Goal: Task Accomplishment & Management: Manage account settings

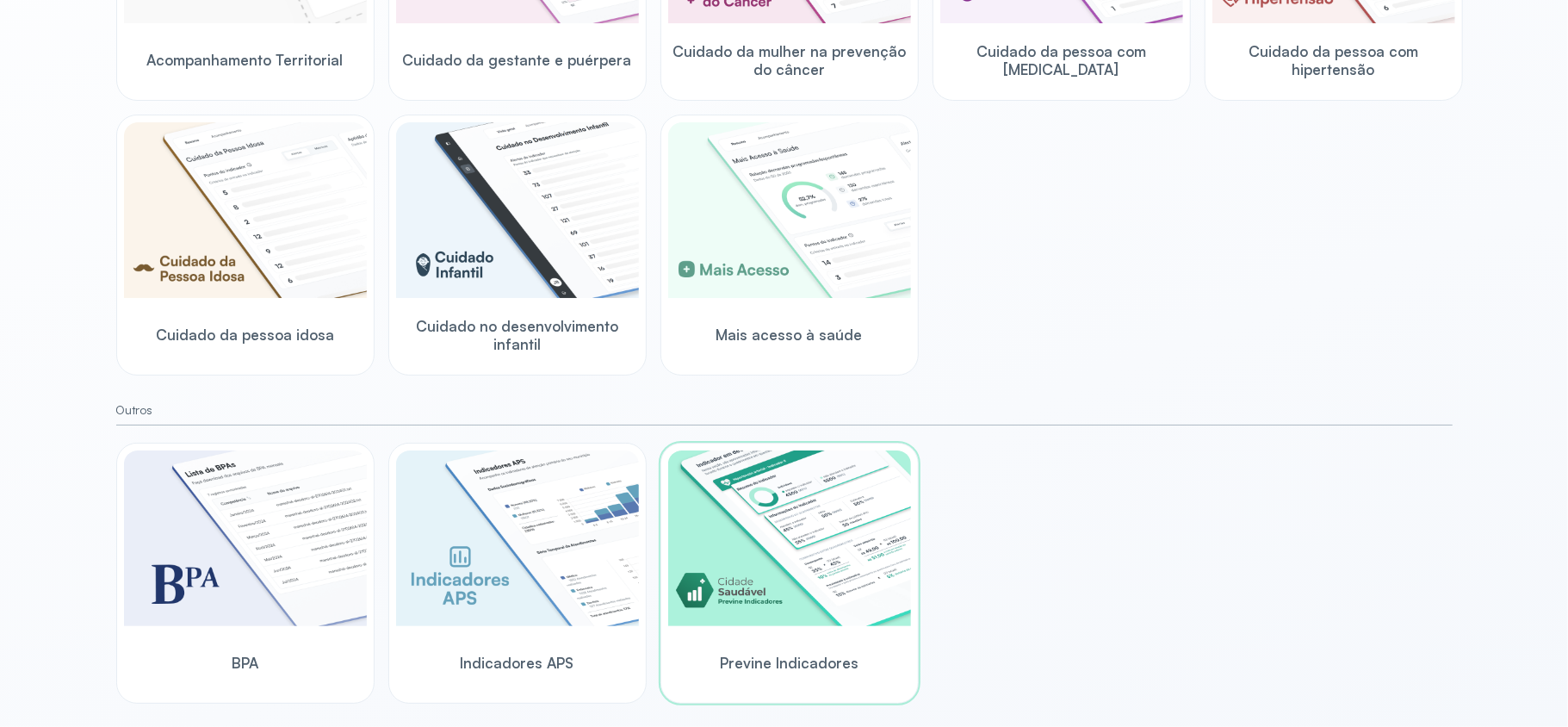
scroll to position [419, 0]
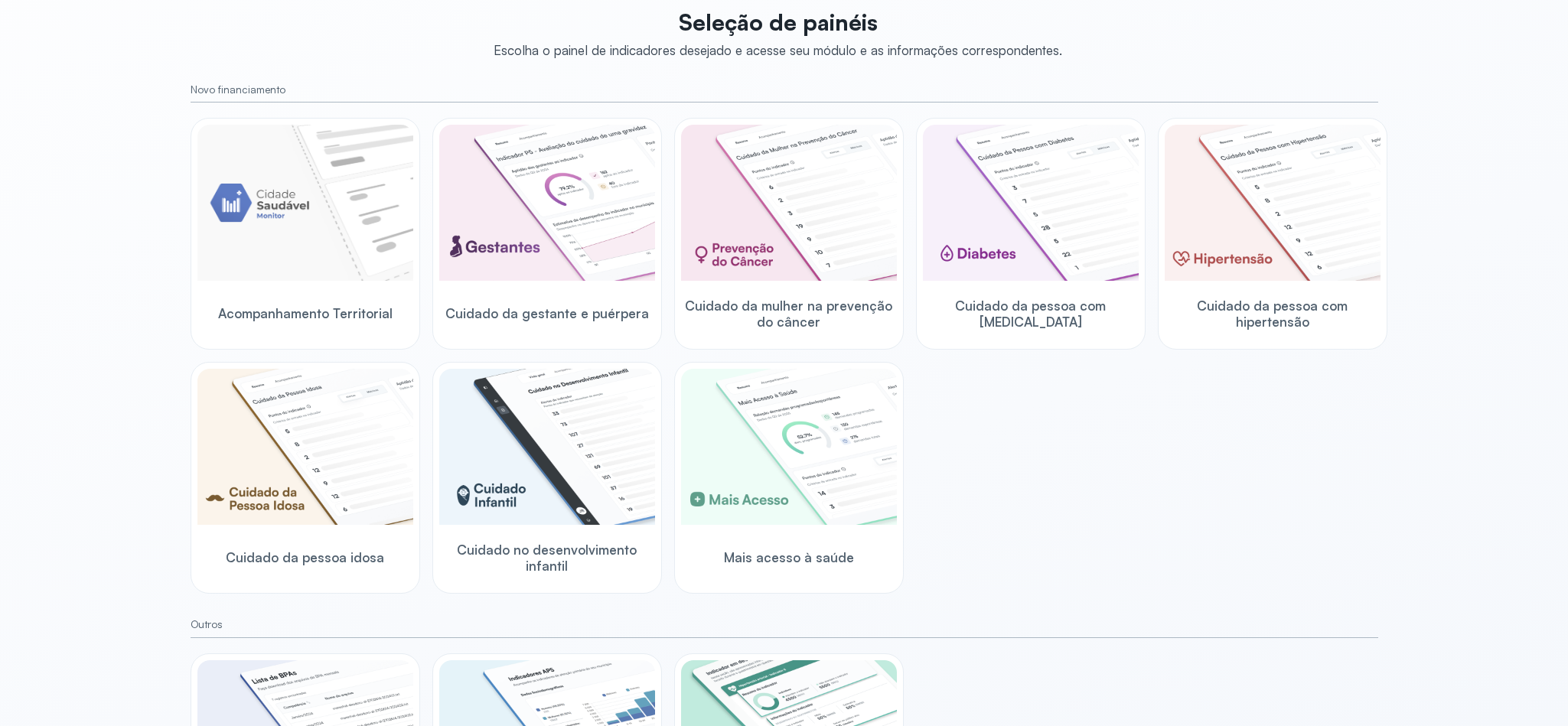
scroll to position [62, 0]
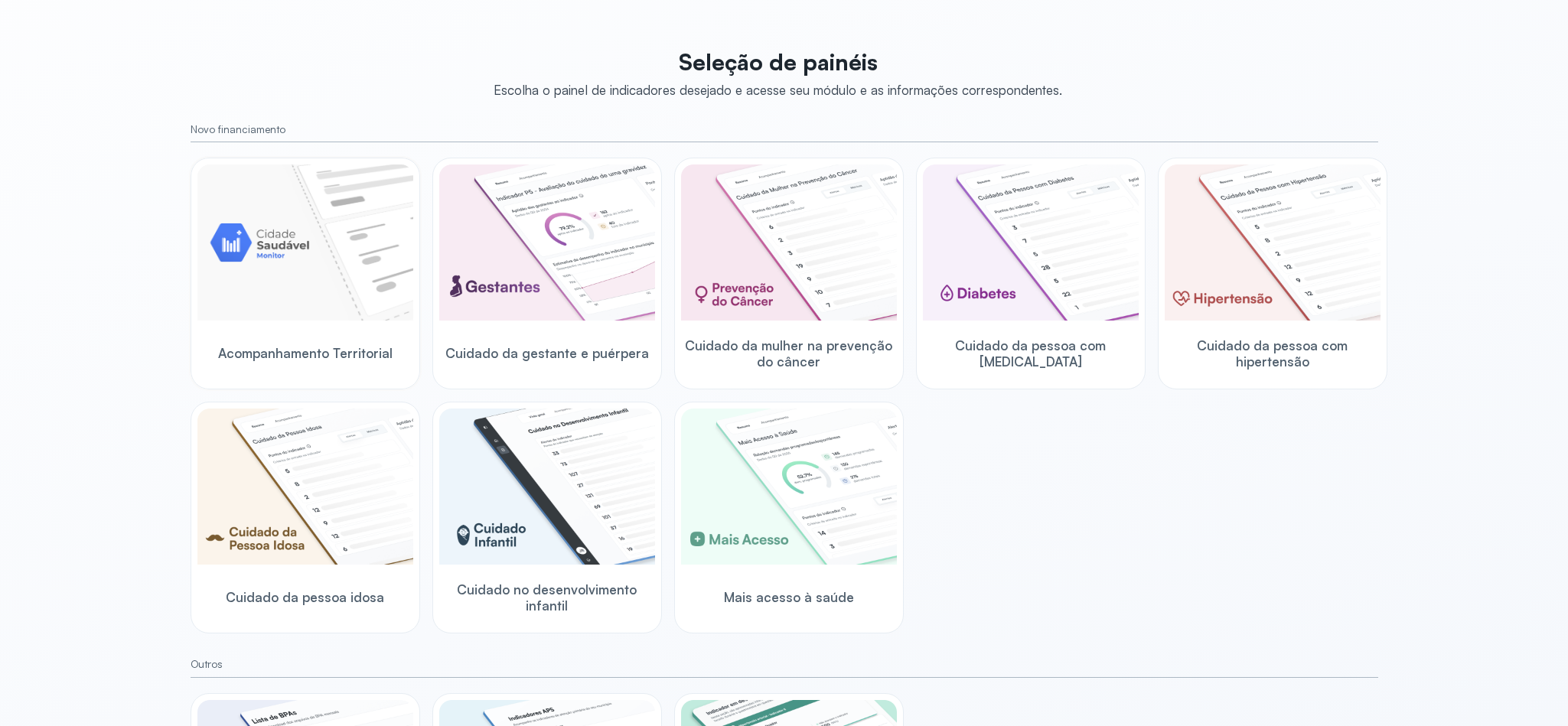
click at [313, 285] on img at bounding box center [305, 242] width 216 height 156
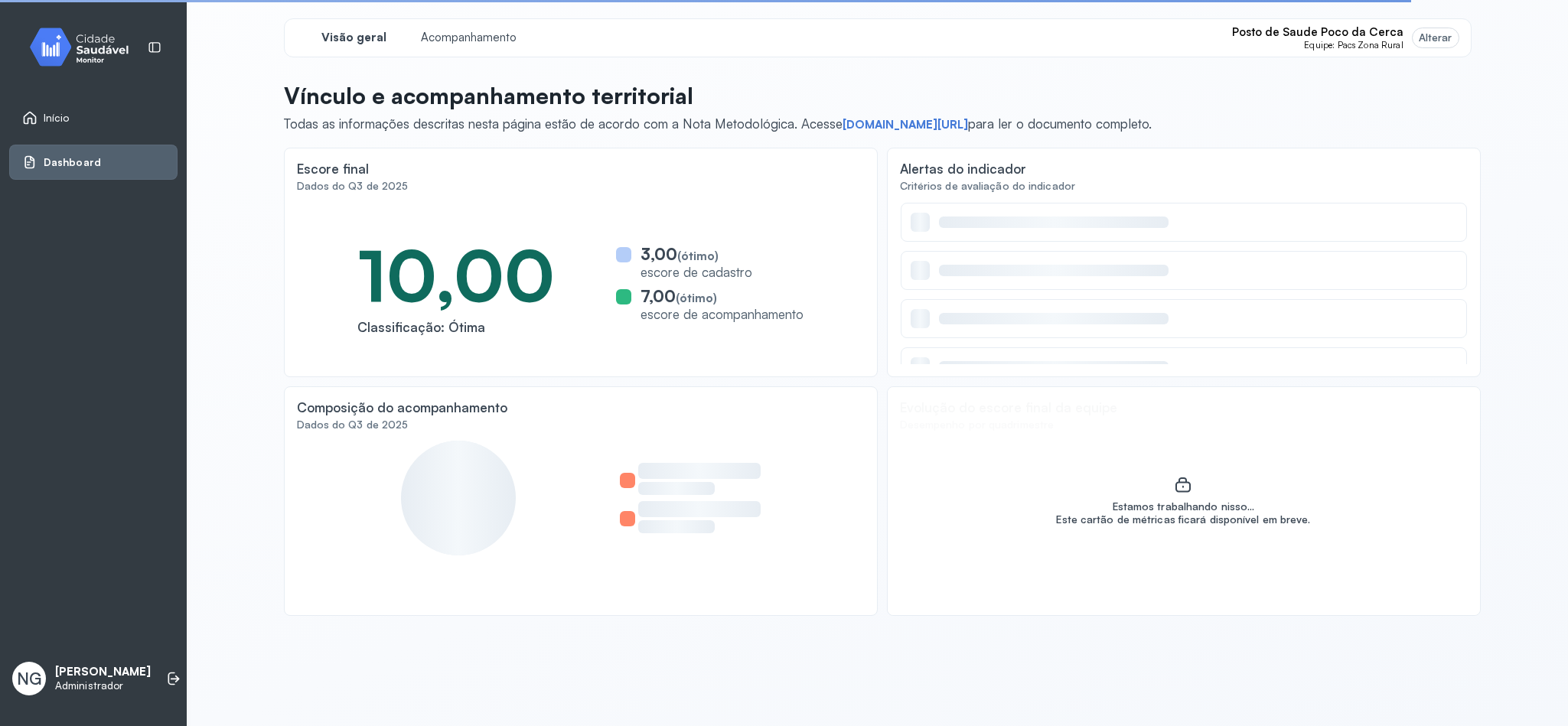
click at [1393, 36] on div "Alterar" at bounding box center [1436, 37] width 34 height 13
click at [1323, 33] on span "Posto de Saude Poco da Cerca" at bounding box center [1318, 32] width 171 height 14
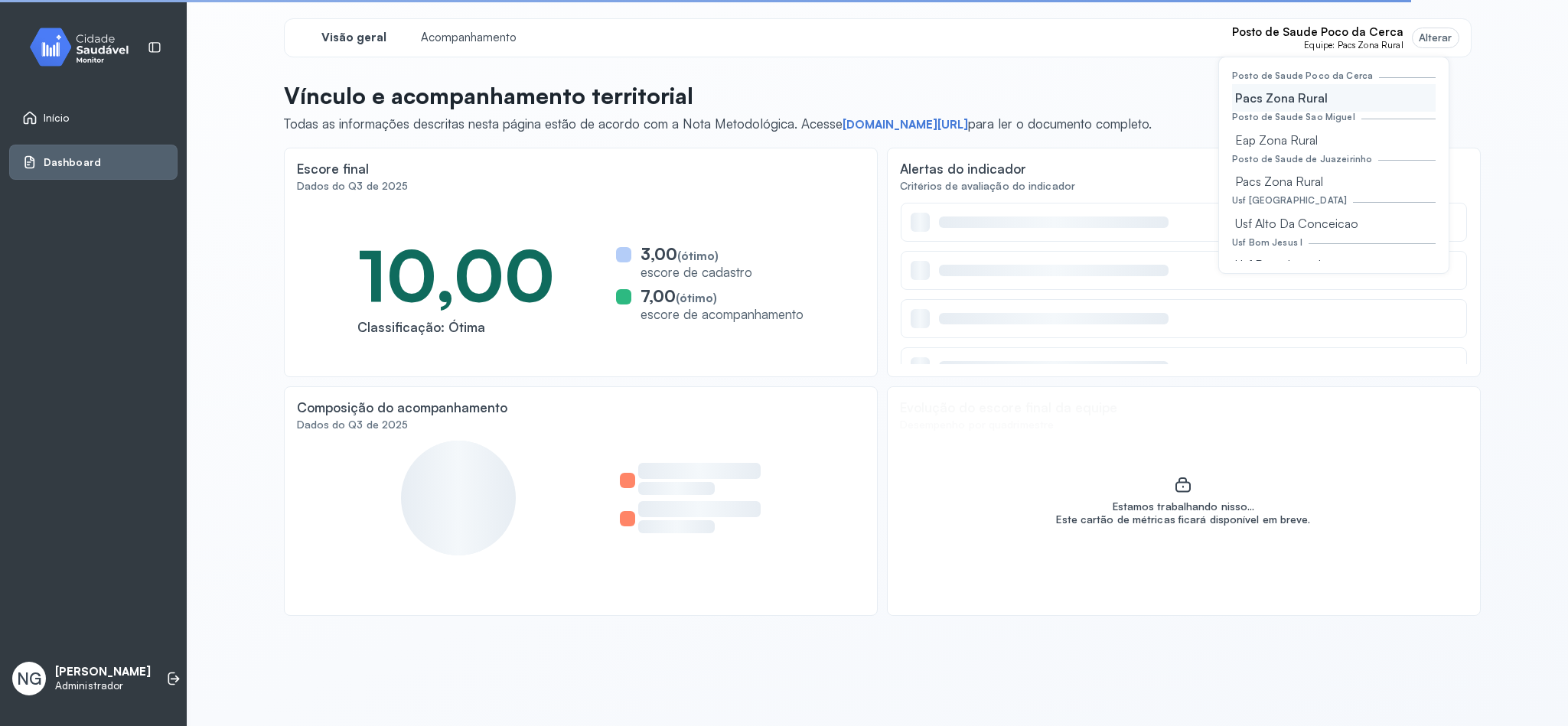
drag, startPoint x: 1295, startPoint y: 224, endPoint x: 955, endPoint y: 182, distance: 342.6
click at [1295, 225] on div "Usf Alto Da Conceicao" at bounding box center [1334, 223] width 203 height 28
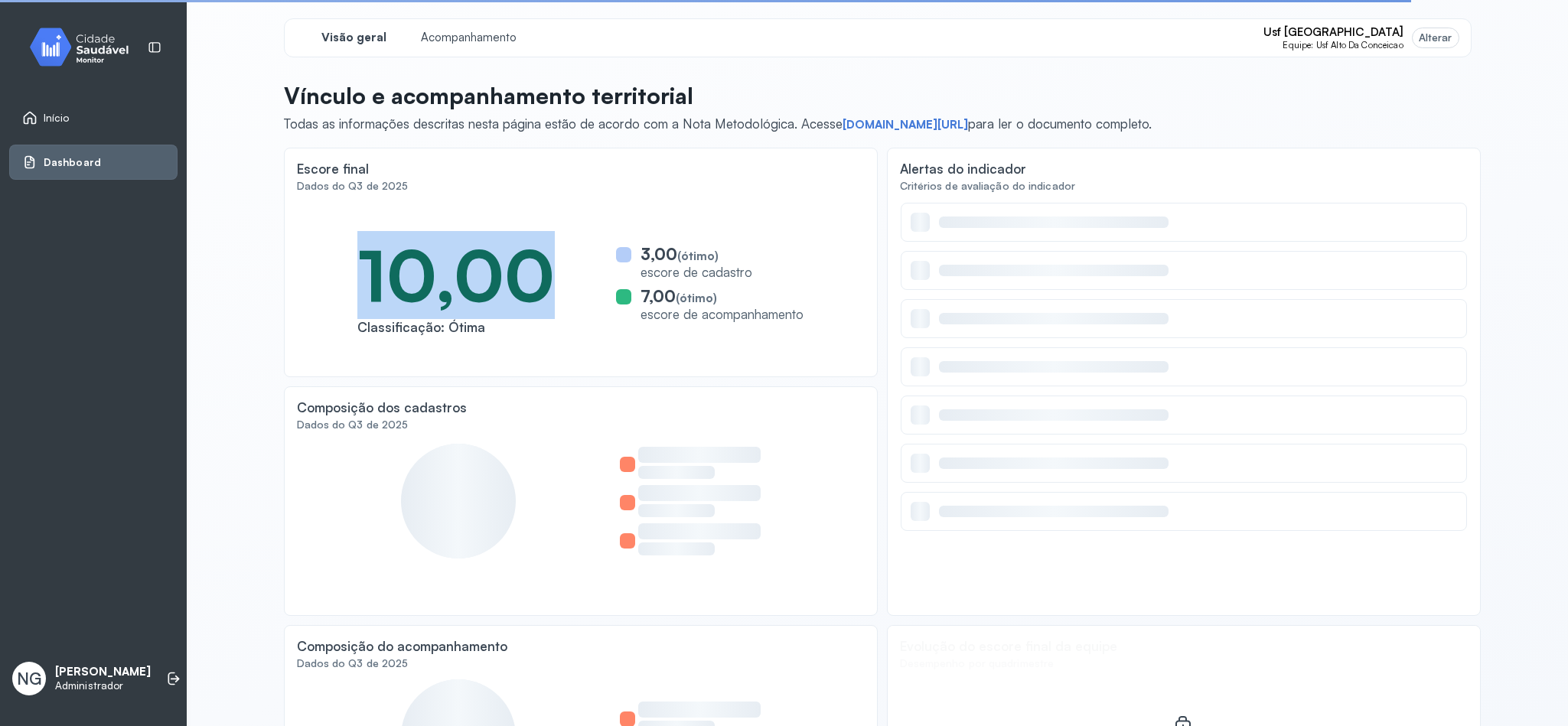
drag, startPoint x: 350, startPoint y: 273, endPoint x: 553, endPoint y: 274, distance: 203.0
click at [553, 274] on div "10,00 Classificação: Ótima 3,00 (ótimo) escore de cadastro 7,00 (ótimo) escore …" at bounding box center [580, 283] width 567 height 162
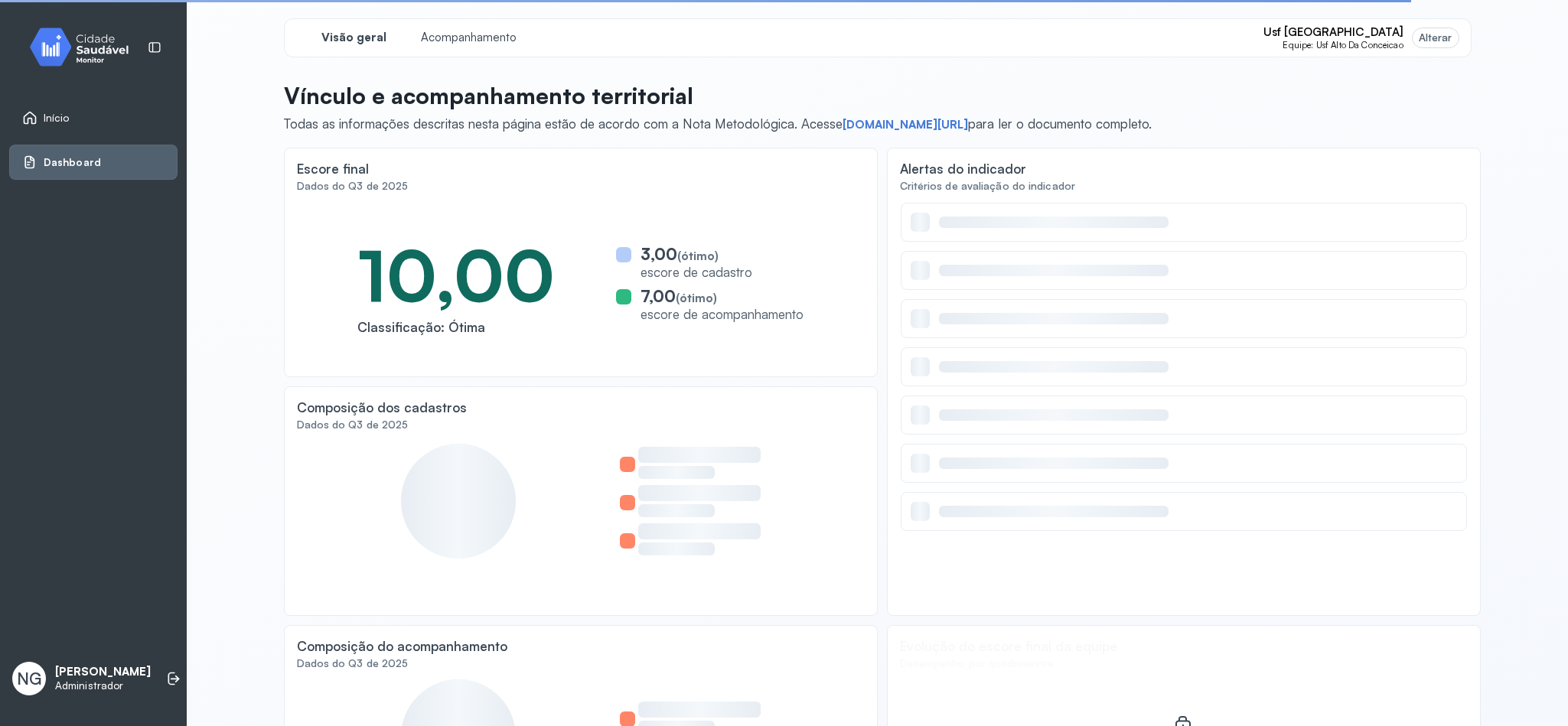
click at [744, 71] on div "Visão geral Acompanhamento Usf Alto da Conceicao Equipe: Usf Alto Da Conceicao …" at bounding box center [878, 382] width 1188 height 726
click at [757, 108] on p "Vínculo e acompanhamento territorial" at bounding box center [717, 95] width 867 height 28
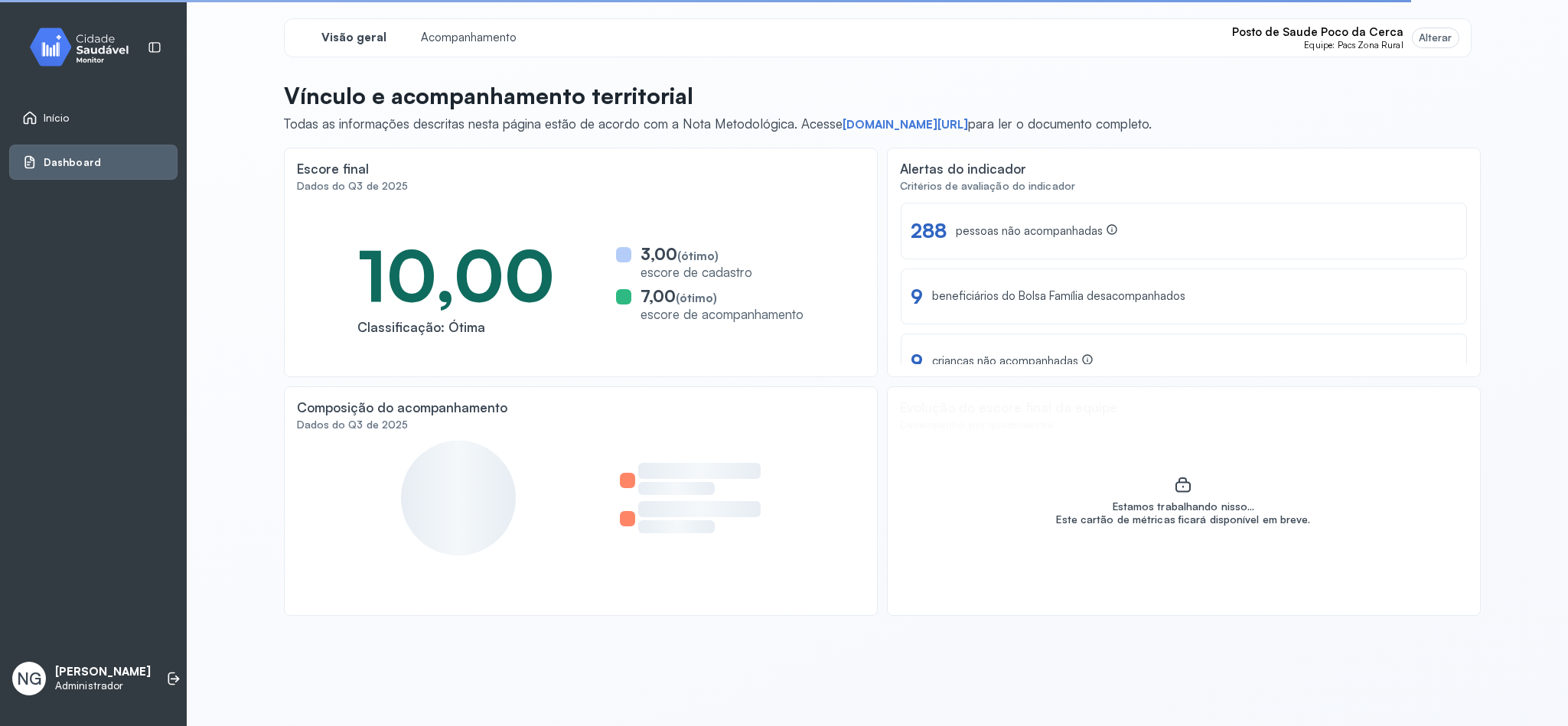
click at [1349, 46] on span "Equipe: Pacs Zona Rural" at bounding box center [1353, 45] width 99 height 11
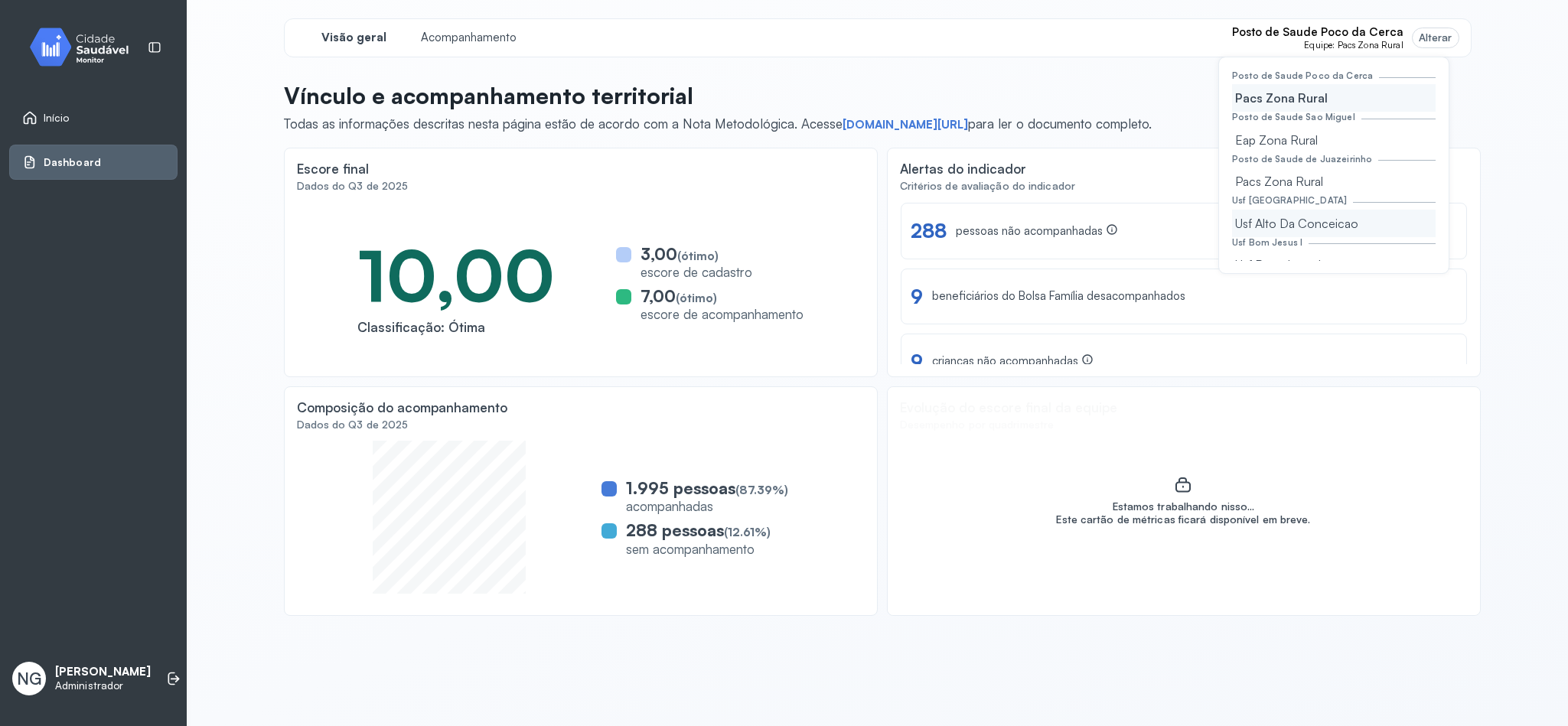
click at [1260, 218] on div "Usf Alto Da Conceicao" at bounding box center [1334, 223] width 203 height 28
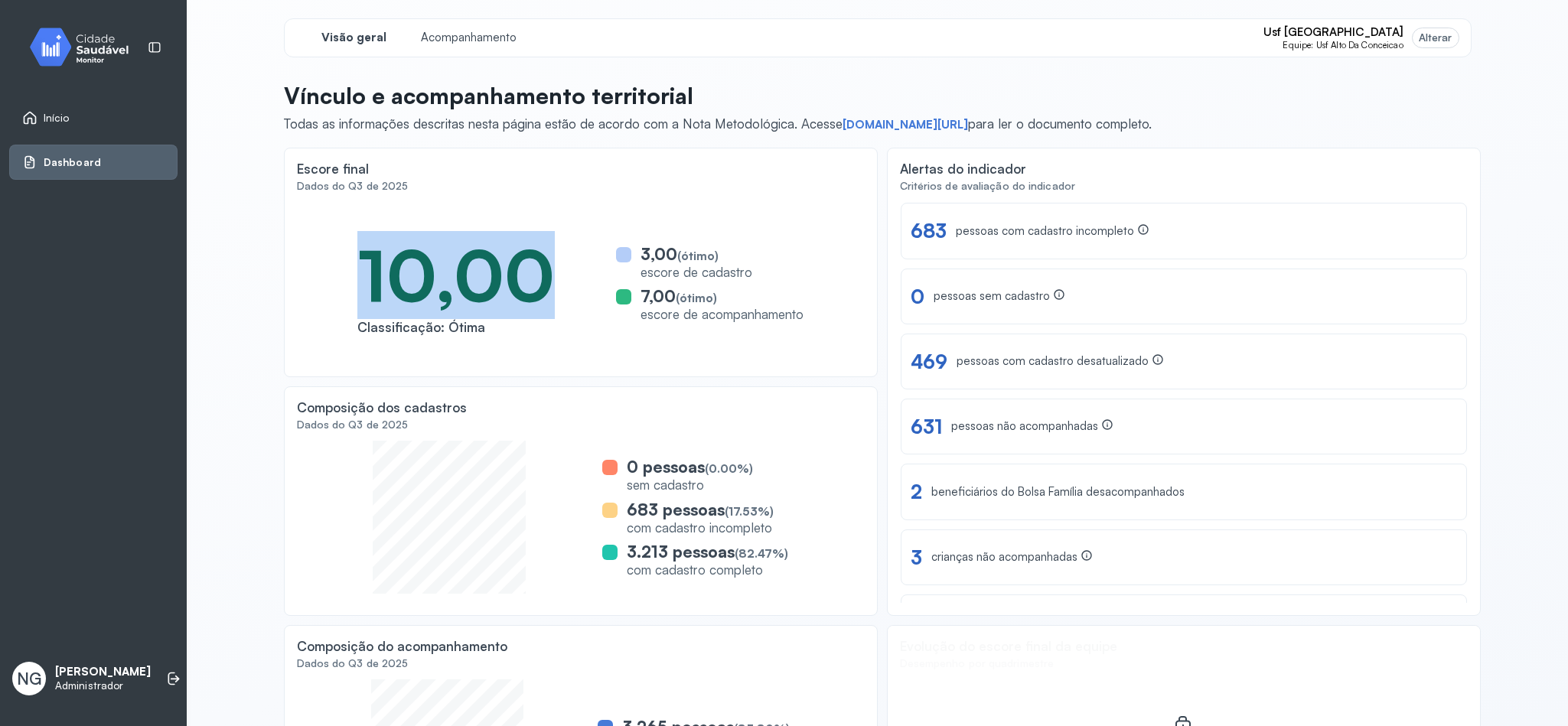
drag, startPoint x: 352, startPoint y: 256, endPoint x: 572, endPoint y: 249, distance: 220.1
click at [572, 249] on div "10,00 Classificação: Ótima 3,00 (ótimo) escore de cadastro 7,00 (ótimo) escore …" at bounding box center [580, 283] width 567 height 162
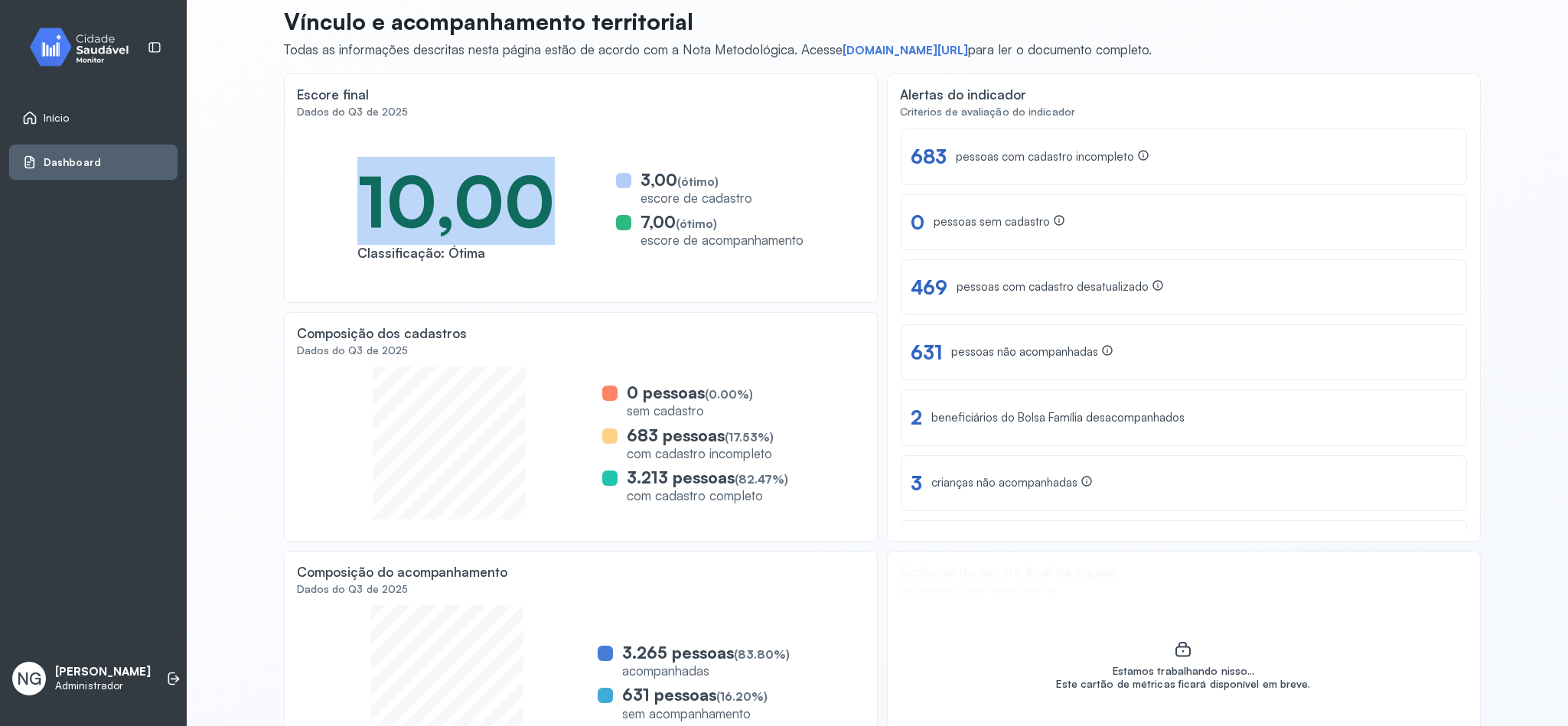
scroll to position [114, 0]
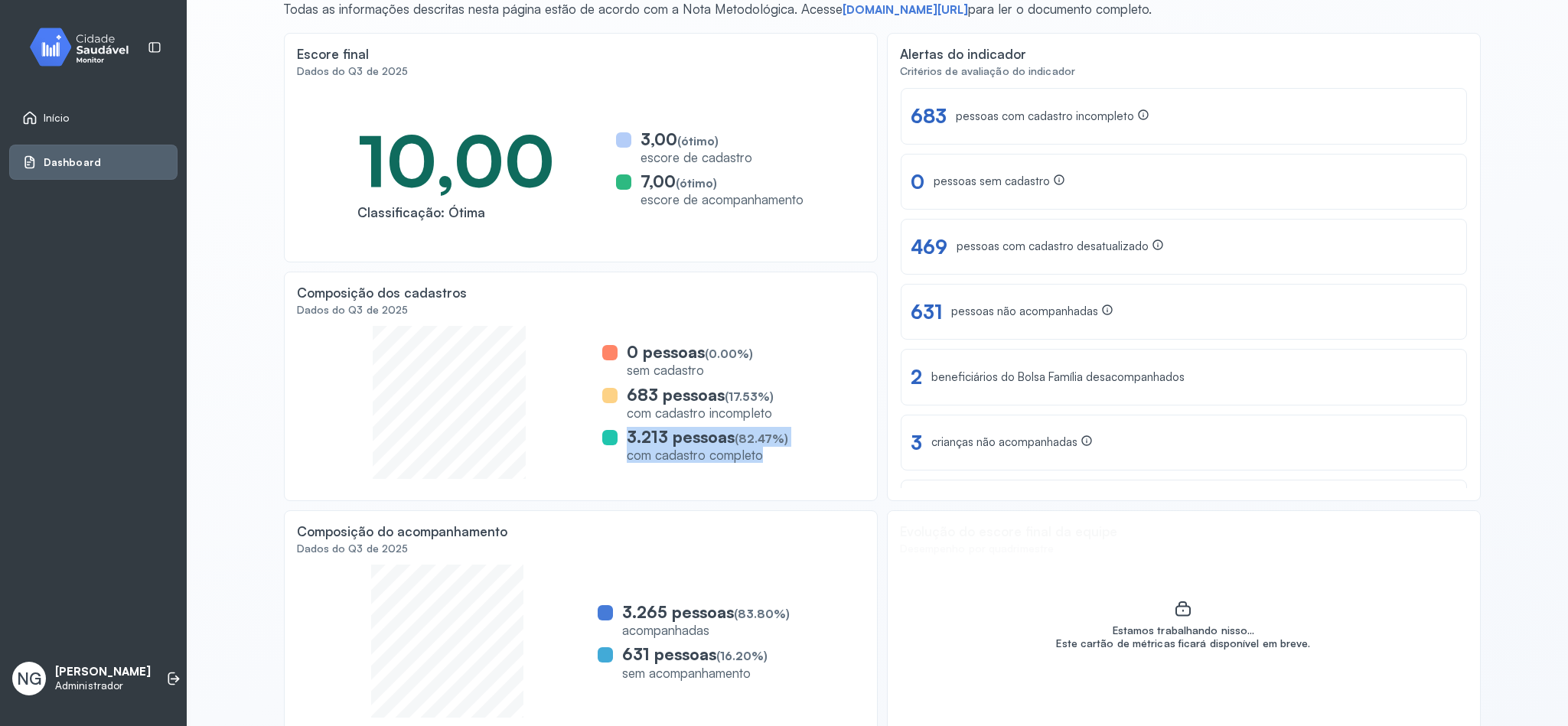
drag, startPoint x: 772, startPoint y: 457, endPoint x: 606, endPoint y: 428, distance: 168.5
click at [606, 428] on div "3.213 pessoas (82.47%) com cadastro completo" at bounding box center [694, 445] width 186 height 36
click at [731, 409] on div "com cadastro incompleto" at bounding box center [700, 413] width 147 height 16
drag, startPoint x: 772, startPoint y: 411, endPoint x: 630, endPoint y: 389, distance: 143.7
click at [630, 389] on div "683 pessoas (17.53%) com cadastro incompleto" at bounding box center [694, 403] width 186 height 36
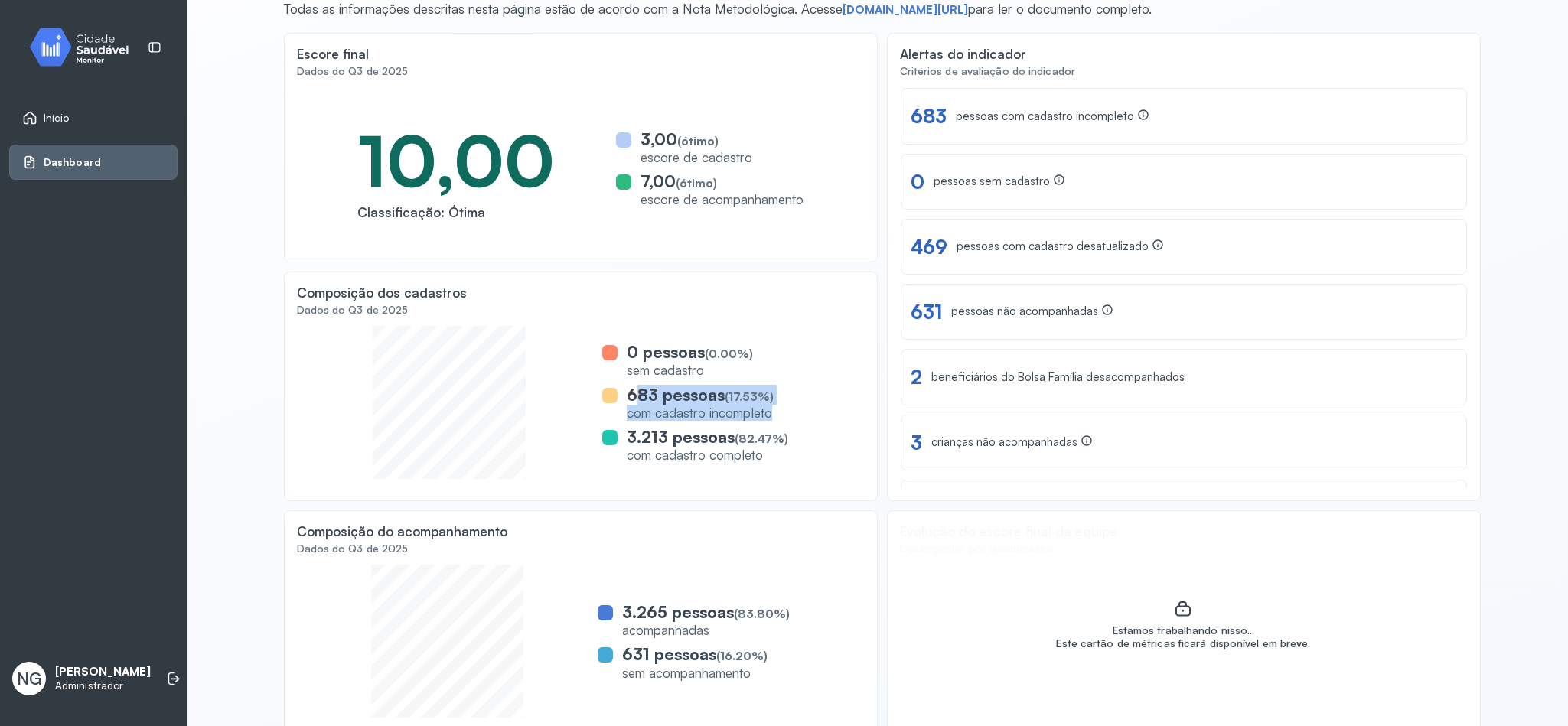
click at [741, 399] on span "(17.53%)" at bounding box center [748, 397] width 49 height 14
click at [651, 404] on div "683 pessoas (17.53%)" at bounding box center [700, 395] width 147 height 20
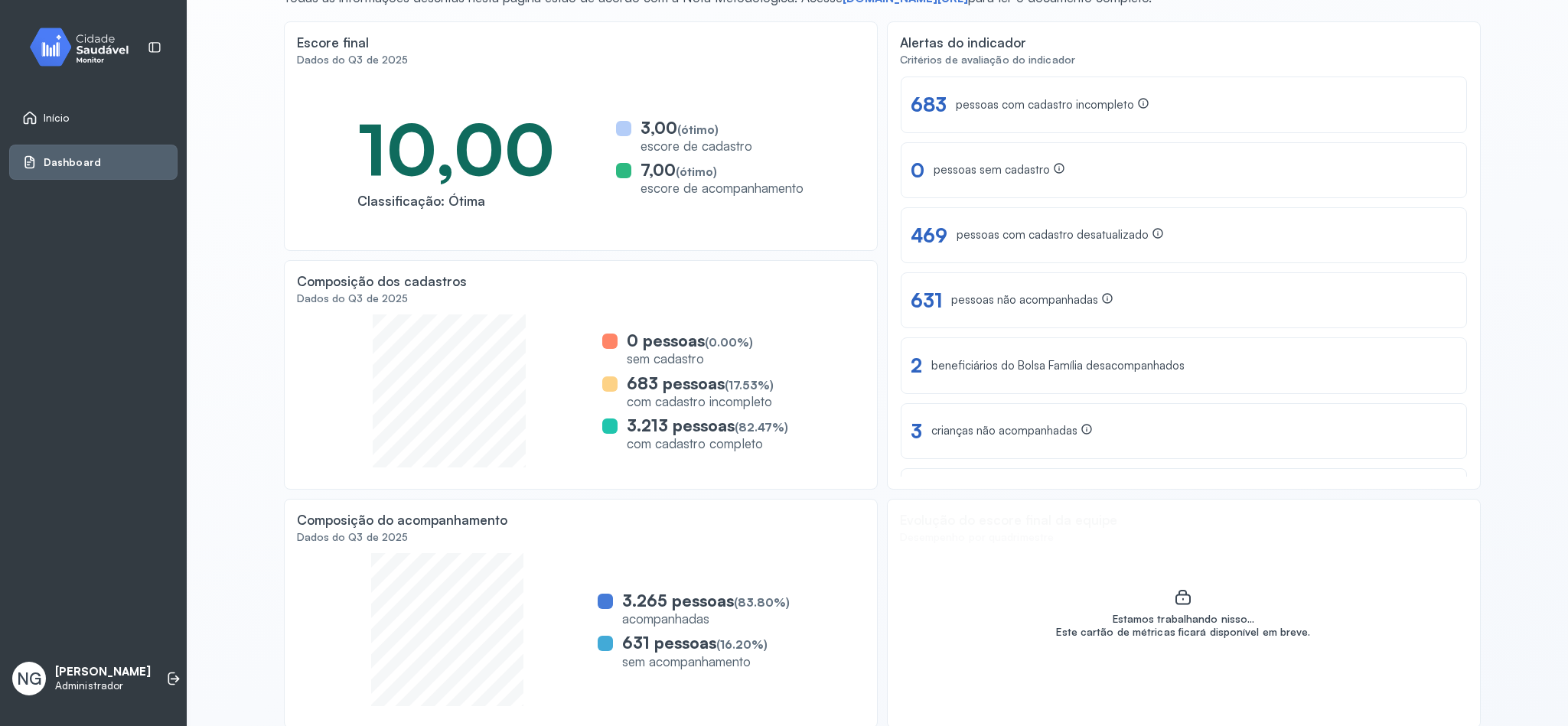
scroll to position [129, 0]
click at [978, 101] on div "pessoas com cadastro incompleto" at bounding box center [1052, 103] width 194 height 16
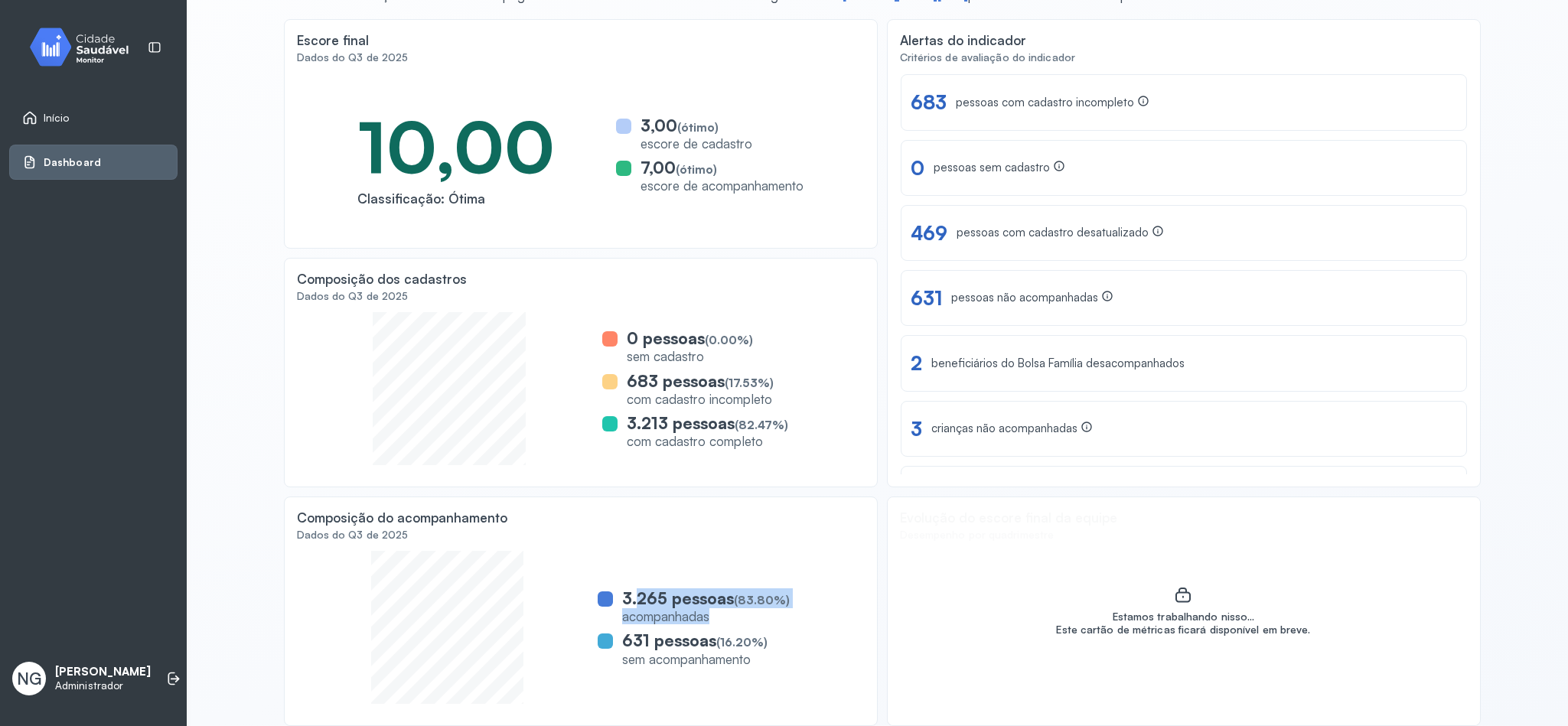
drag, startPoint x: 702, startPoint y: 612, endPoint x: 630, endPoint y: 595, distance: 74.0
click at [630, 595] on div "3.265 pessoas (83.80%) acompanhadas" at bounding box center [706, 606] width 168 height 36
click at [673, 663] on div "sem acompanhamento" at bounding box center [695, 659] width 146 height 16
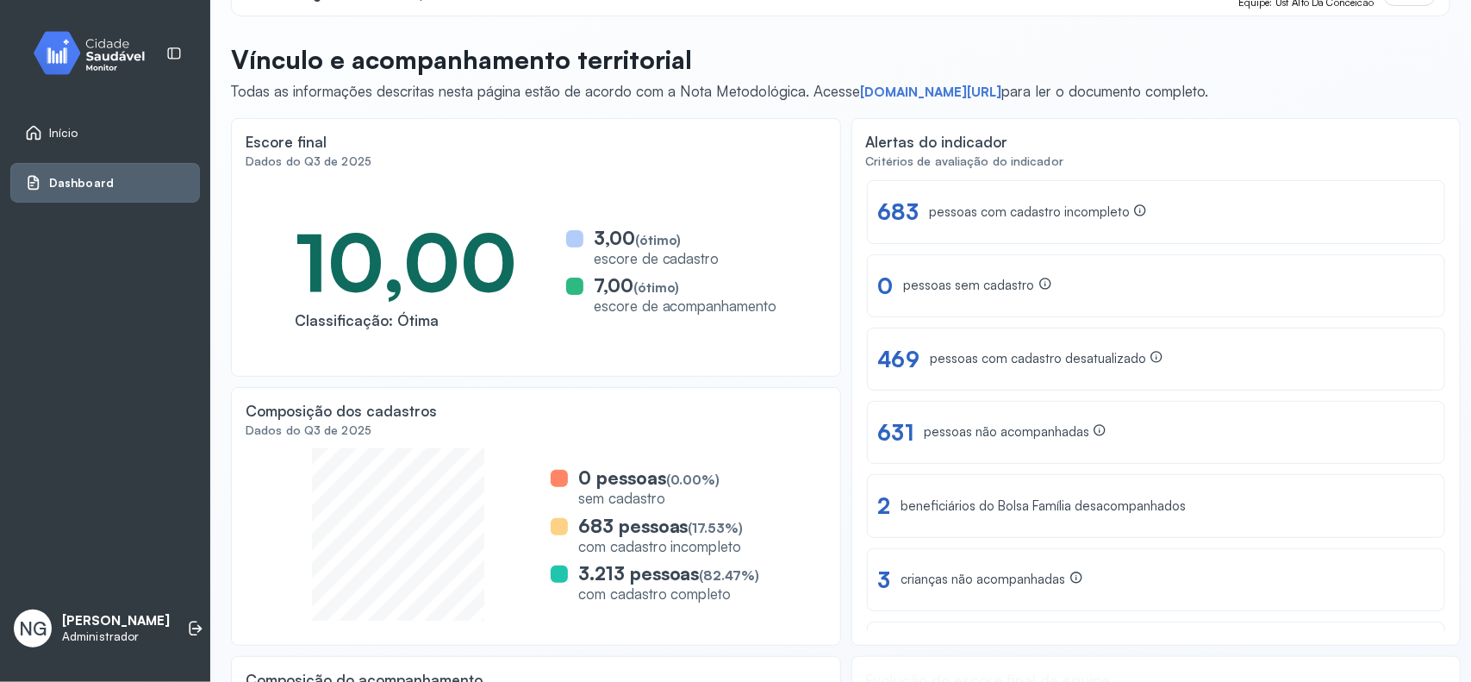
scroll to position [48, 0]
click at [61, 132] on span "Início" at bounding box center [63, 133] width 29 height 15
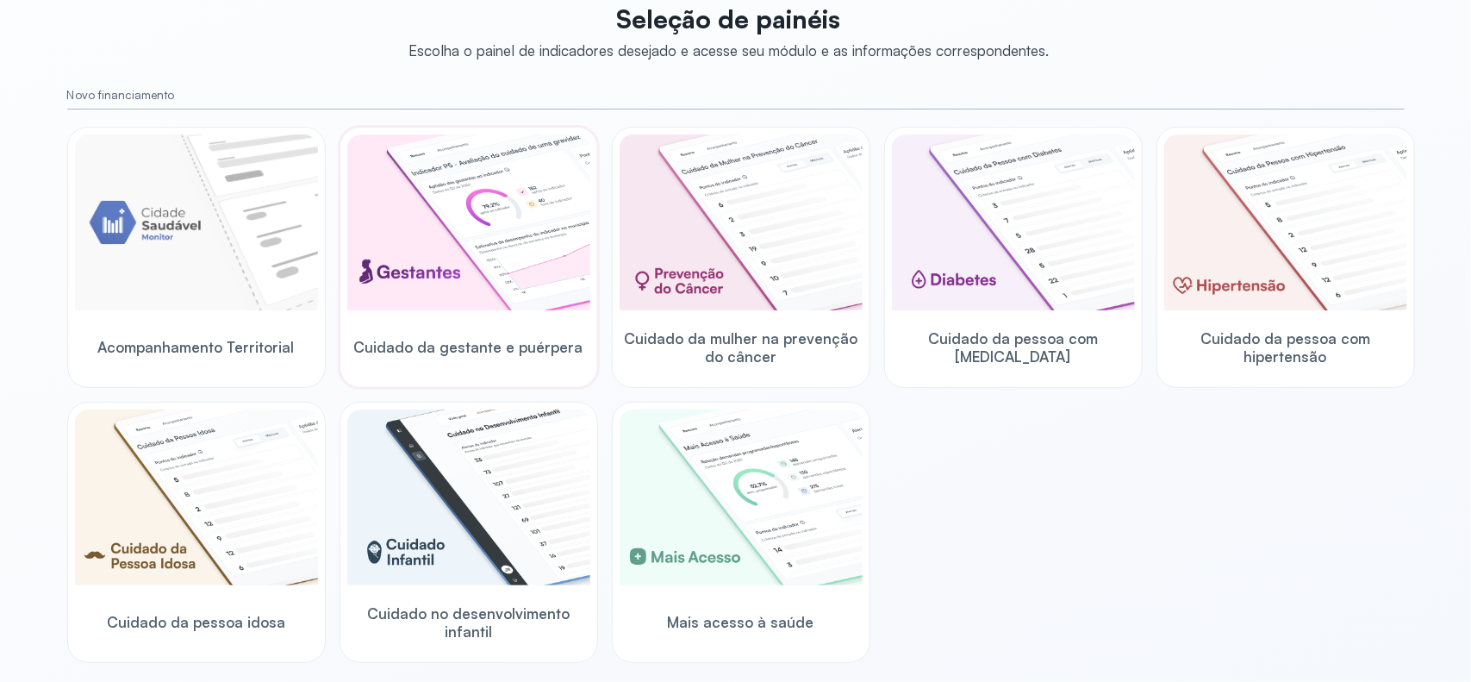
scroll to position [156, 0]
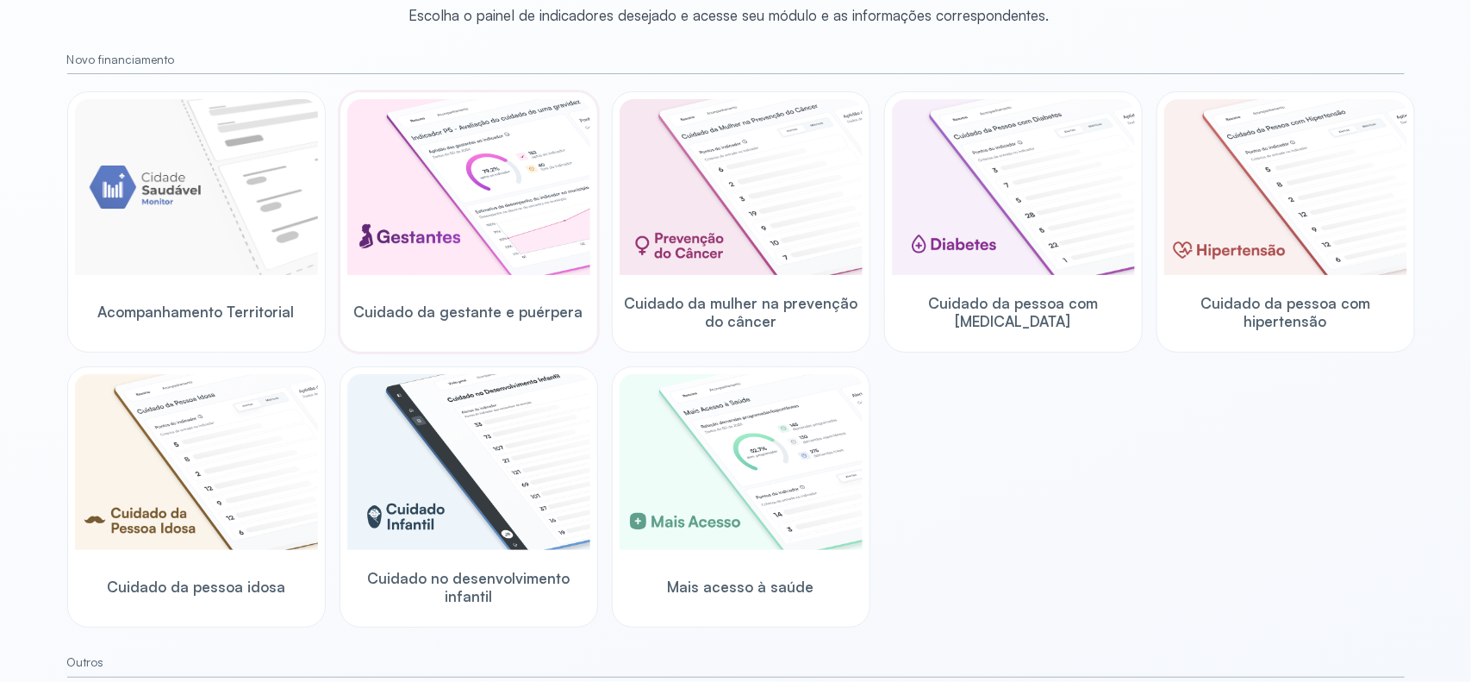
click at [507, 227] on img at bounding box center [468, 187] width 243 height 176
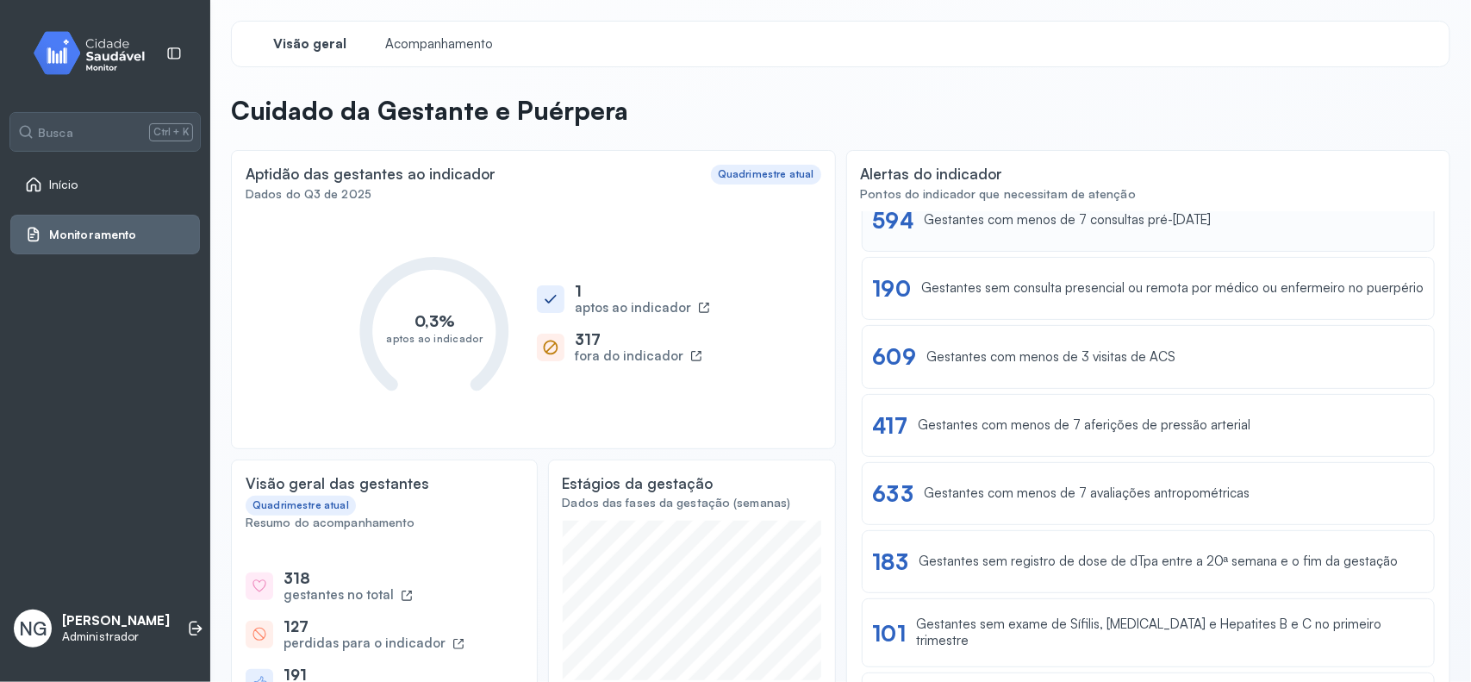
scroll to position [215, 0]
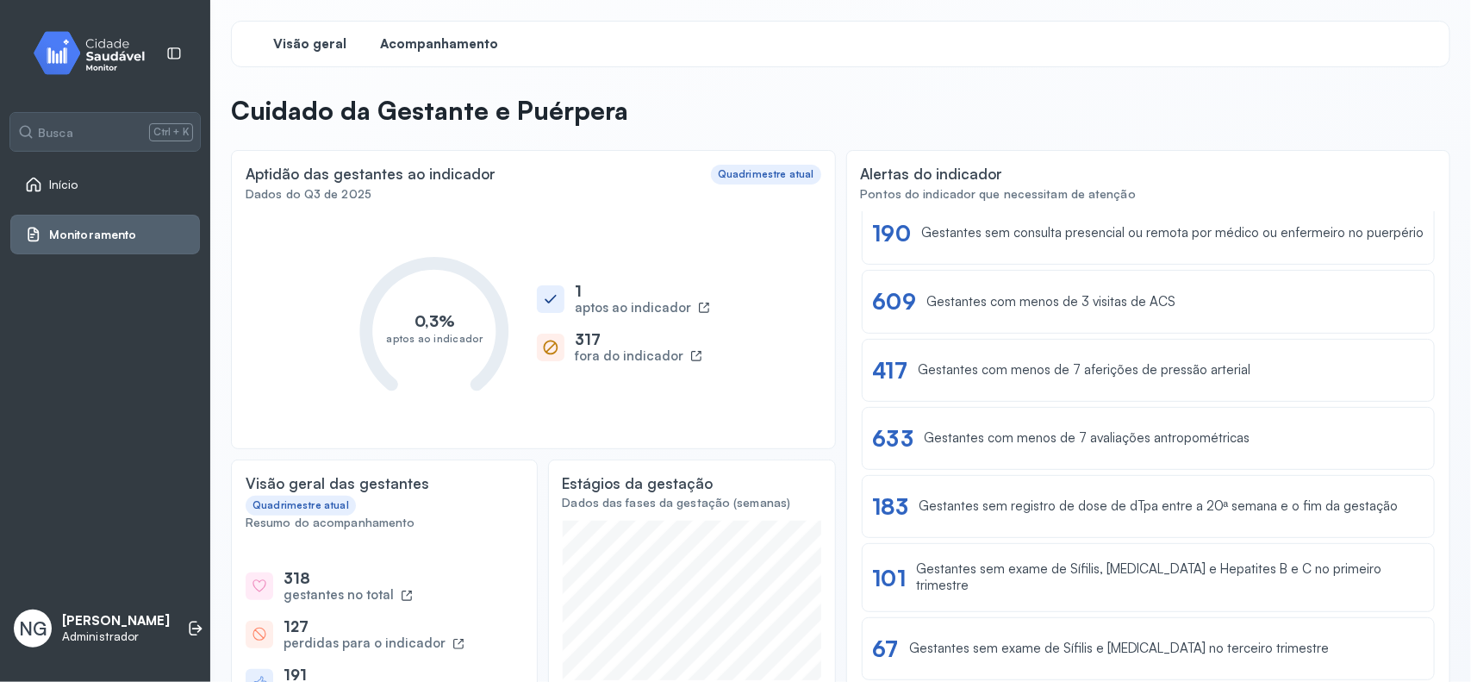
click at [424, 45] on span "Acompanhamento" at bounding box center [440, 44] width 118 height 16
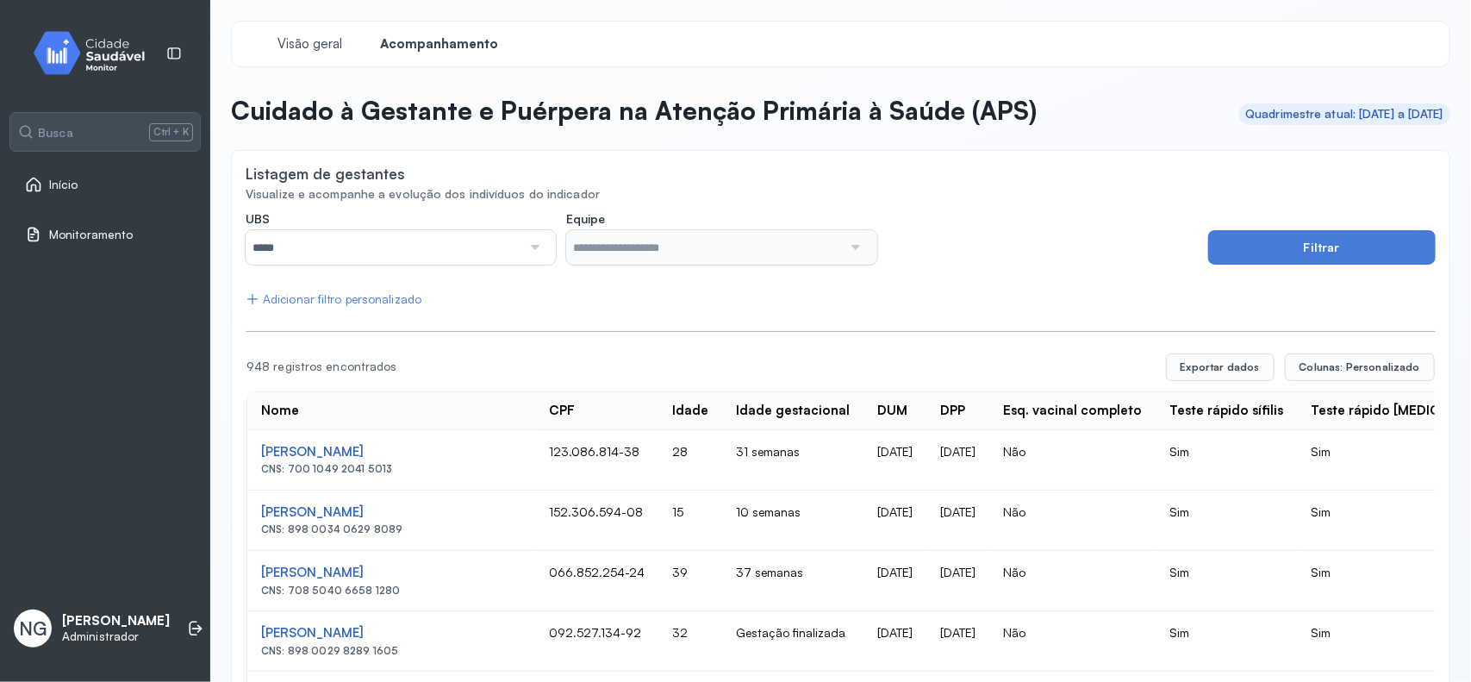
click at [451, 248] on input "*****" at bounding box center [384, 247] width 276 height 34
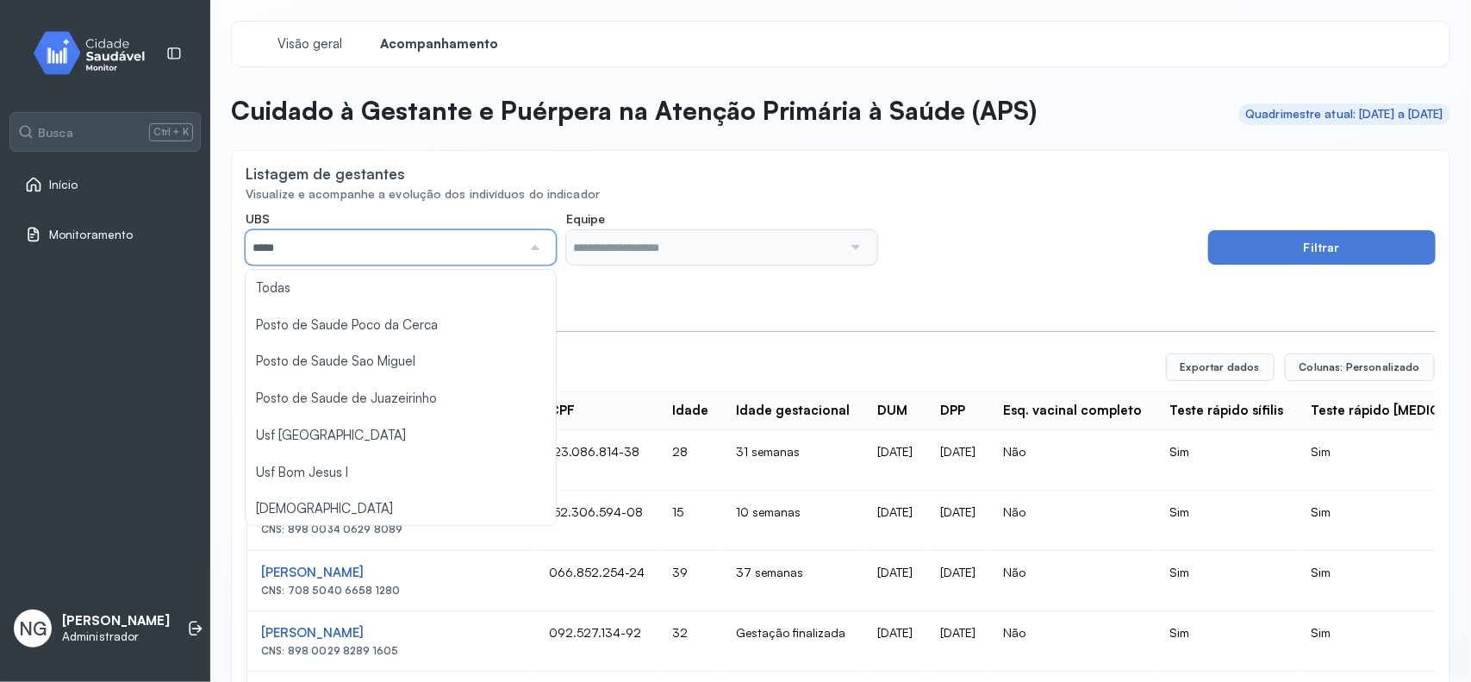
click at [696, 171] on div "Listagem de gestantes" at bounding box center [841, 176] width 1190 height 22
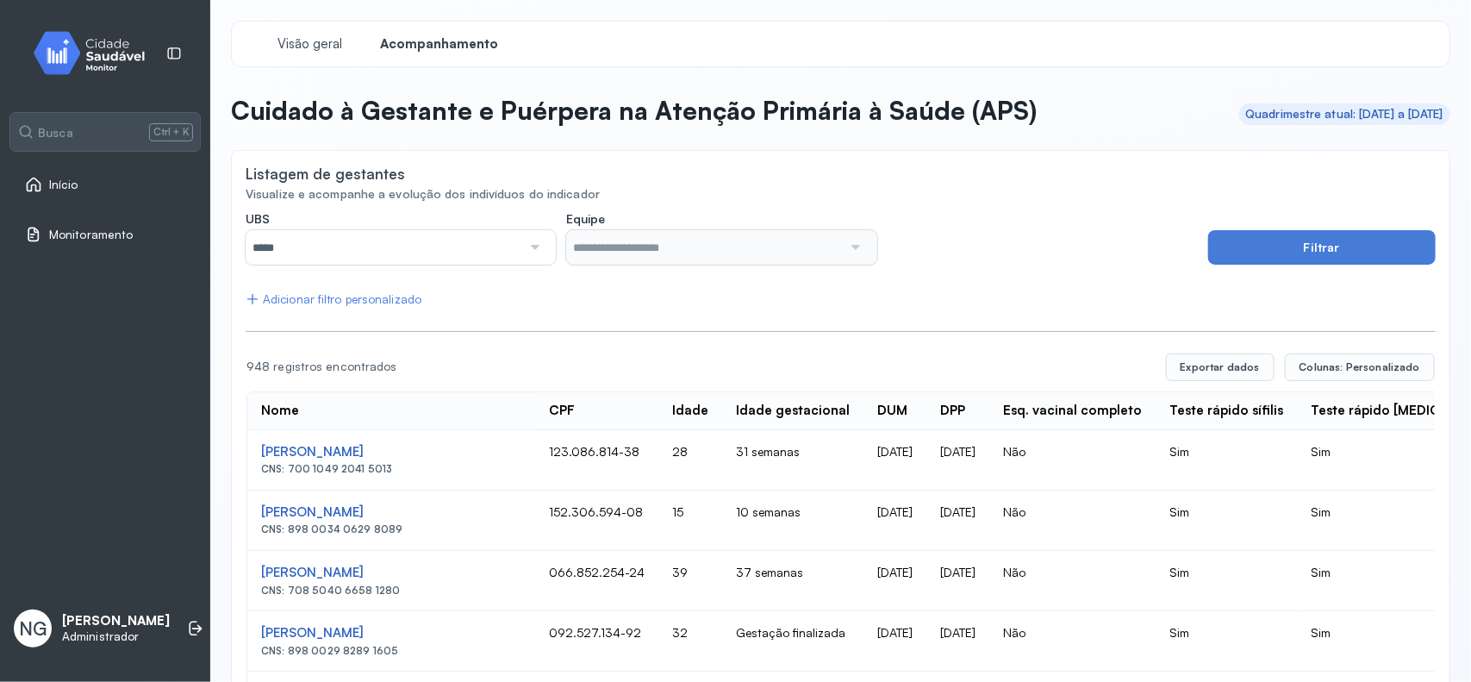
click at [359, 300] on div "Adicionar filtro personalizado" at bounding box center [334, 299] width 176 height 15
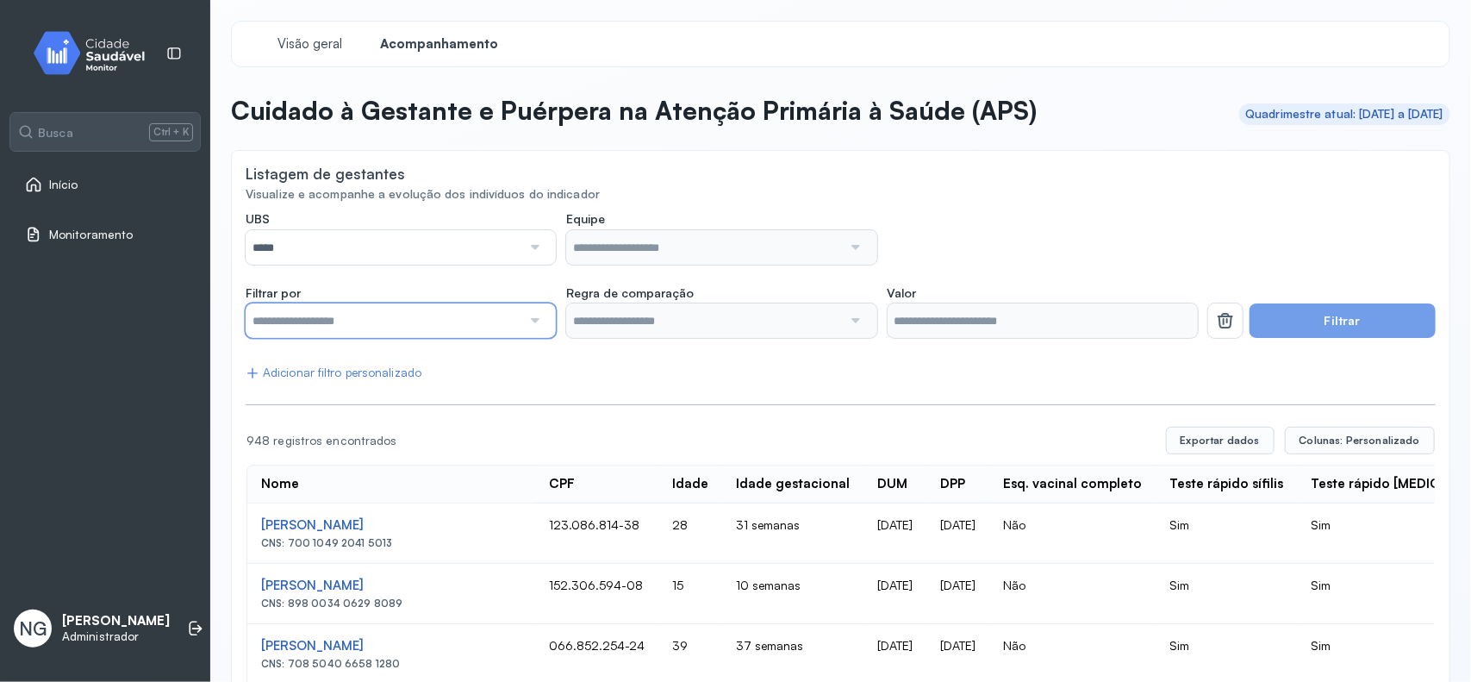
click at [375, 321] on input "text" at bounding box center [384, 320] width 276 height 34
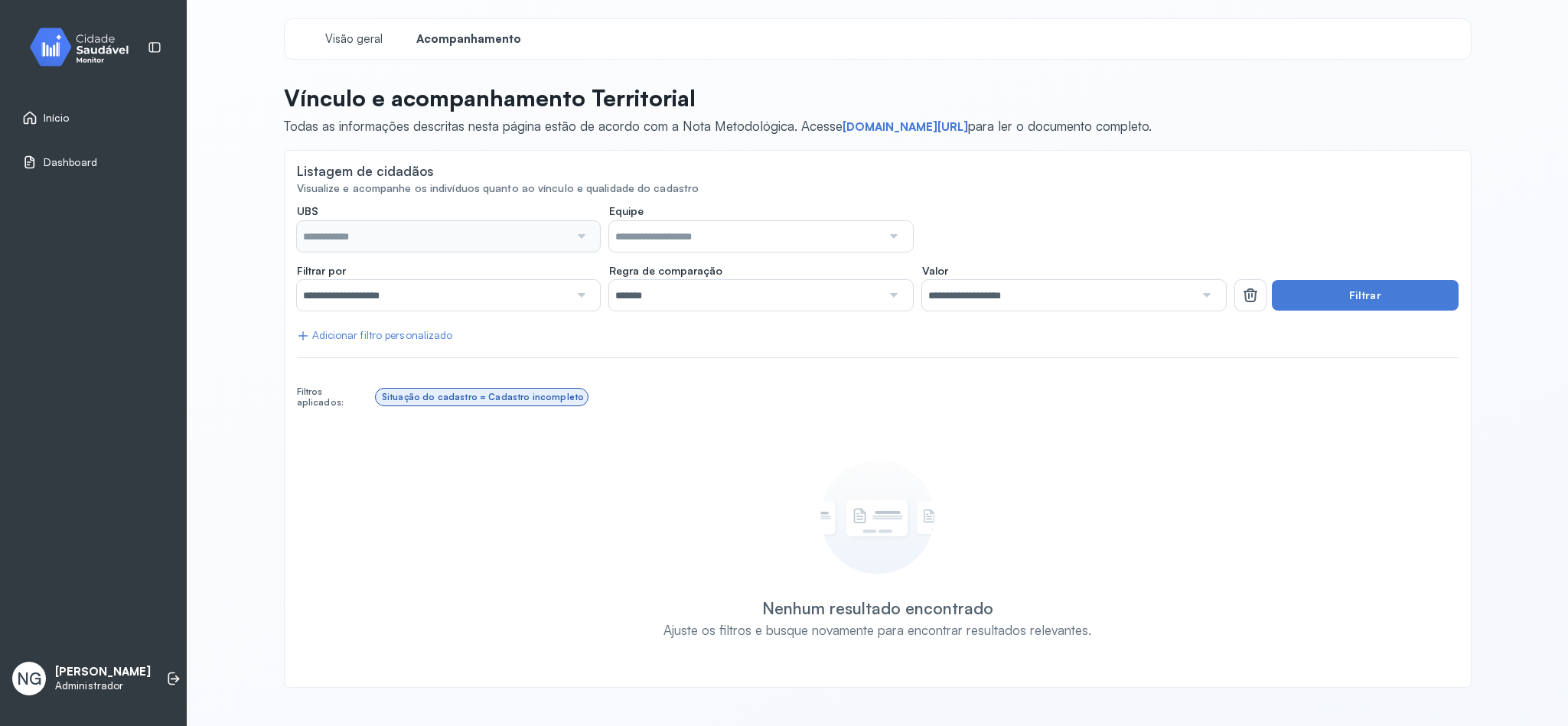
type input "**********"
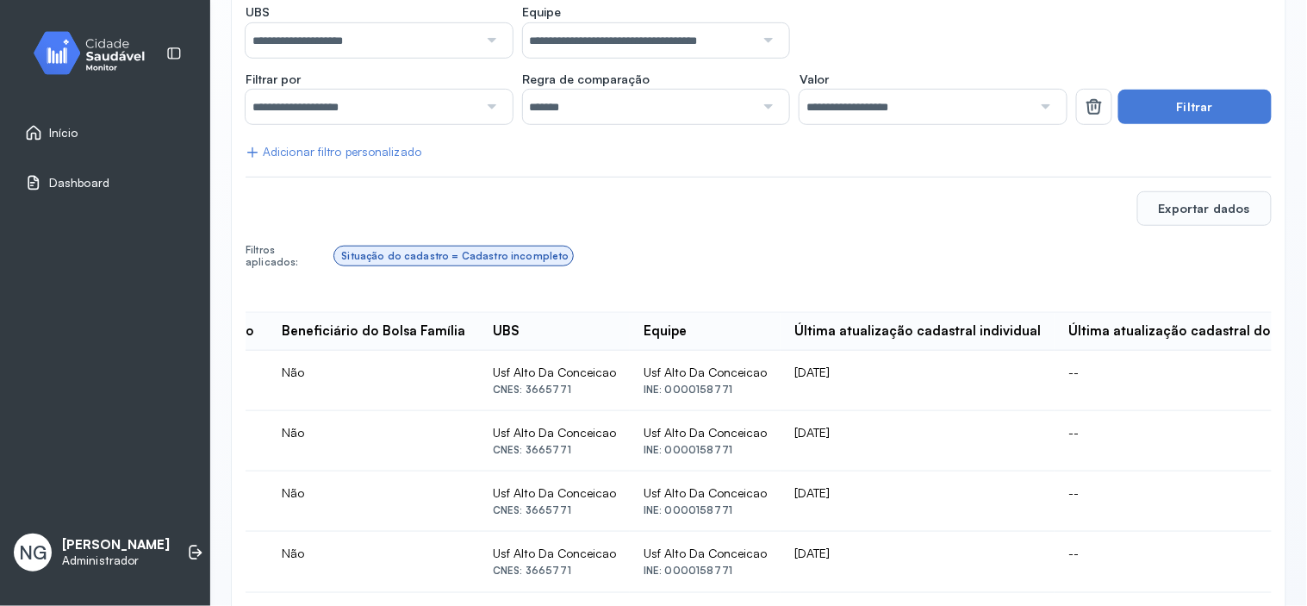
scroll to position [0, 1149]
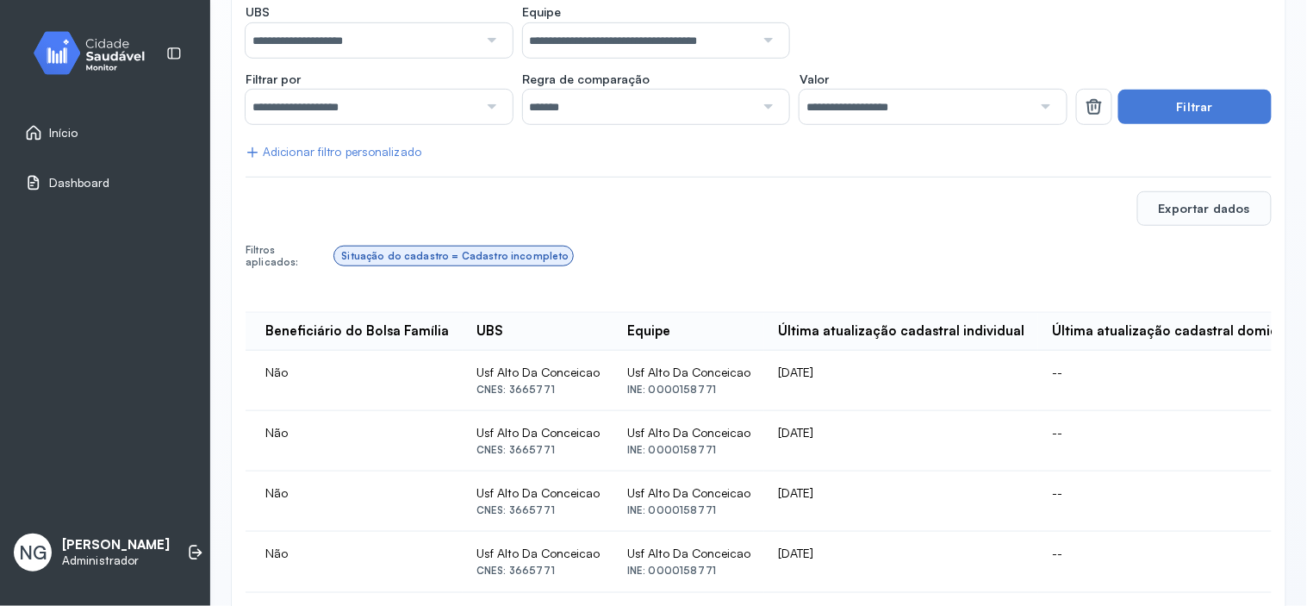
drag, startPoint x: 678, startPoint y: 371, endPoint x: 615, endPoint y: 371, distance: 62.9
click at [764, 368] on td "21/07/2022" at bounding box center [901, 381] width 274 height 60
drag, startPoint x: 883, startPoint y: 363, endPoint x: 857, endPoint y: 364, distance: 26.7
click at [1039, 364] on td "--" at bounding box center [1177, 381] width 277 height 60
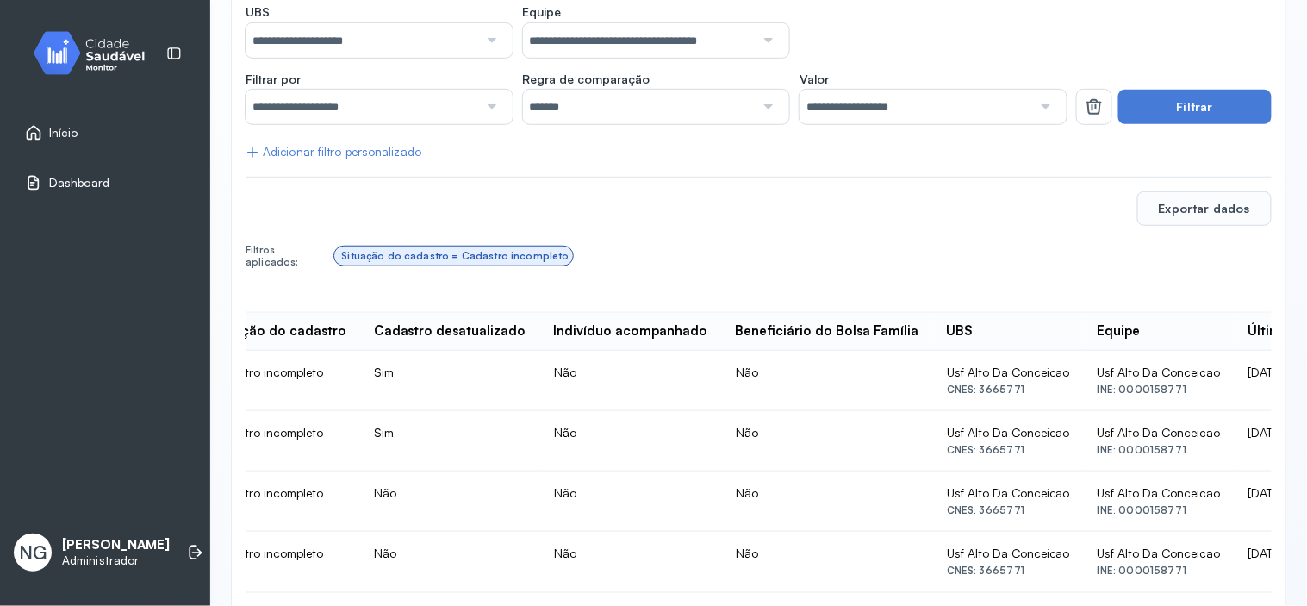
scroll to position [0, 670]
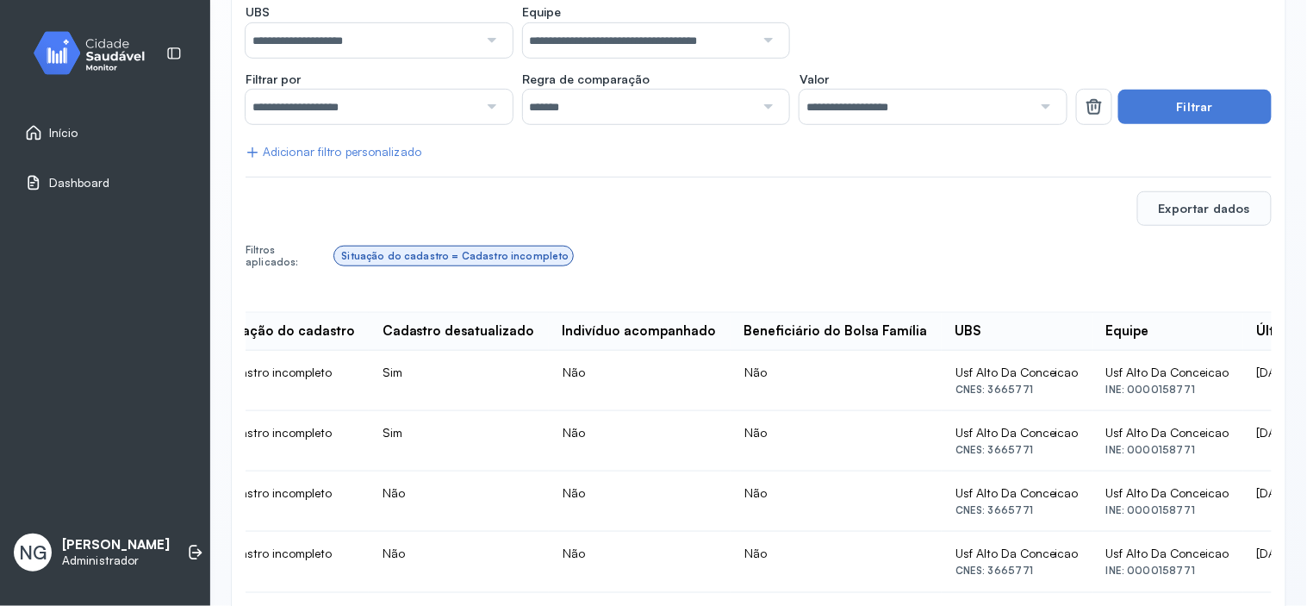
click at [428, 109] on input "**********" at bounding box center [362, 107] width 233 height 34
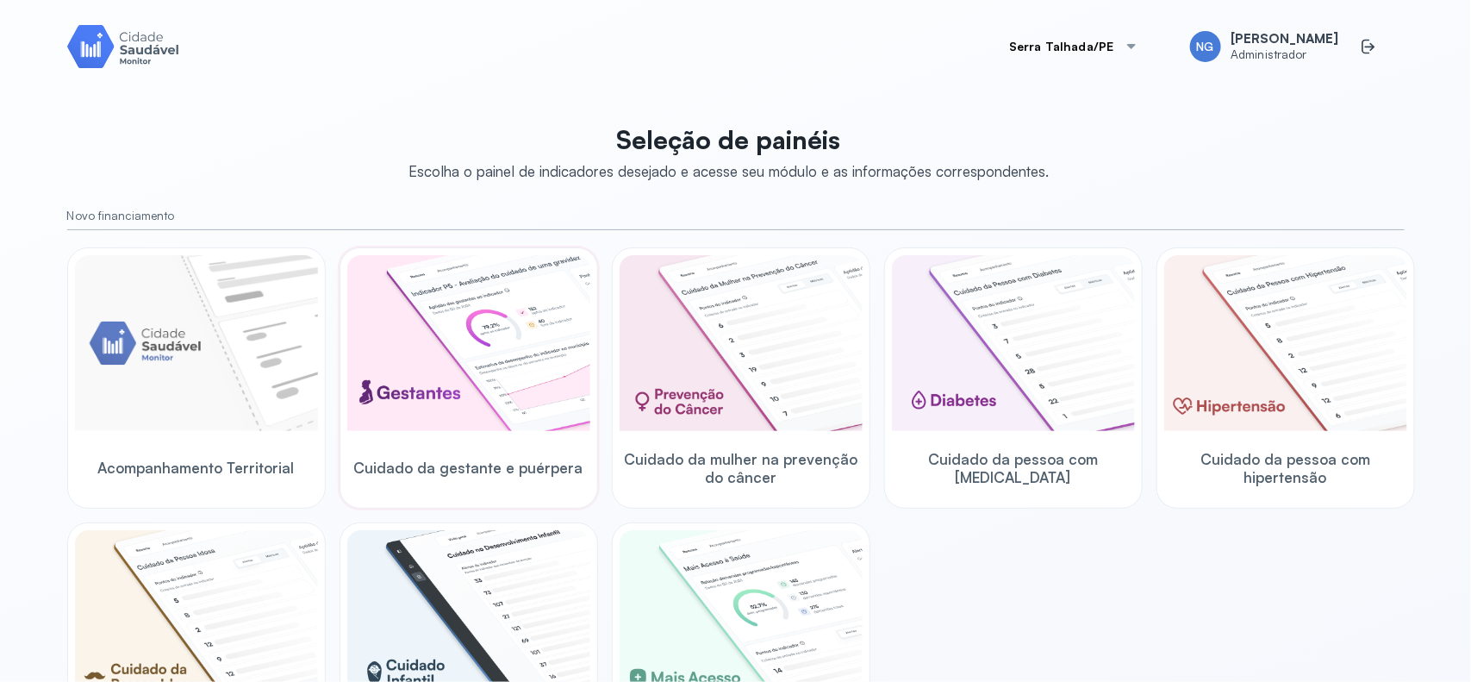
click at [415, 315] on img at bounding box center [468, 343] width 243 height 176
click at [483, 349] on img at bounding box center [468, 343] width 243 height 176
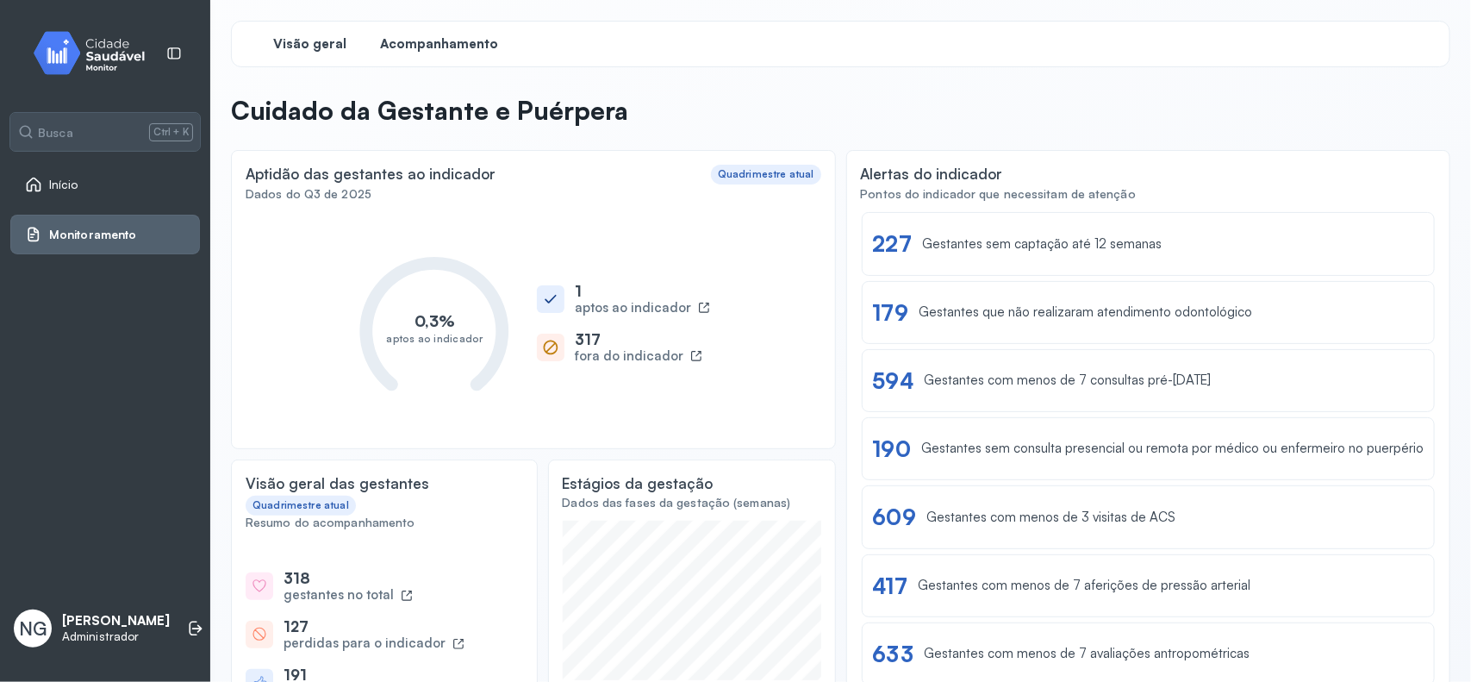
click at [445, 39] on span "Acompanhamento" at bounding box center [440, 44] width 118 height 16
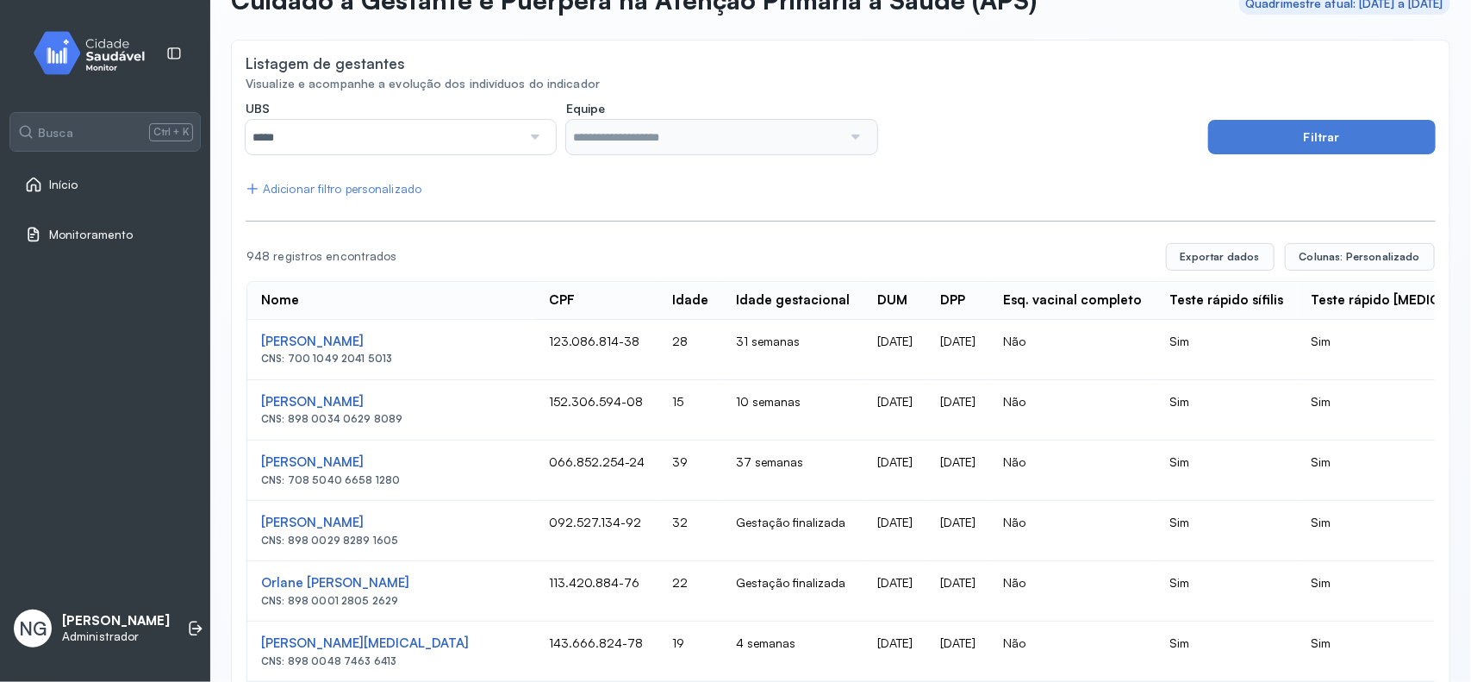
scroll to position [108, 0]
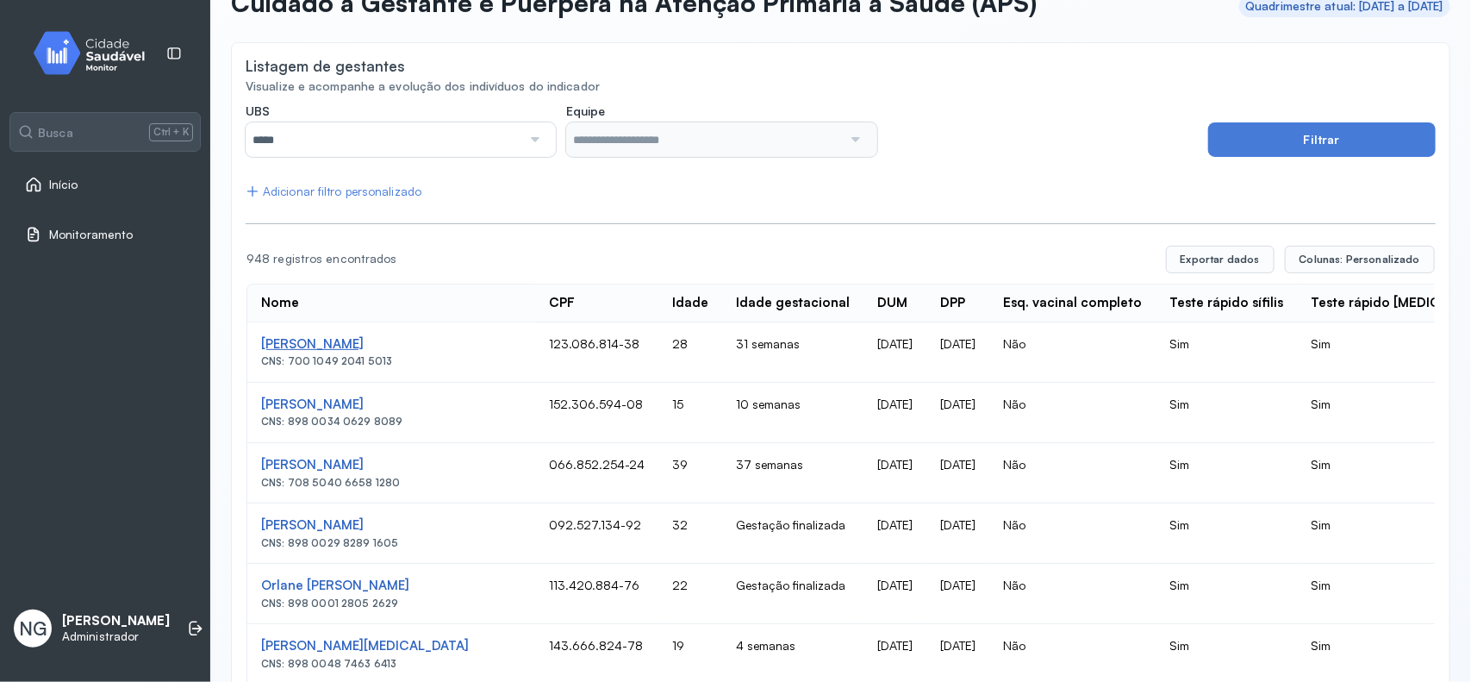
click at [388, 343] on div "[PERSON_NAME]" at bounding box center [391, 344] width 260 height 16
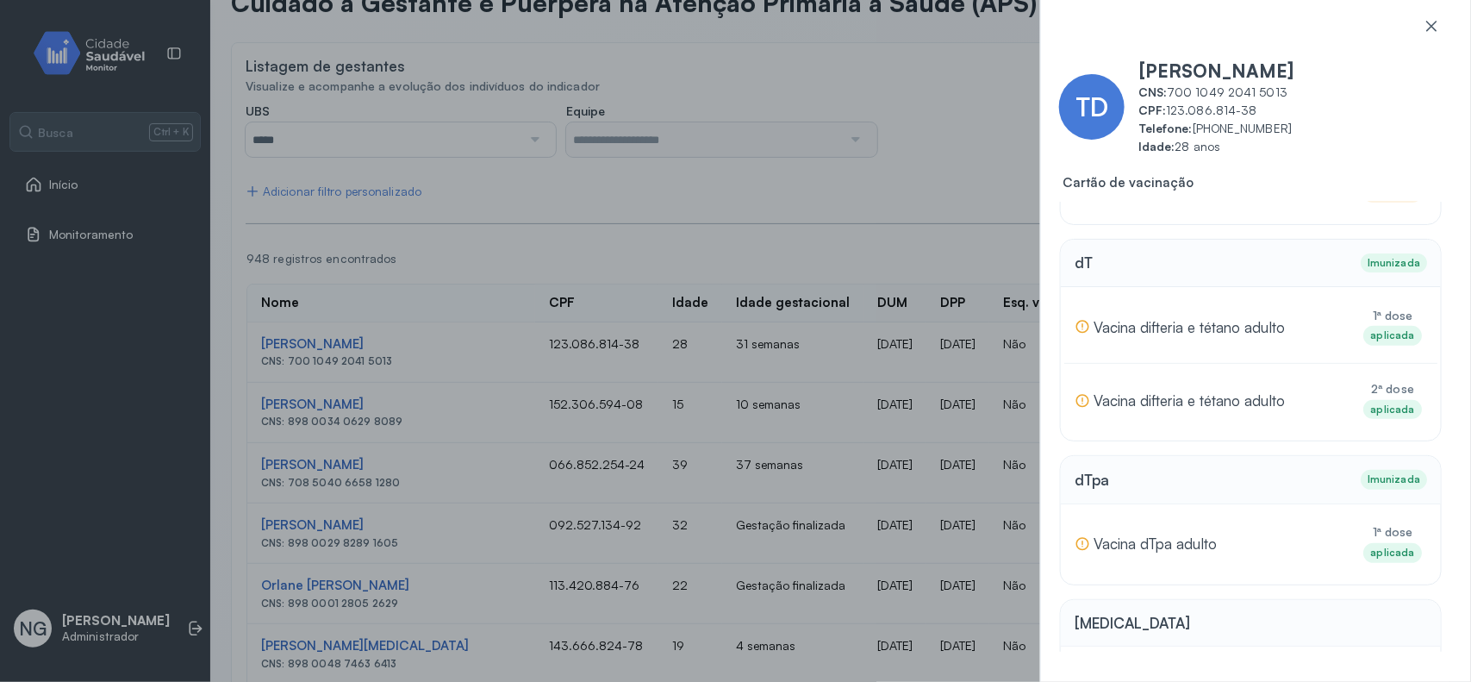
scroll to position [271, 0]
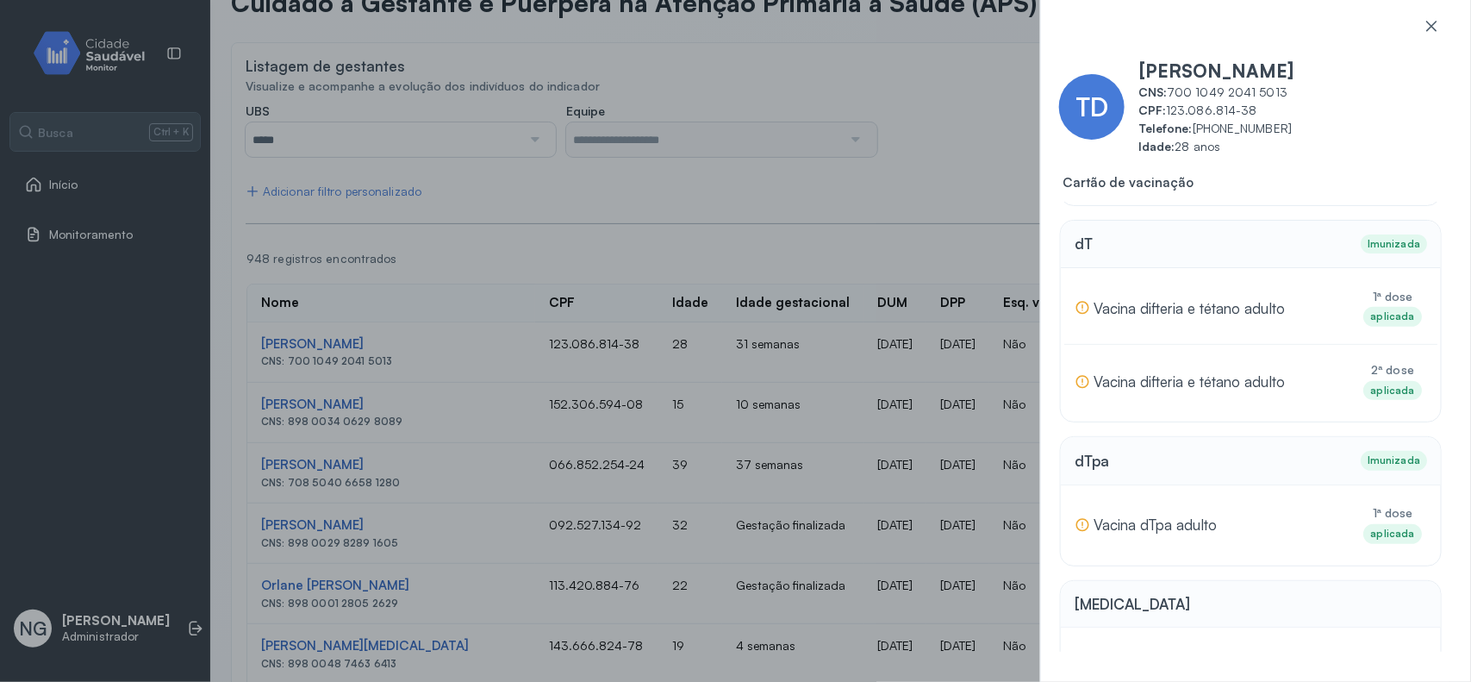
click at [824, 191] on div "TD [PERSON_NAME] Calou CNS: 700 1049 2041 5013 CPF: 123.086.814-38 Telefone: [P…" at bounding box center [735, 341] width 1471 height 682
click at [885, 175] on div "TD Thalia De Souza Alves Calou CNS: 700 1049 2041 5013 CPF: 123.086.814-38 Tele…" at bounding box center [735, 341] width 1471 height 682
click at [1435, 24] on icon at bounding box center [1431, 25] width 17 height 17
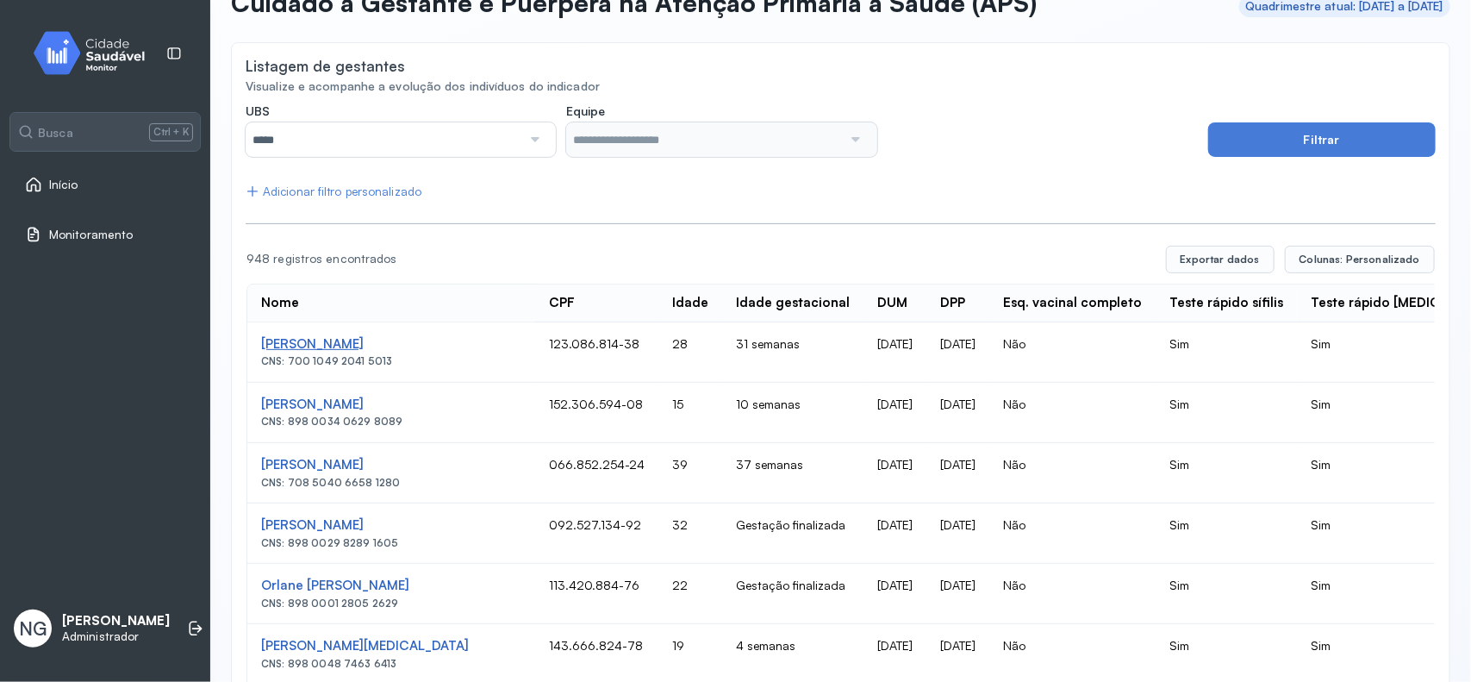
click at [409, 343] on div "[PERSON_NAME] [PERSON_NAME] Calou" at bounding box center [391, 344] width 260 height 16
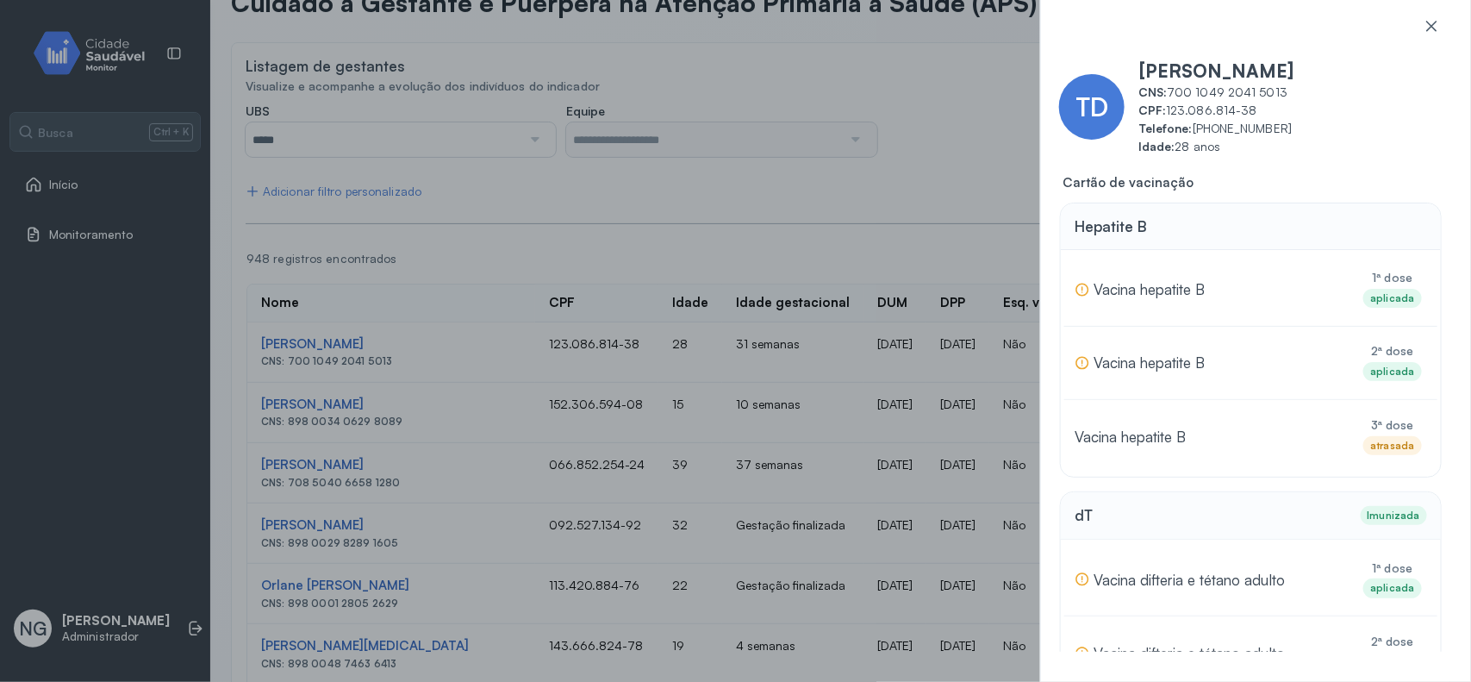
scroll to position [108, 0]
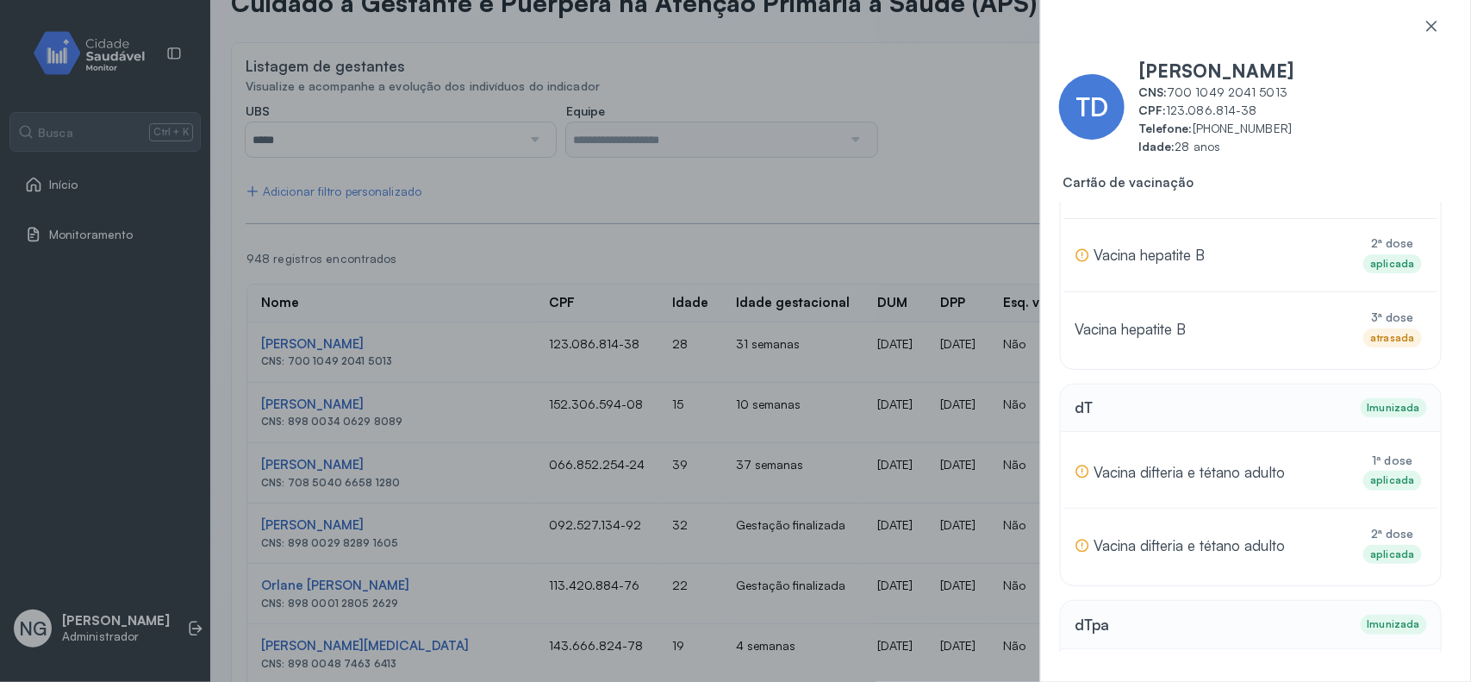
click at [905, 222] on div "TD Thalia De Souza Alves Calou CNS: 700 1049 2041 5013 CPF: 123.086.814-38 Tele…" at bounding box center [735, 341] width 1471 height 682
click at [1437, 27] on icon at bounding box center [1431, 25] width 17 height 17
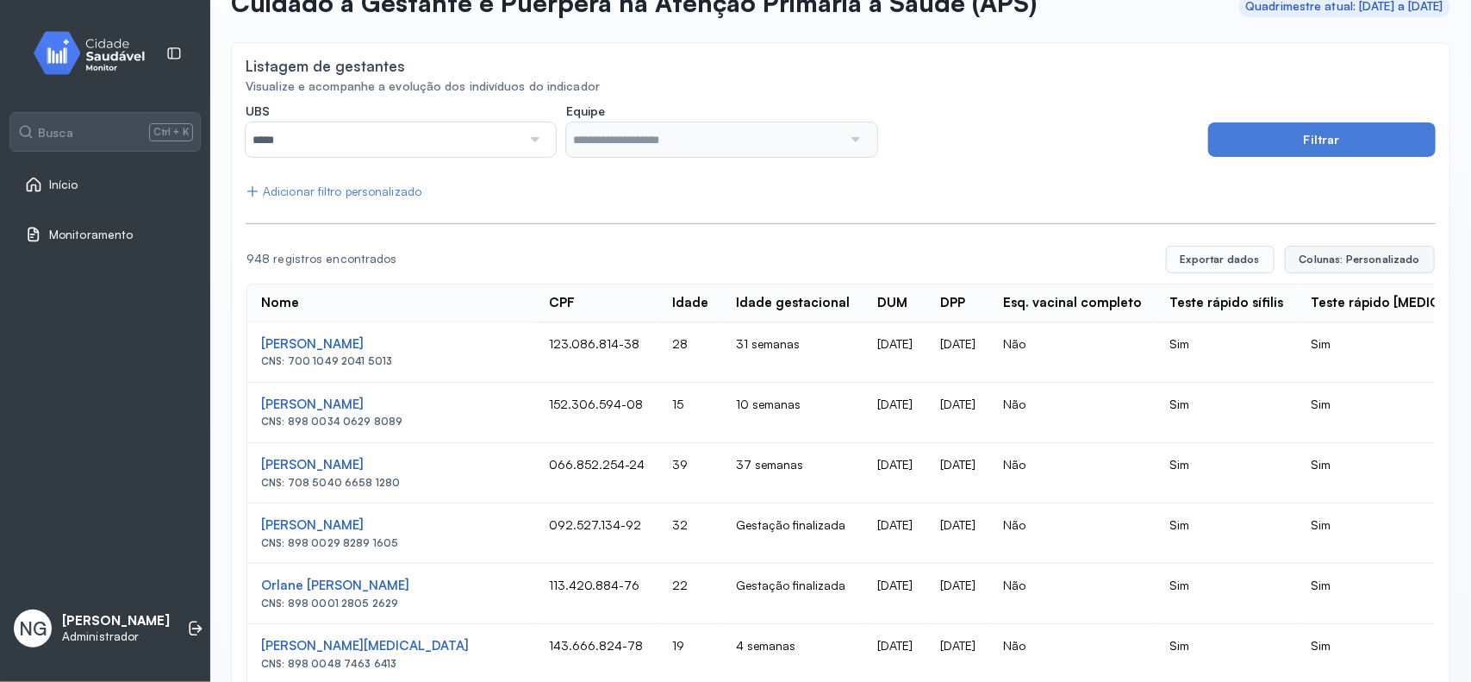
click at [1349, 257] on span "Colunas: Personalizado" at bounding box center [1360, 260] width 121 height 14
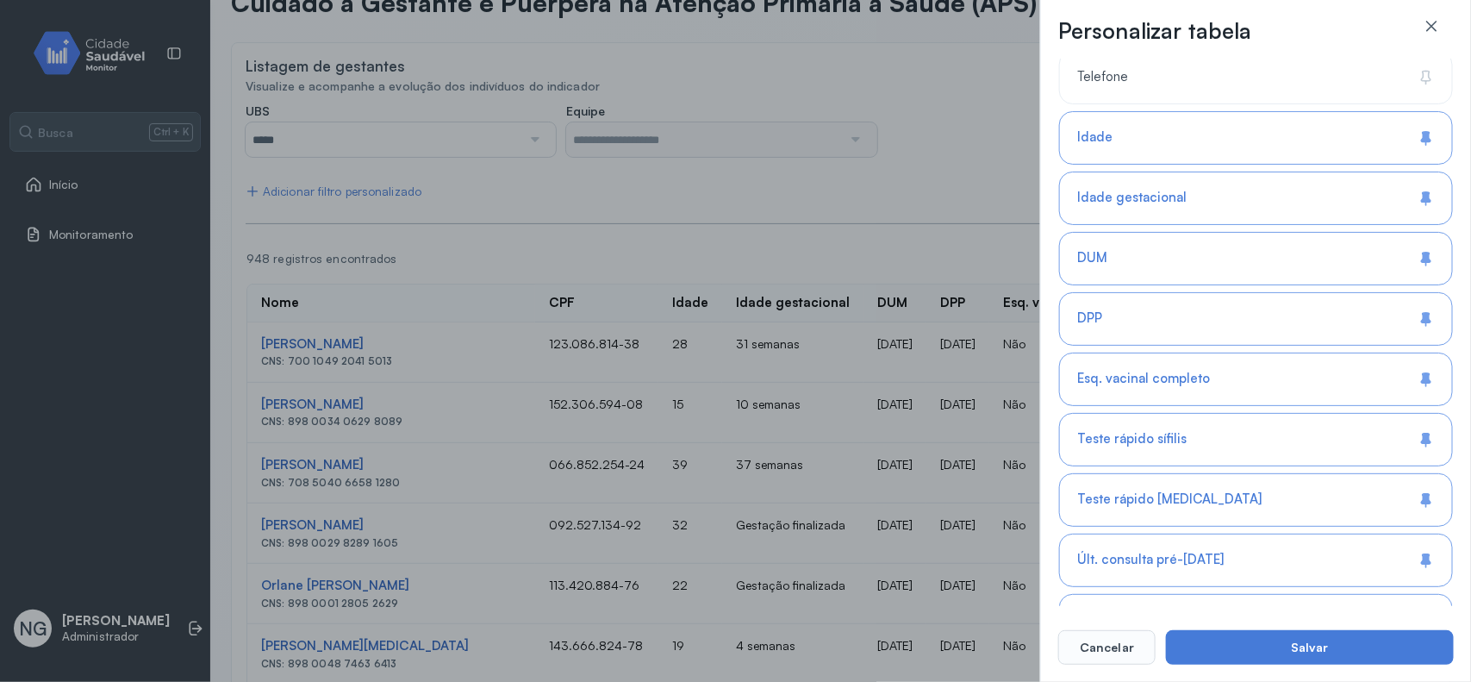
scroll to position [213, 0]
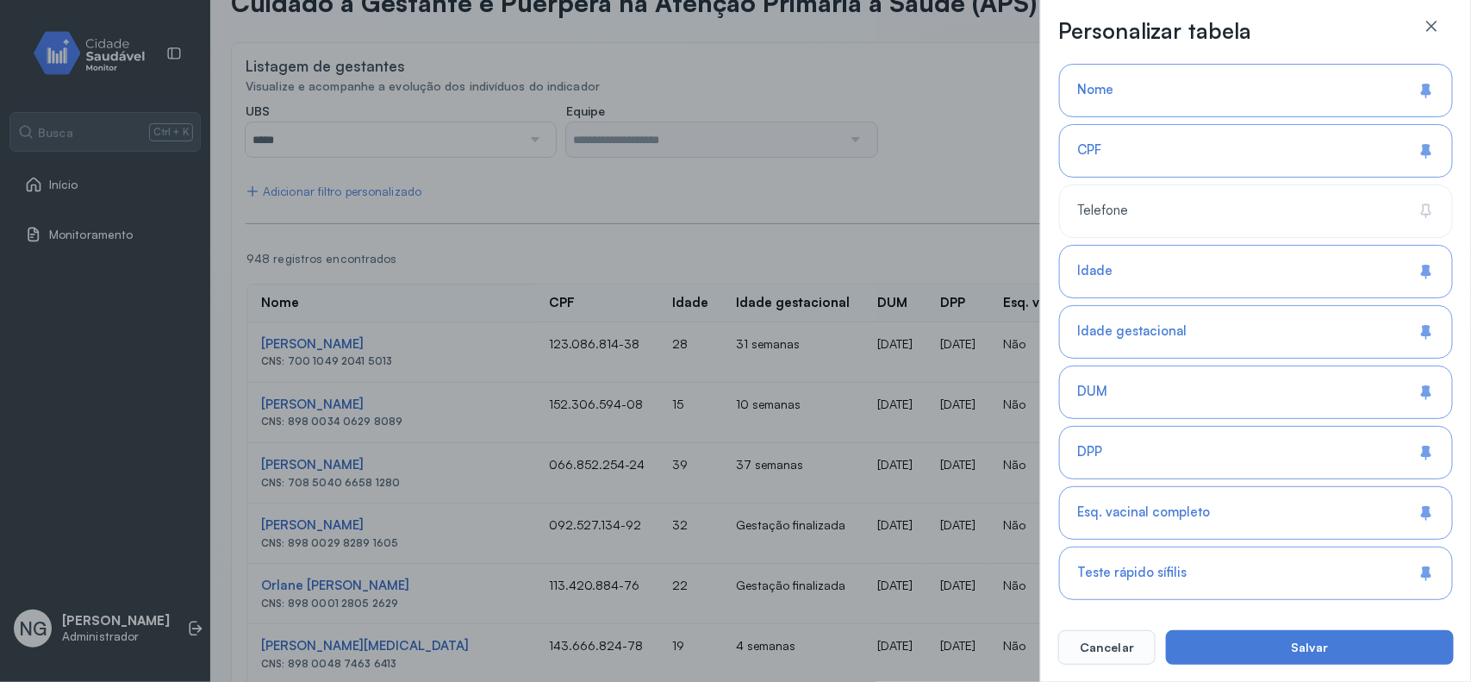
click at [1149, 536] on div "Esq. vacinal completo" at bounding box center [1256, 512] width 394 height 53
click at [1394, 639] on button "Salvar" at bounding box center [1310, 647] width 288 height 34
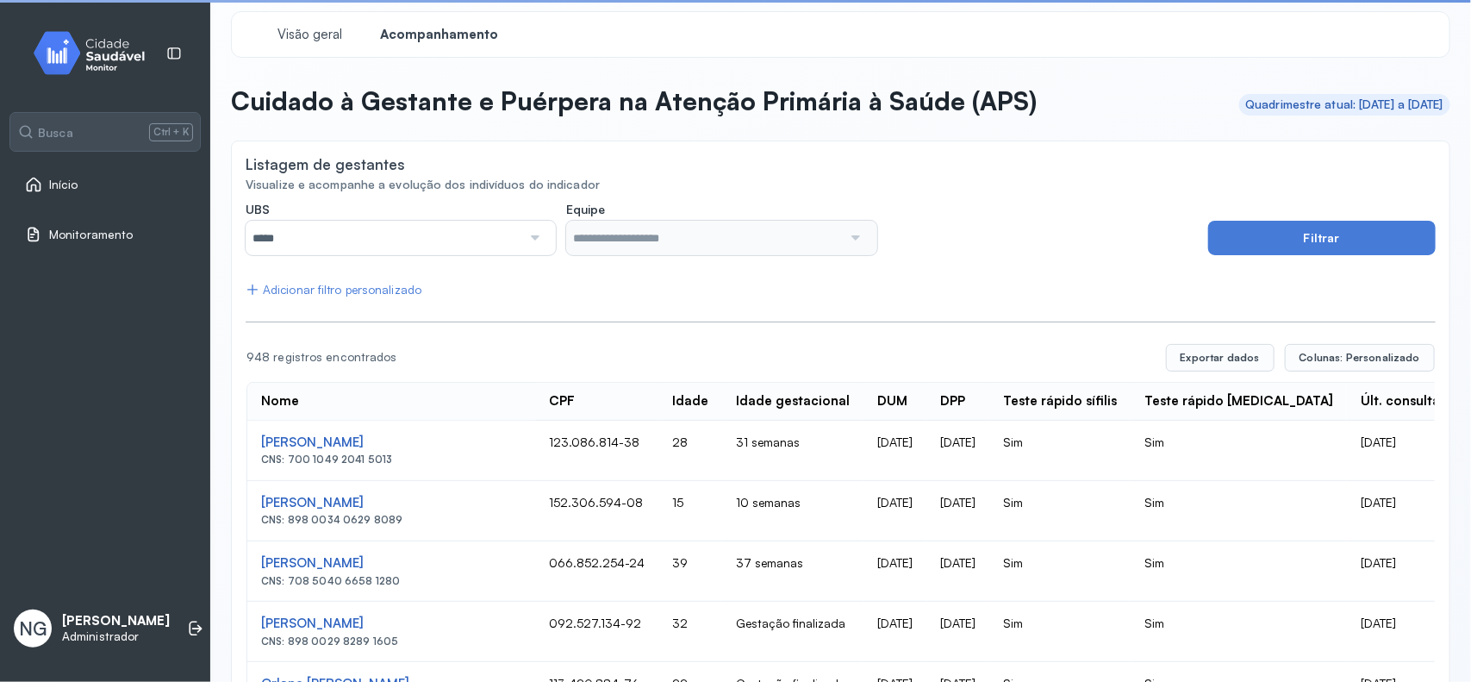
scroll to position [108, 0]
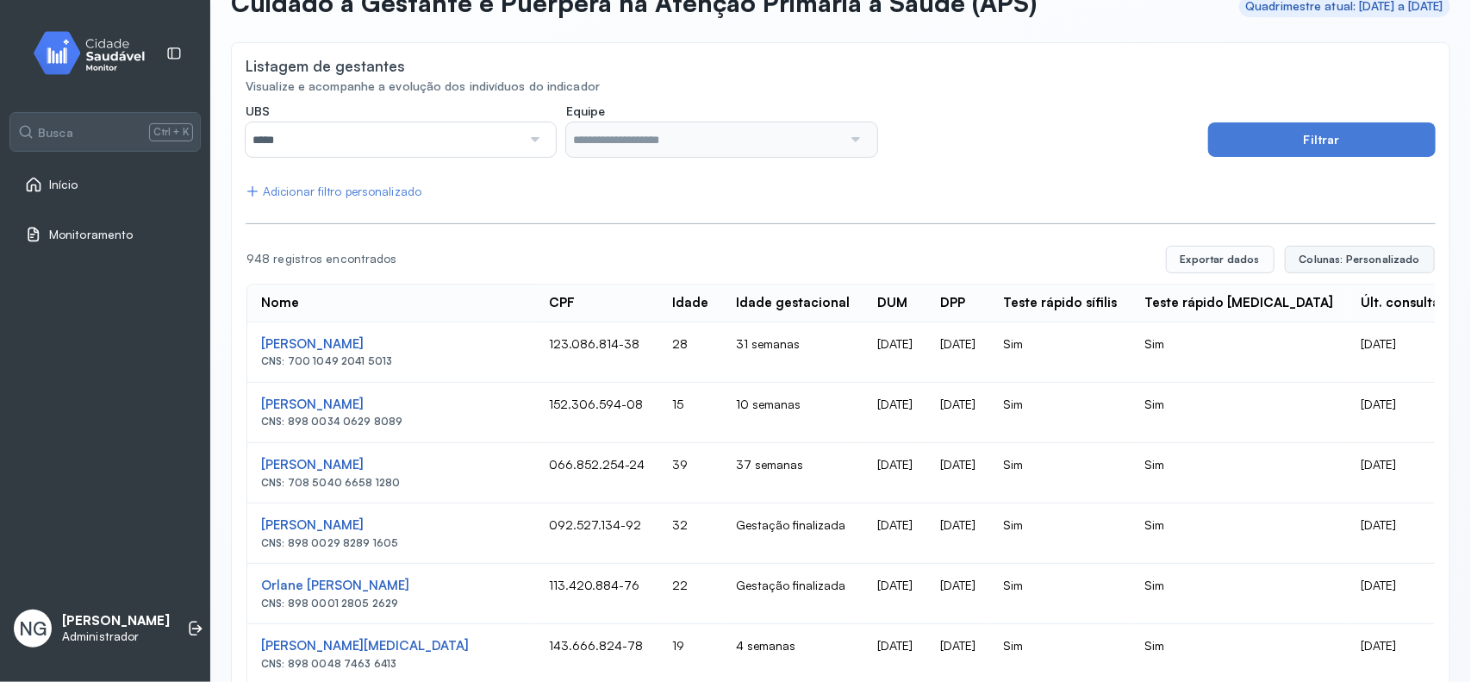
click at [1353, 259] on span "Colunas: Personalizado" at bounding box center [1360, 260] width 121 height 14
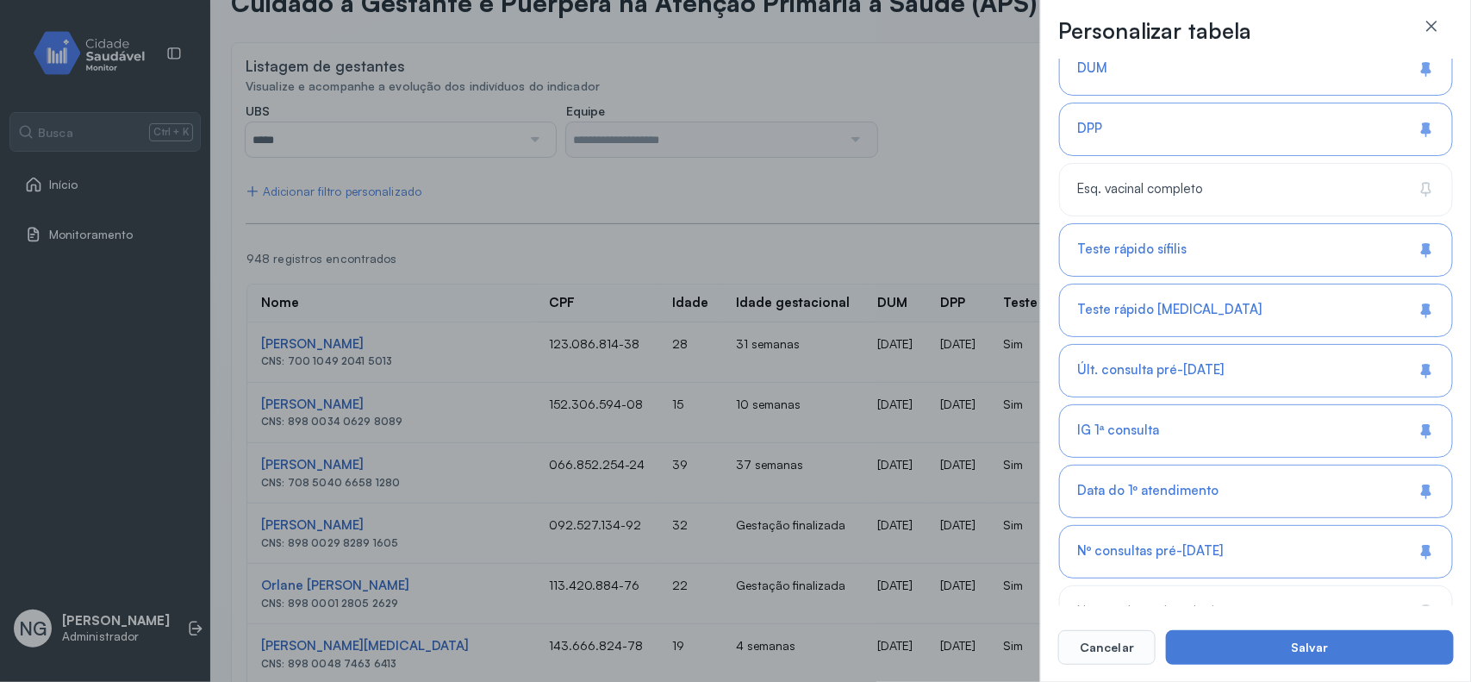
scroll to position [539, 0]
click at [1169, 188] on span "Esq. vacinal completo" at bounding box center [1140, 186] width 126 height 16
click at [1376, 652] on button "Salvar" at bounding box center [1310, 647] width 288 height 34
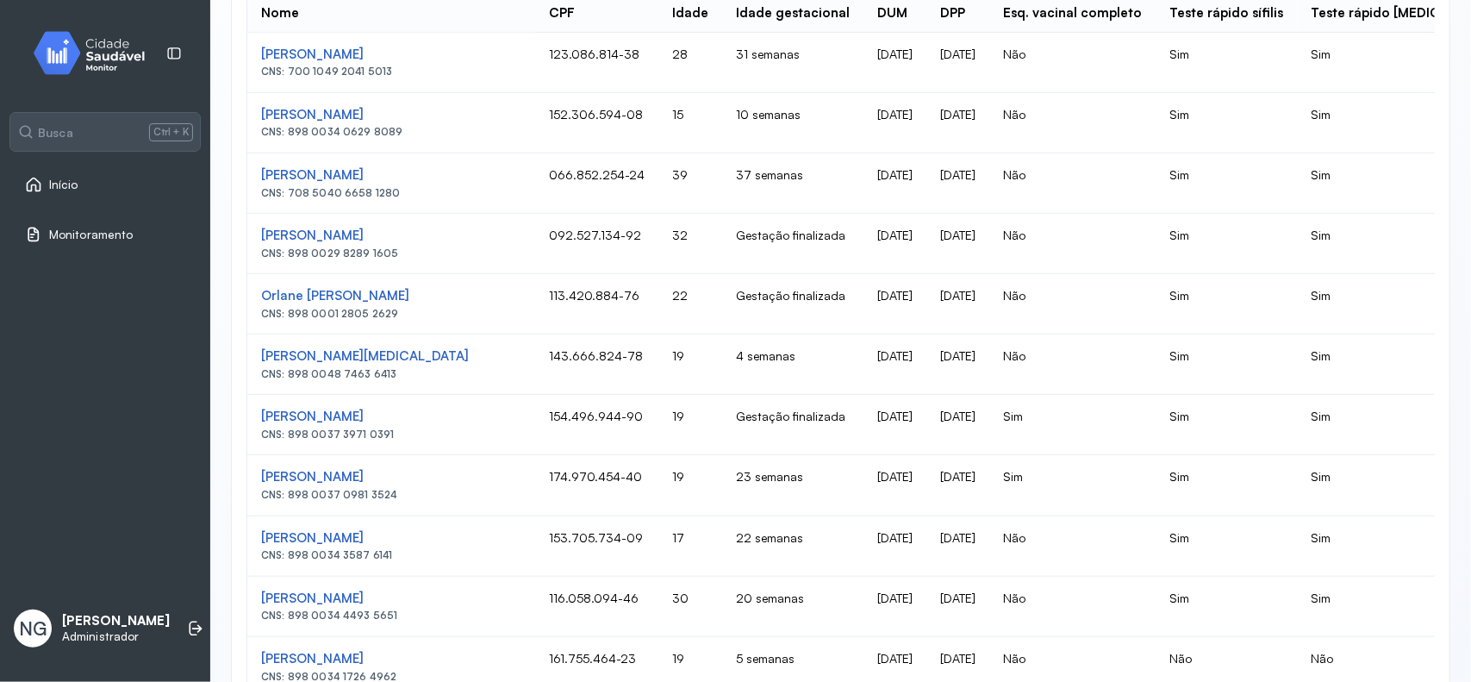
scroll to position [646, 0]
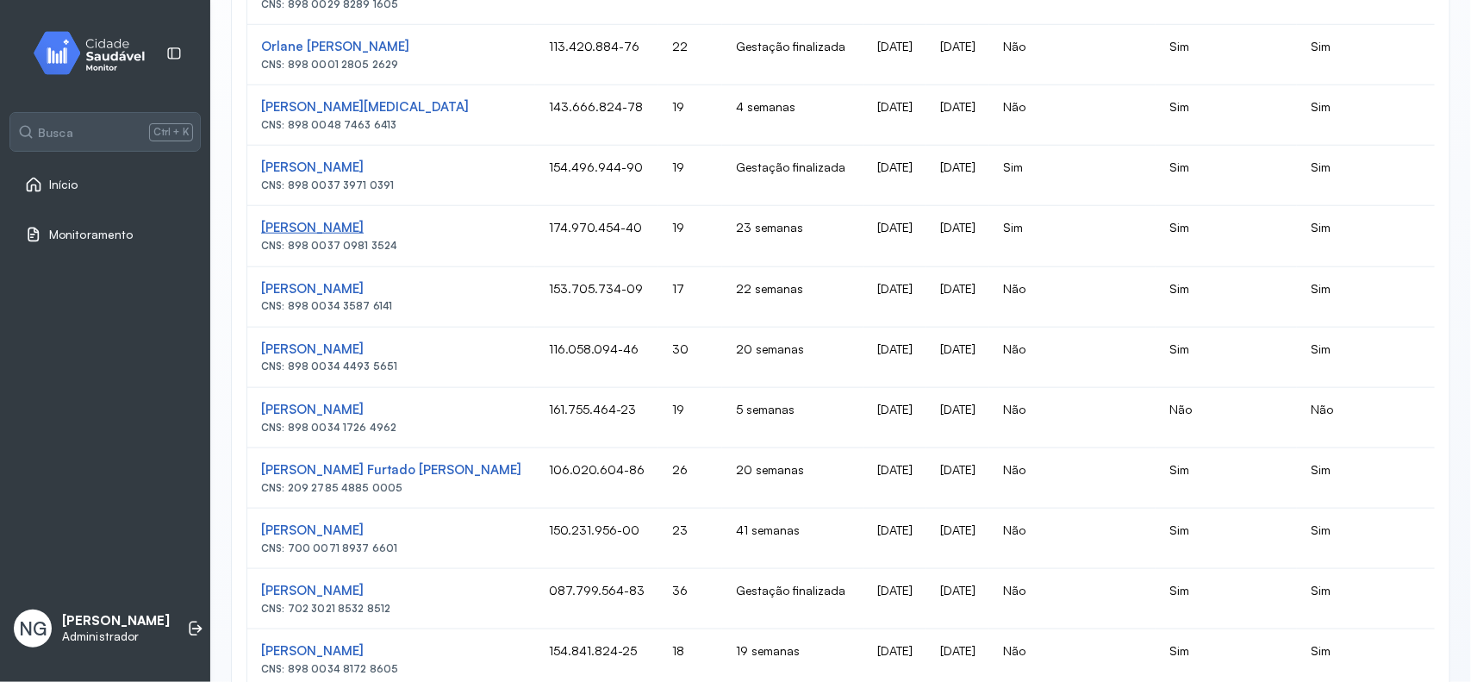
click at [424, 230] on div "[PERSON_NAME] Moraes [PERSON_NAME]" at bounding box center [391, 228] width 260 height 16
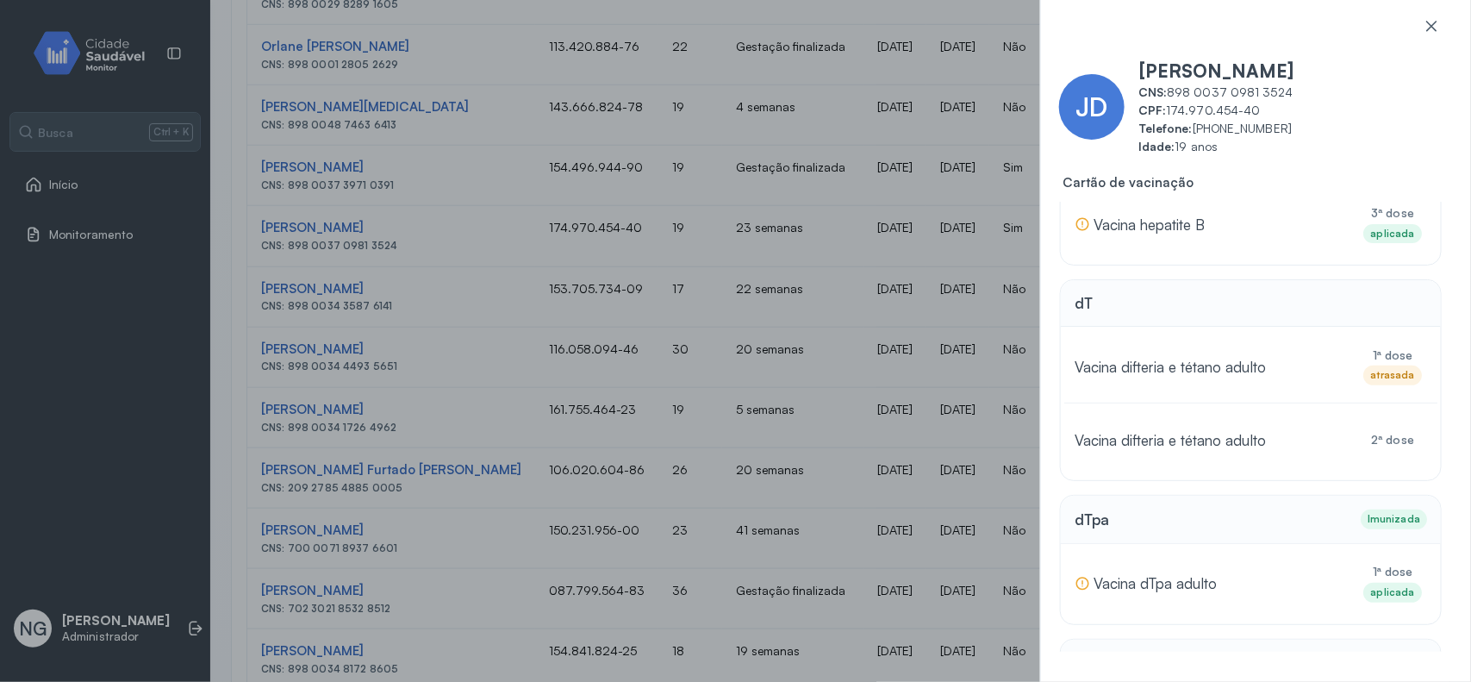
scroll to position [215, 0]
click at [1441, 22] on div at bounding box center [1431, 34] width 45 height 34
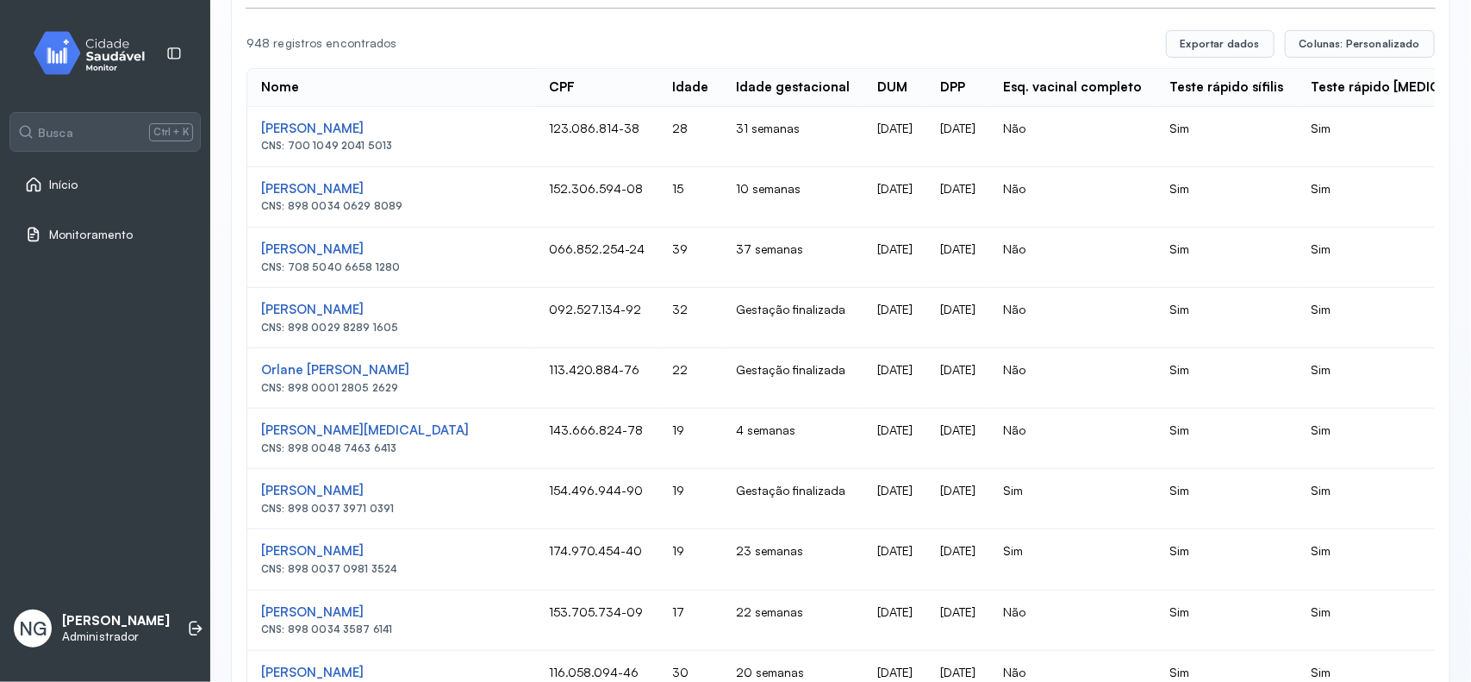
scroll to position [0, 0]
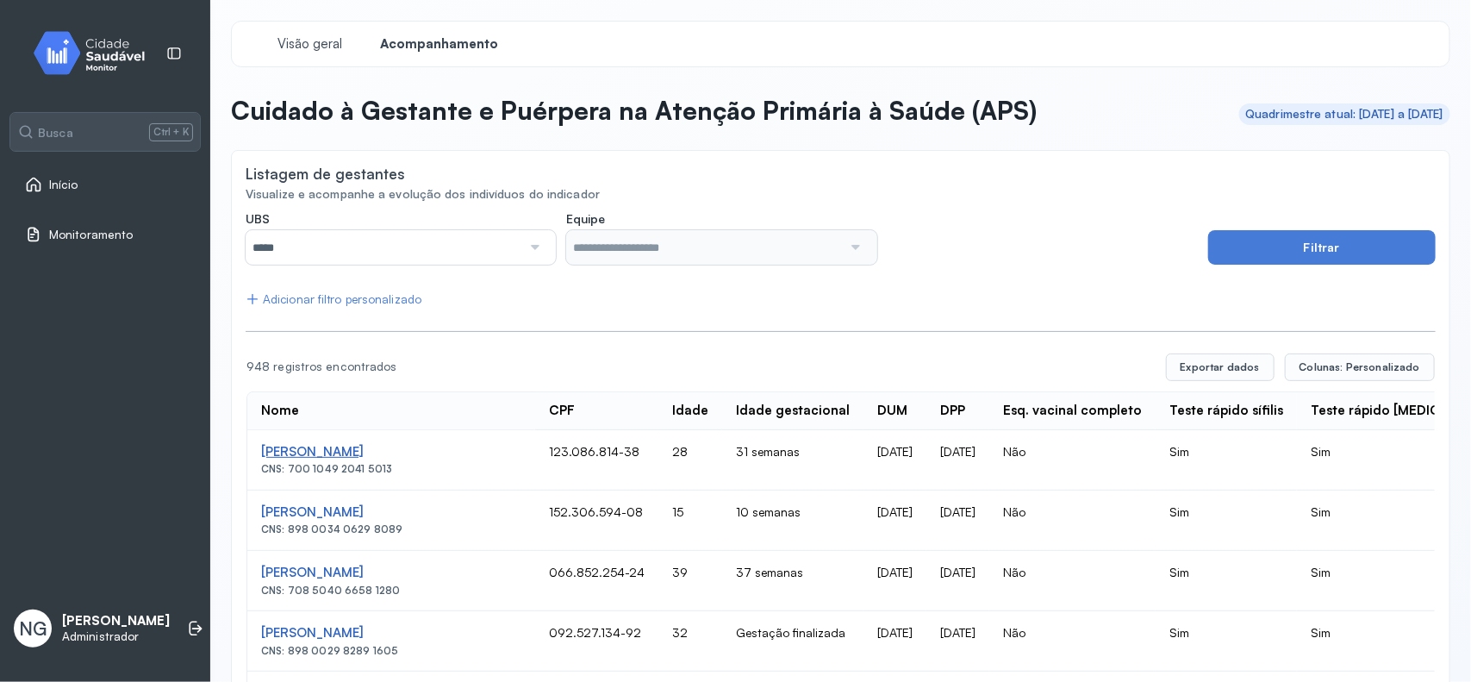
click at [396, 448] on div "[PERSON_NAME] [PERSON_NAME] Calou" at bounding box center [391, 452] width 260 height 16
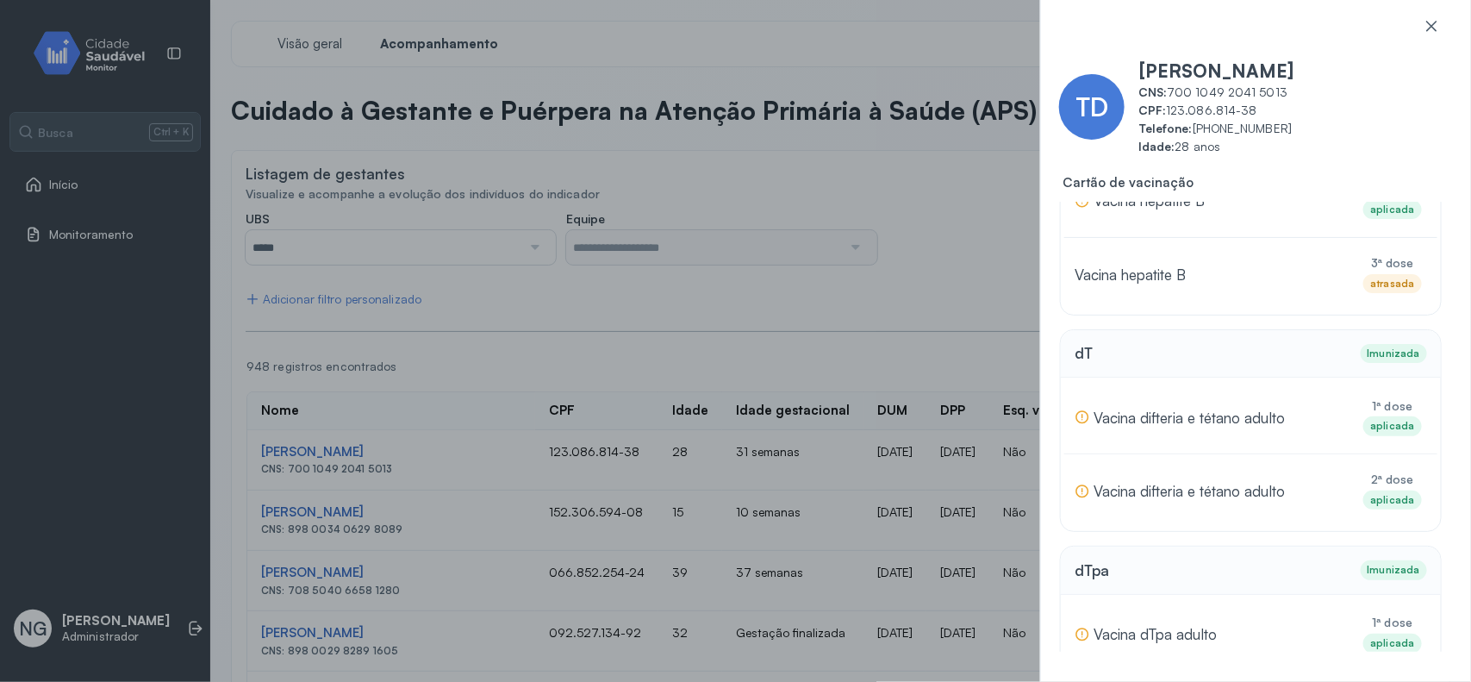
scroll to position [215, 0]
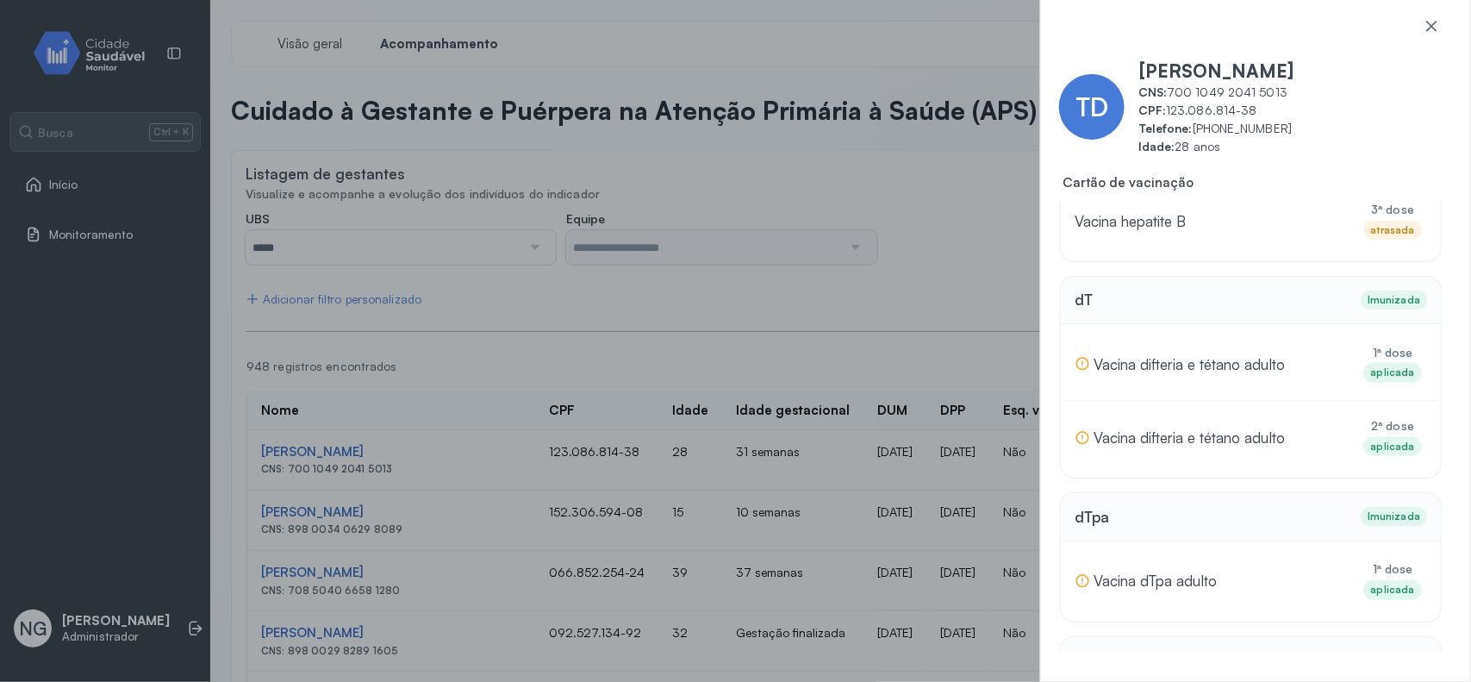
click at [776, 246] on div "TD Thalia De Souza Alves Calou CNS: 700 1049 2041 5013 CPF: 123.086.814-38 Tele…" at bounding box center [735, 341] width 1471 height 682
click at [1023, 239] on div "TD Thalia De Souza Alves Calou CNS: 700 1049 2041 5013 CPF: 123.086.814-38 Tele…" at bounding box center [735, 341] width 1471 height 682
click at [1431, 27] on icon at bounding box center [1431, 26] width 10 height 10
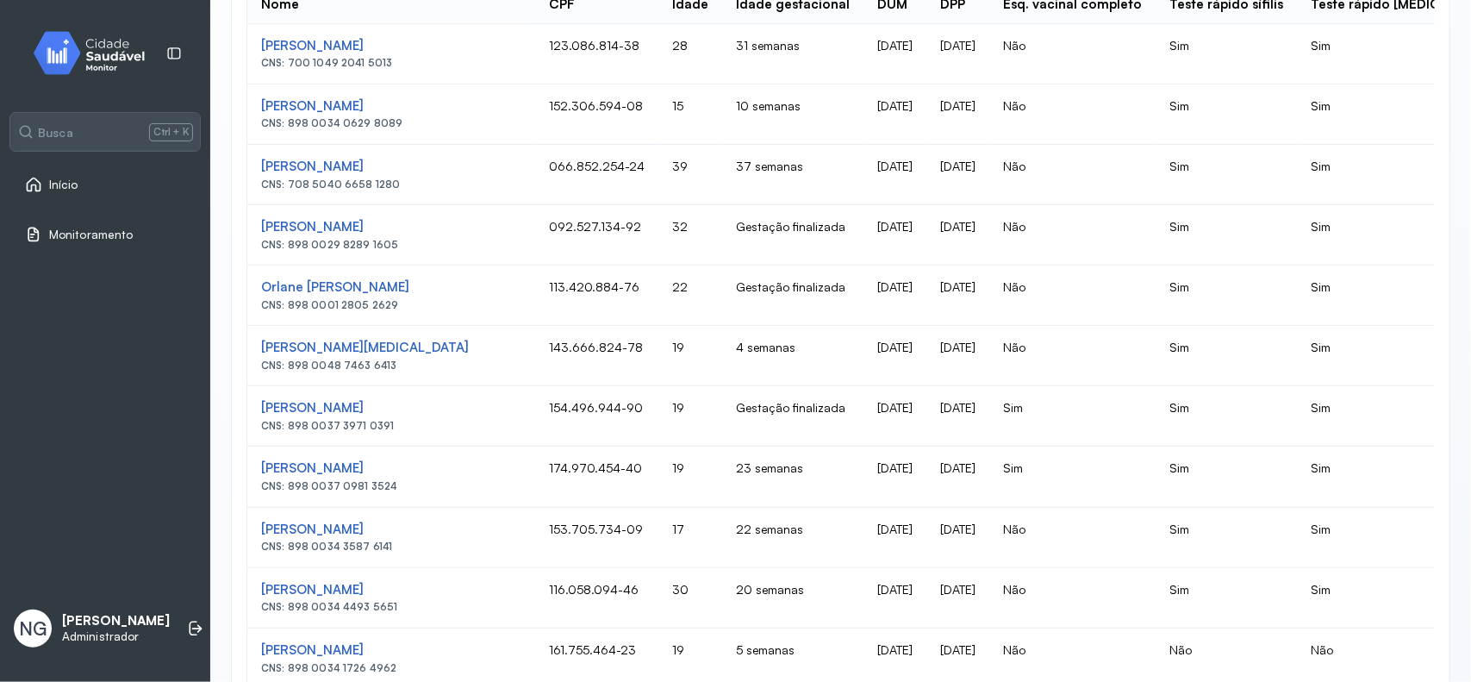
scroll to position [431, 0]
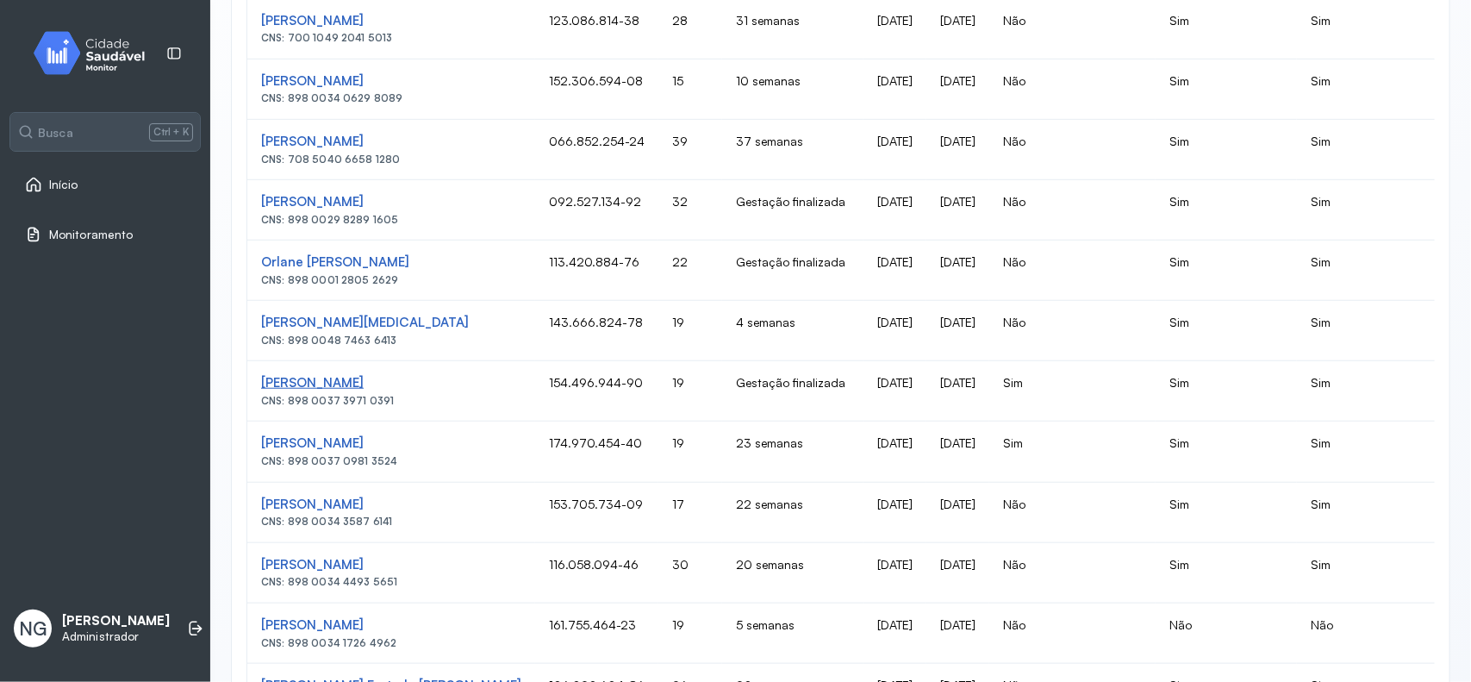
click at [323, 379] on div "[PERSON_NAME] [PERSON_NAME]" at bounding box center [391, 383] width 260 height 16
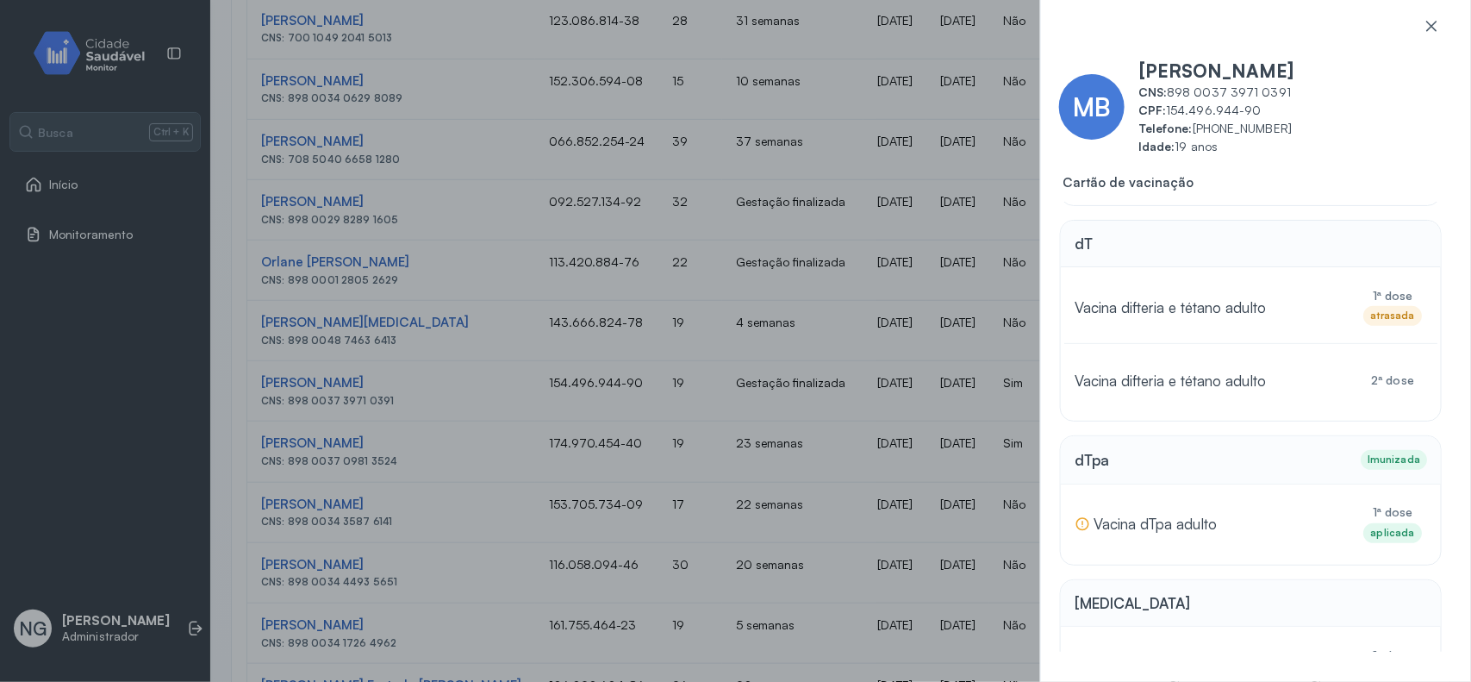
scroll to position [57, 0]
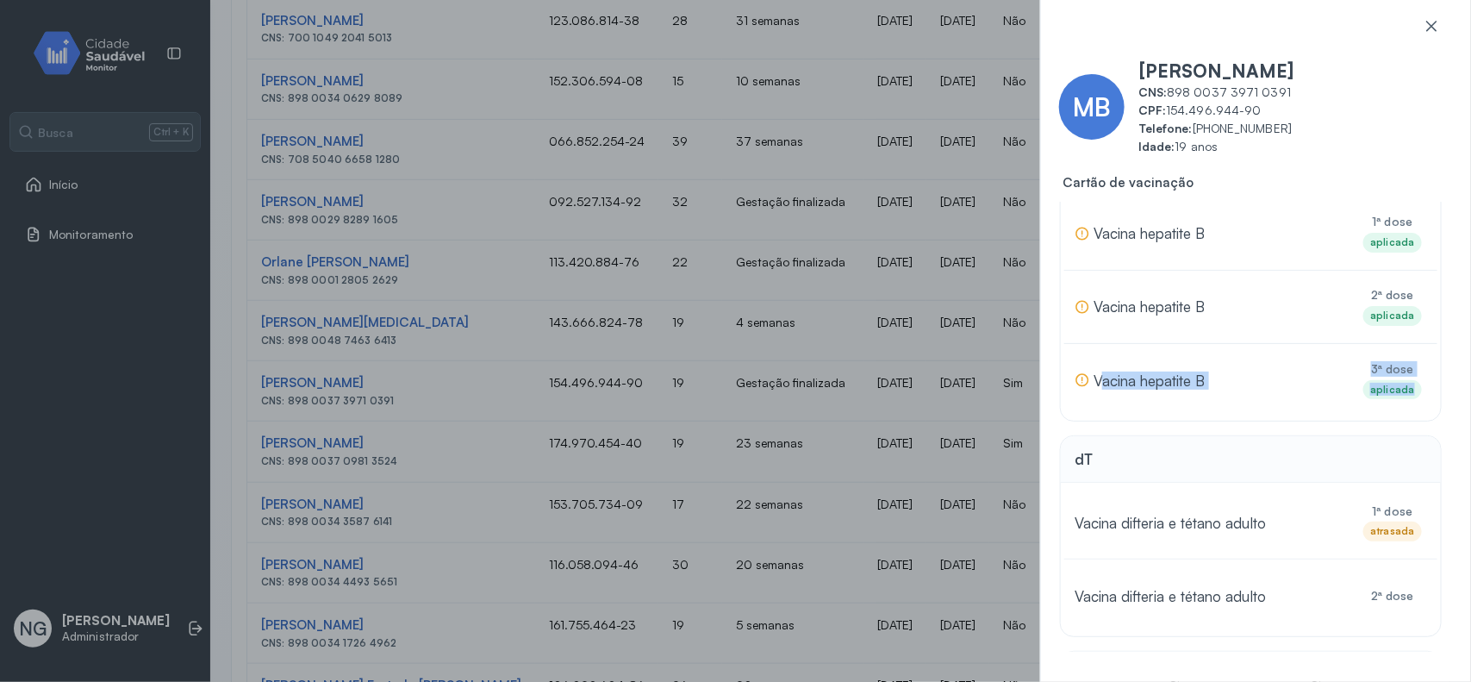
drag, startPoint x: 1105, startPoint y: 380, endPoint x: 1414, endPoint y: 390, distance: 309.6
click at [1414, 390] on div "Há divergências entre os registros de vacinação do PEC e do ACS Vacina PEC: apl…" at bounding box center [1250, 380] width 373 height 73
click at [1243, 393] on div "Há divergências entre os registros de vacinação do PEC e do ACS Vacina PEC: apl…" at bounding box center [1208, 380] width 266 height 39
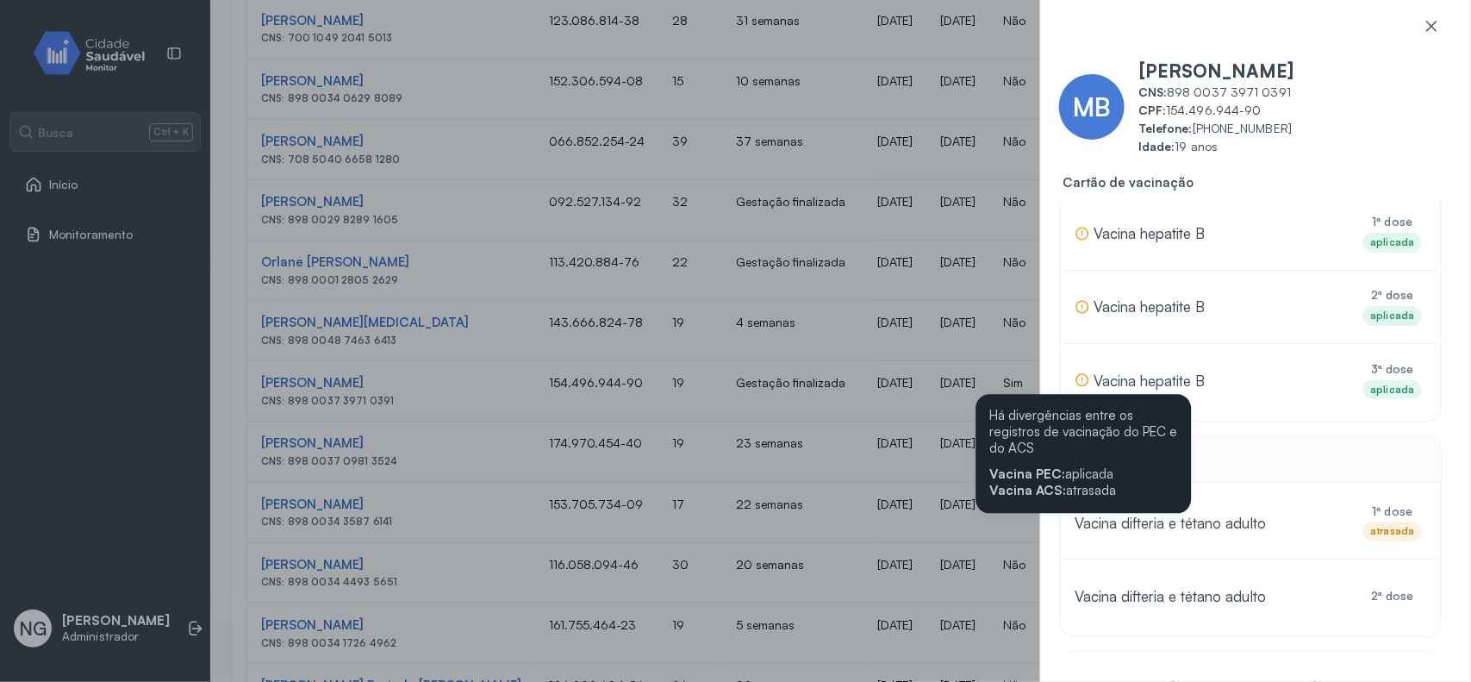
click at [1080, 379] on icon at bounding box center [1083, 380] width 16 height 16
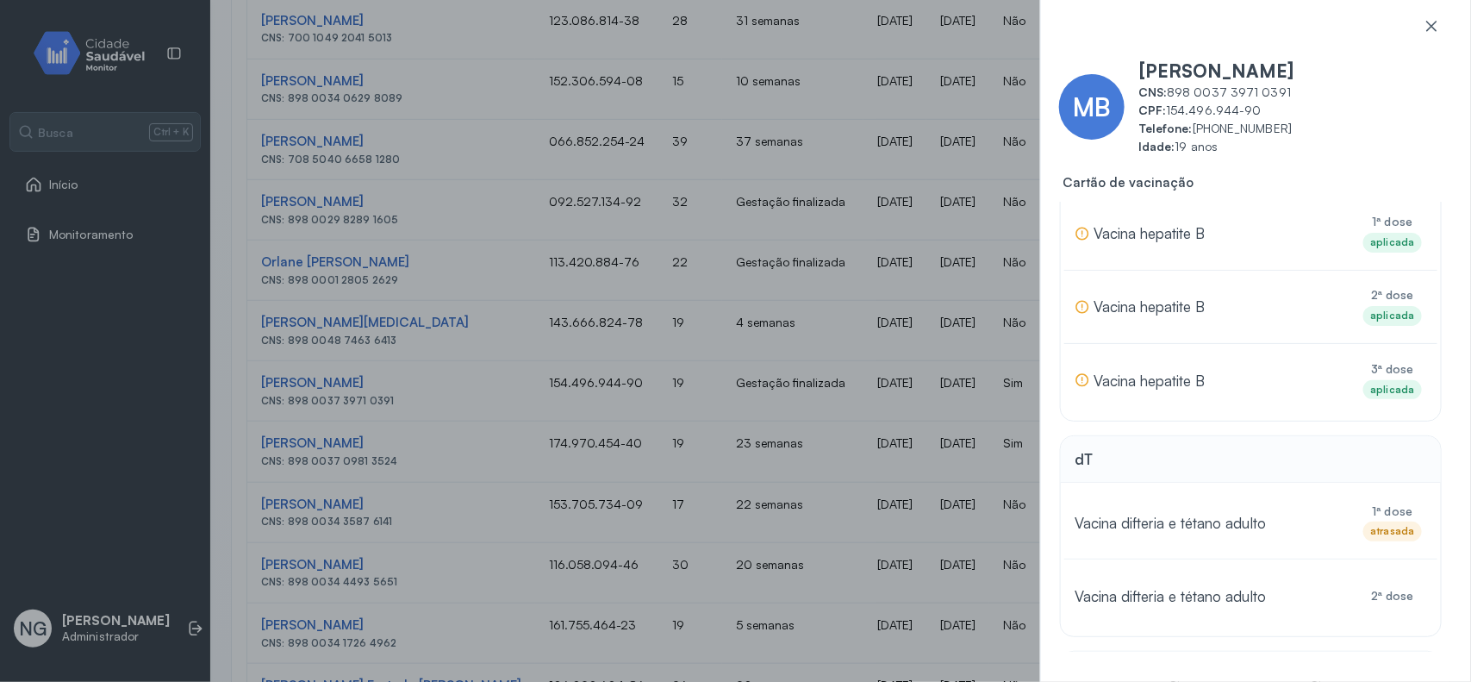
click at [1297, 384] on div "Há divergências entre os registros de vacinação do PEC e do ACS Vacina PEC: apl…" at bounding box center [1208, 380] width 266 height 39
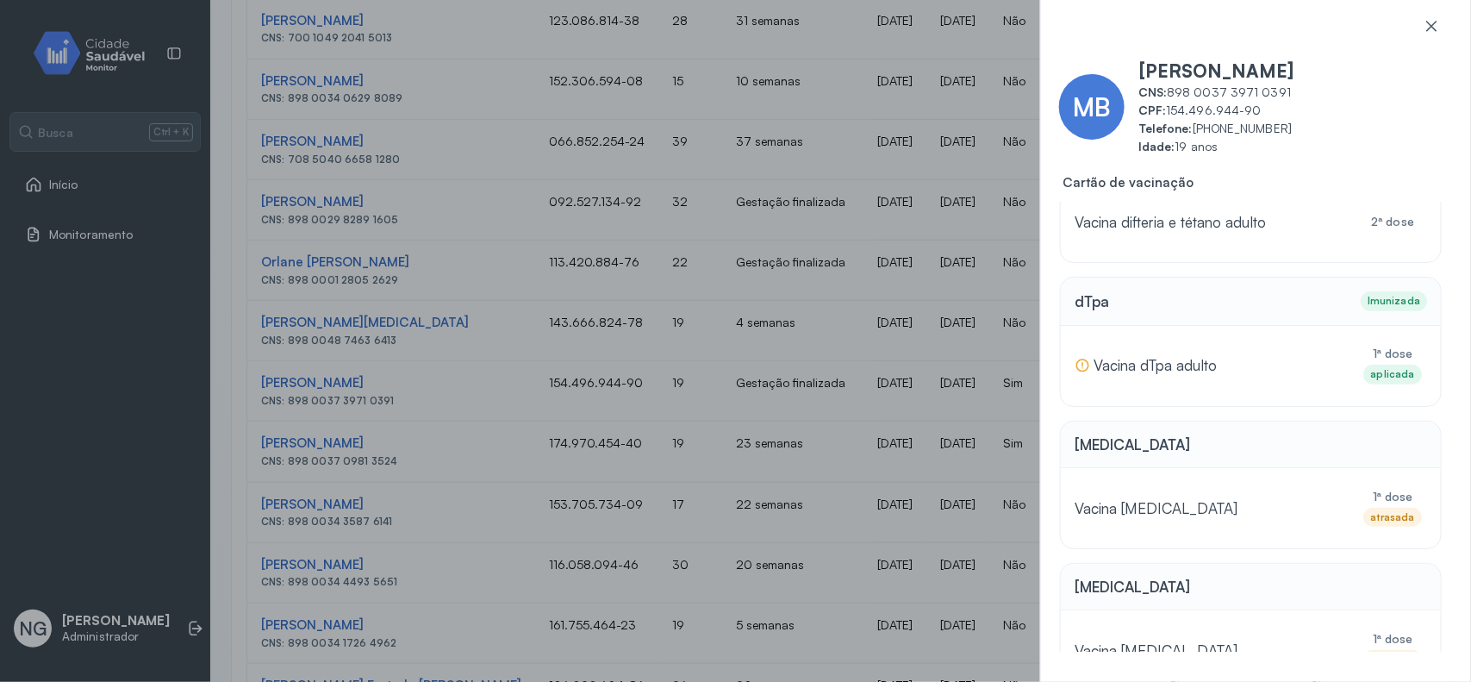
scroll to position [487, 0]
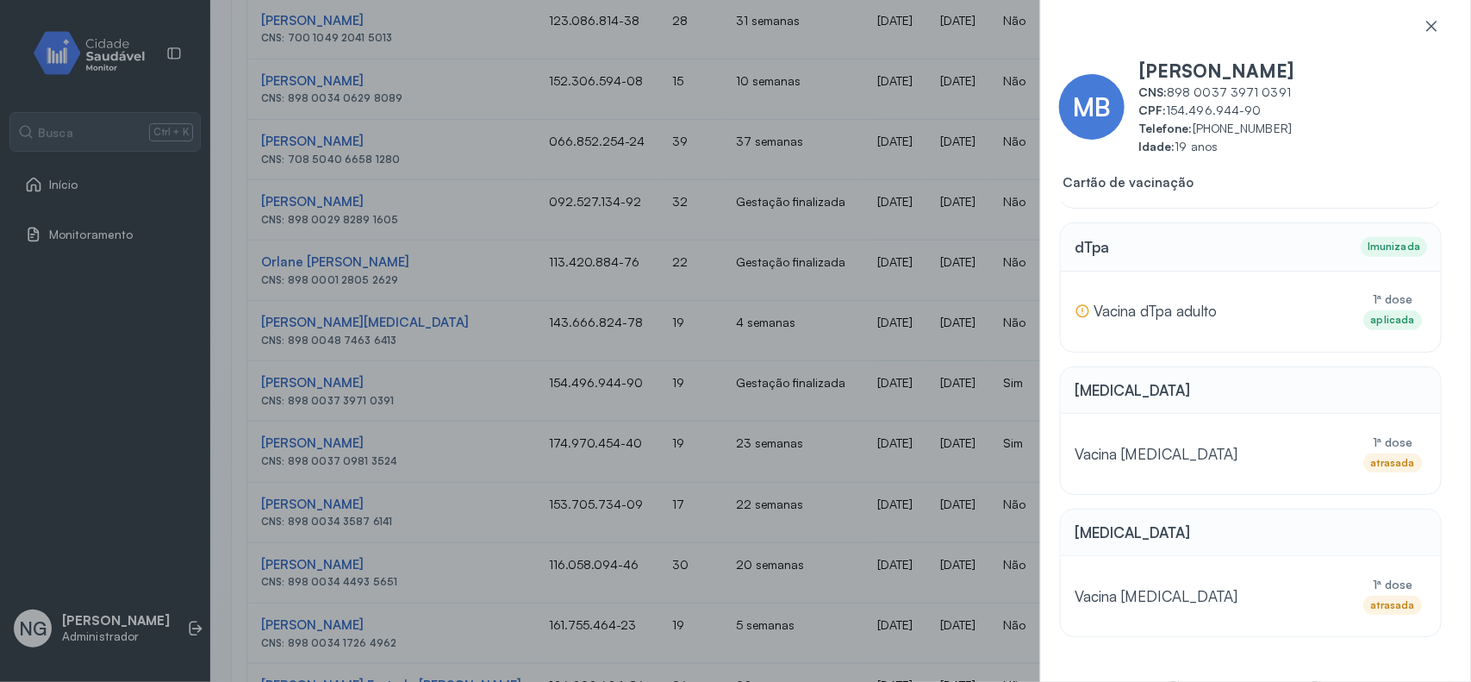
click at [597, 269] on div "MB Maria Bruna Mourato Silva CNS: 898 0037 3971 0391 CPF: 154.496.944-90 Telefo…" at bounding box center [735, 341] width 1471 height 682
drag, startPoint x: 1433, startPoint y: 28, endPoint x: 808, endPoint y: 185, distance: 644.2
click at [1432, 30] on icon at bounding box center [1431, 25] width 17 height 17
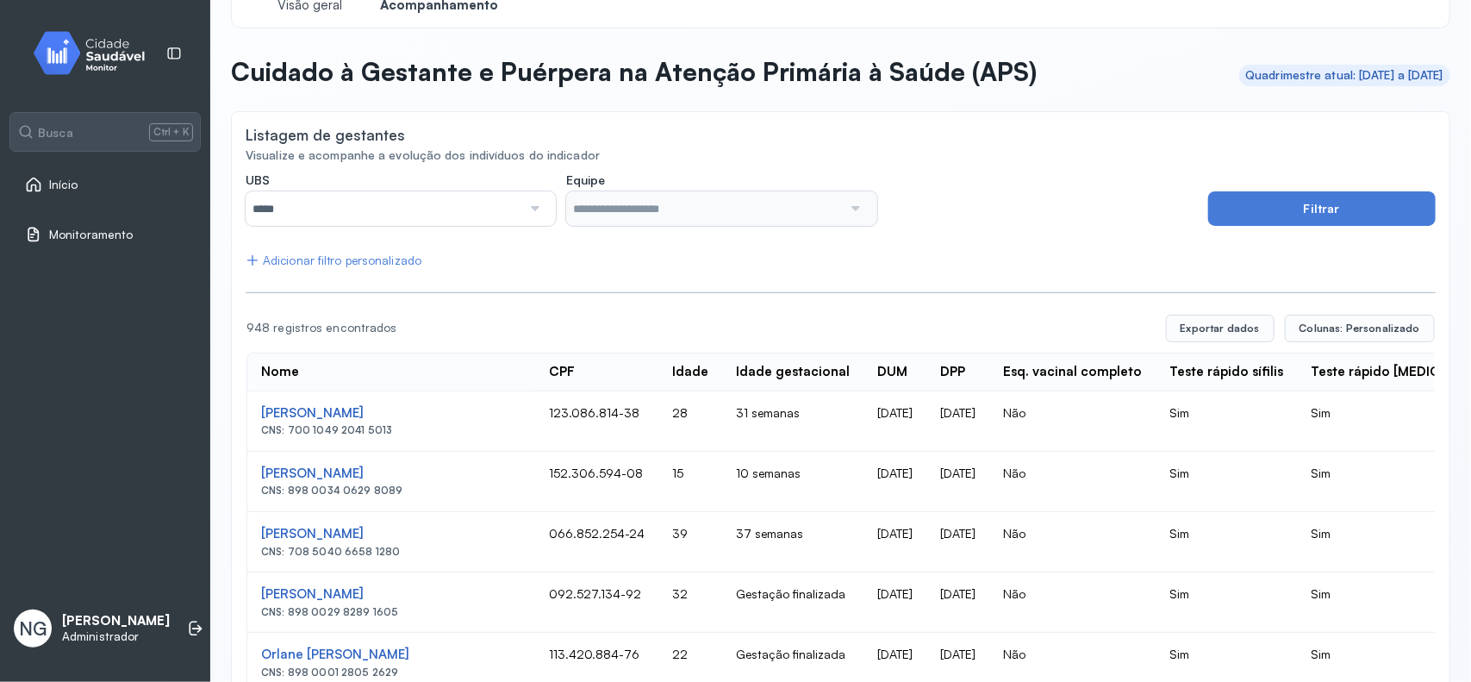
scroll to position [0, 0]
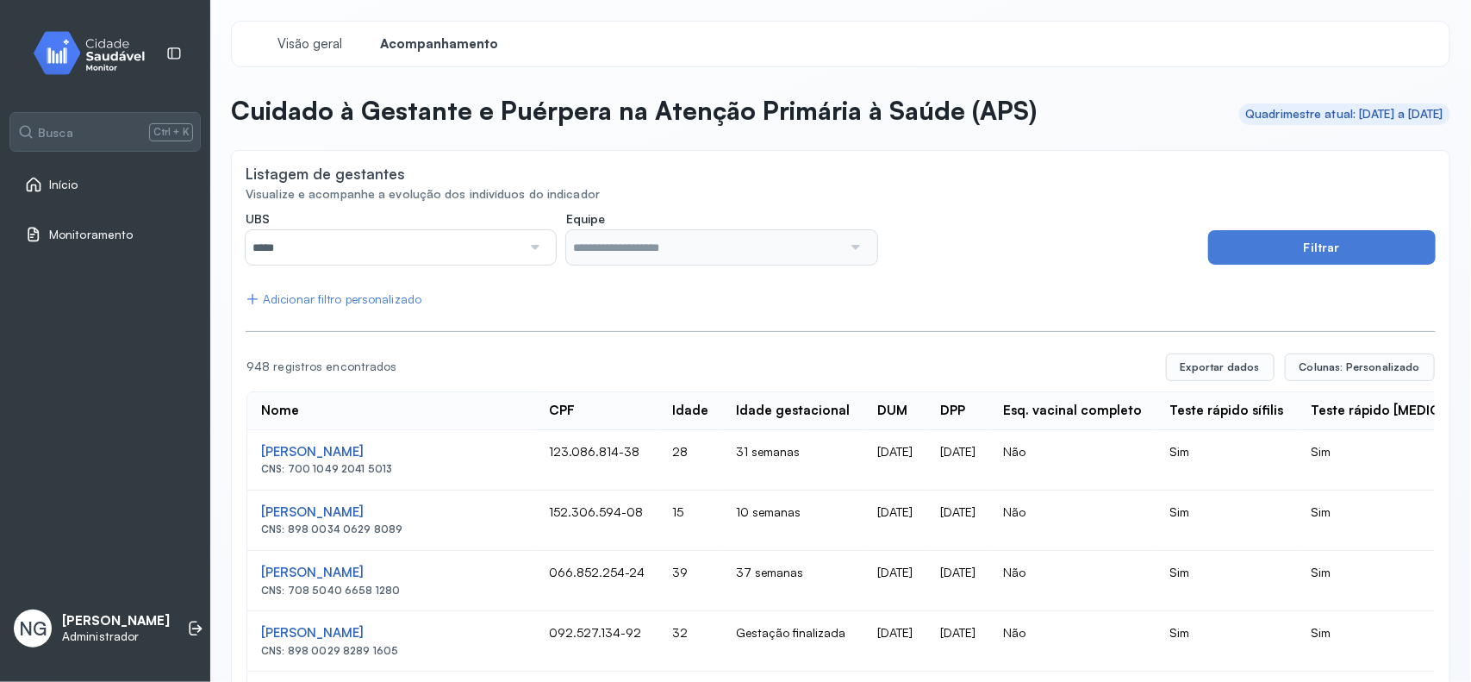
click at [91, 184] on link "Início" at bounding box center [105, 184] width 160 height 17
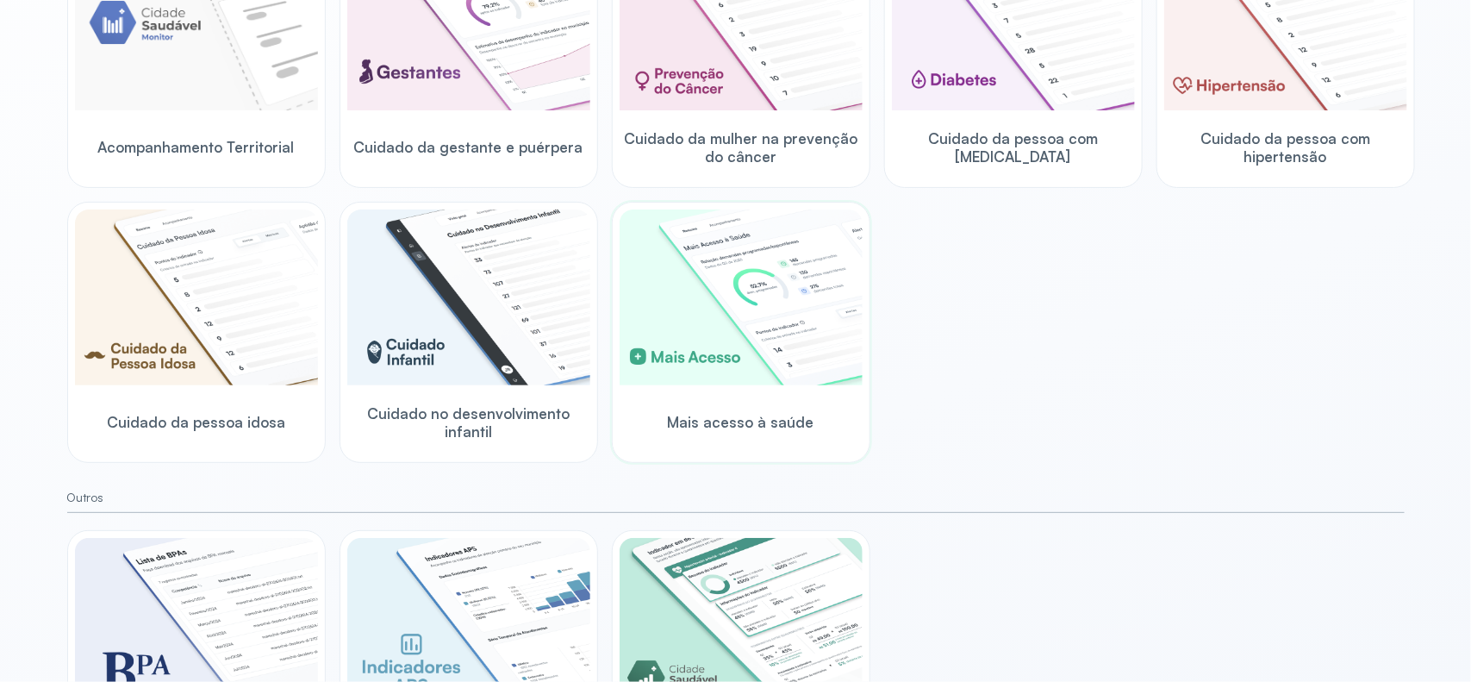
scroll to position [323, 0]
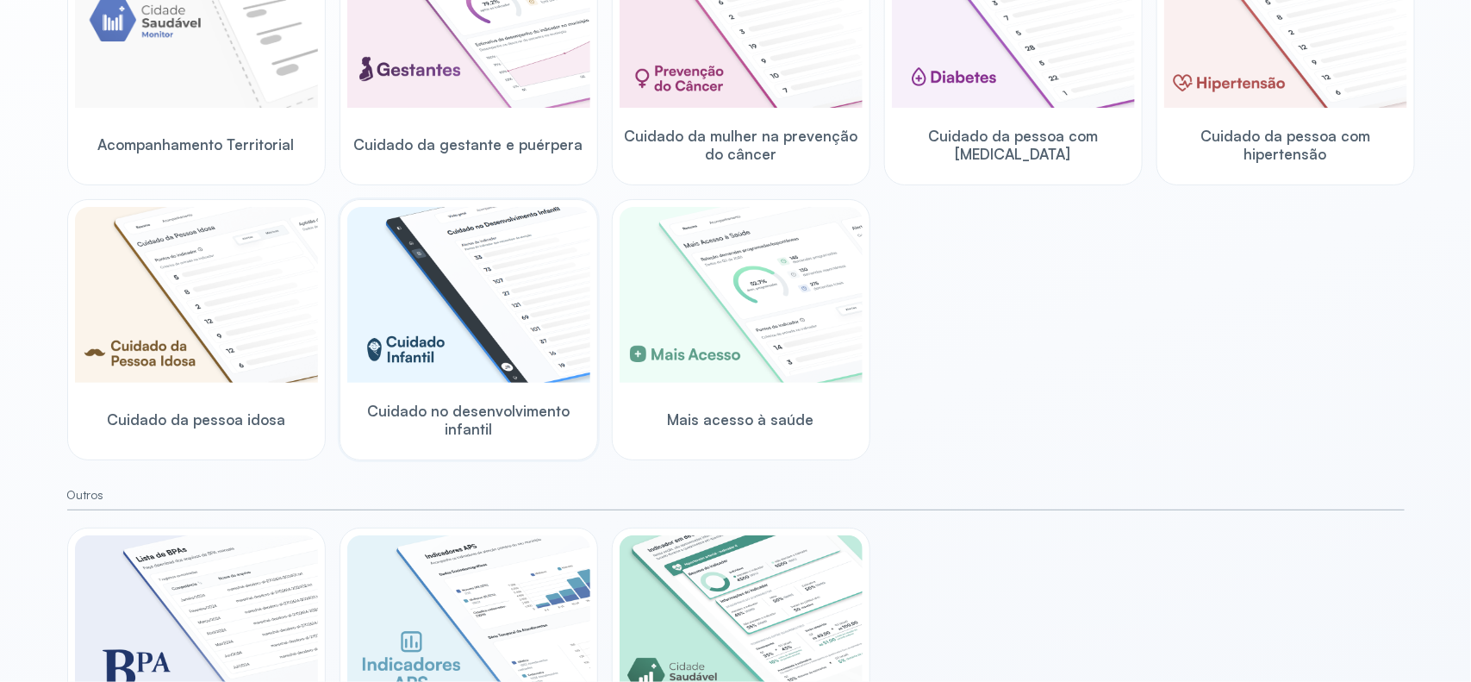
click at [441, 328] on img at bounding box center [468, 295] width 243 height 176
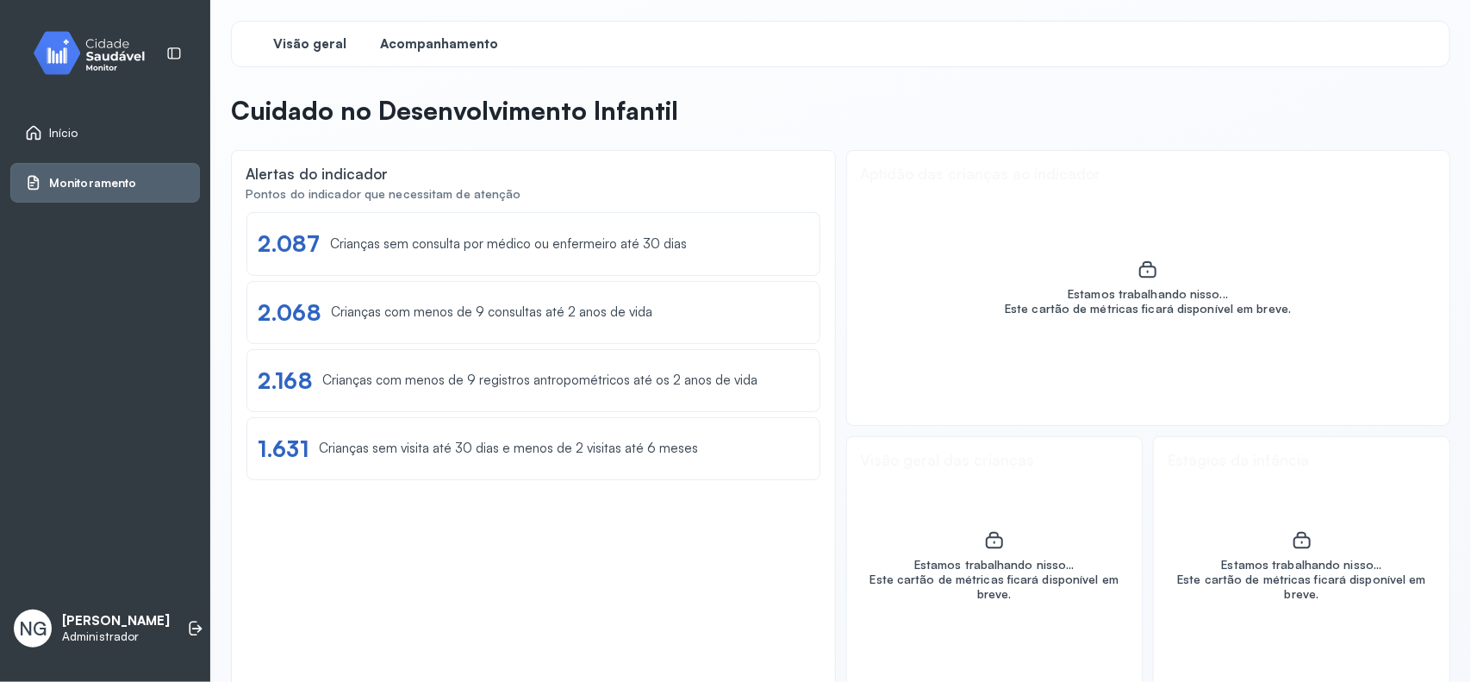
click at [446, 41] on span "Acompanhamento" at bounding box center [440, 44] width 118 height 16
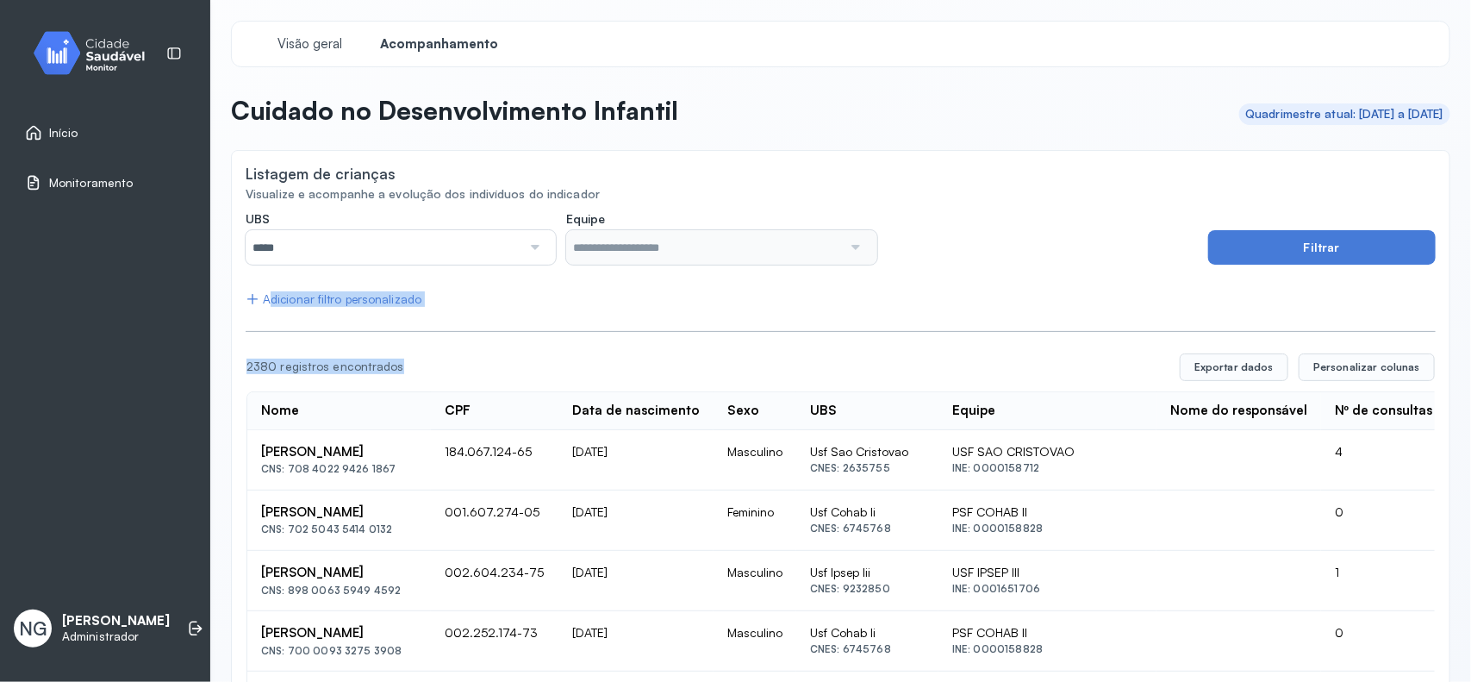
drag, startPoint x: 408, startPoint y: 373, endPoint x: 244, endPoint y: 313, distance: 174.5
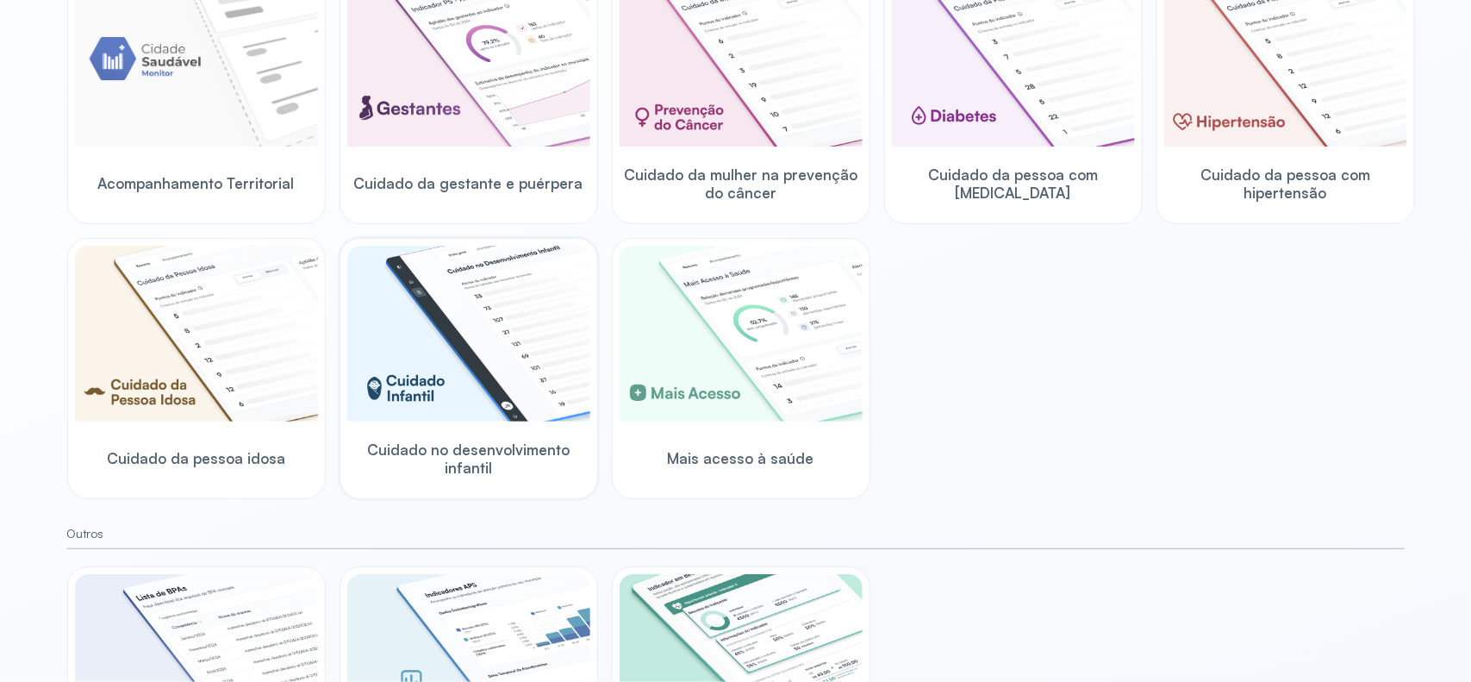
scroll to position [323, 0]
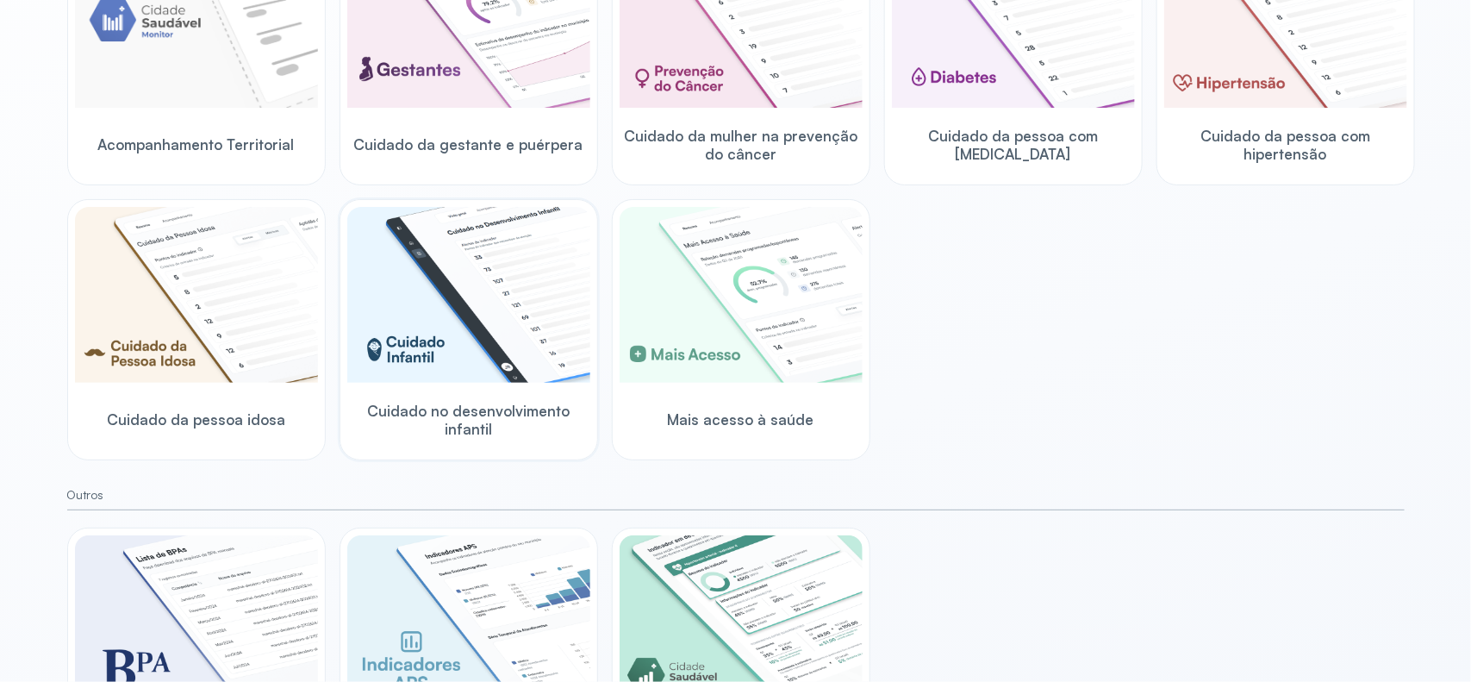
click at [434, 338] on img at bounding box center [468, 295] width 243 height 176
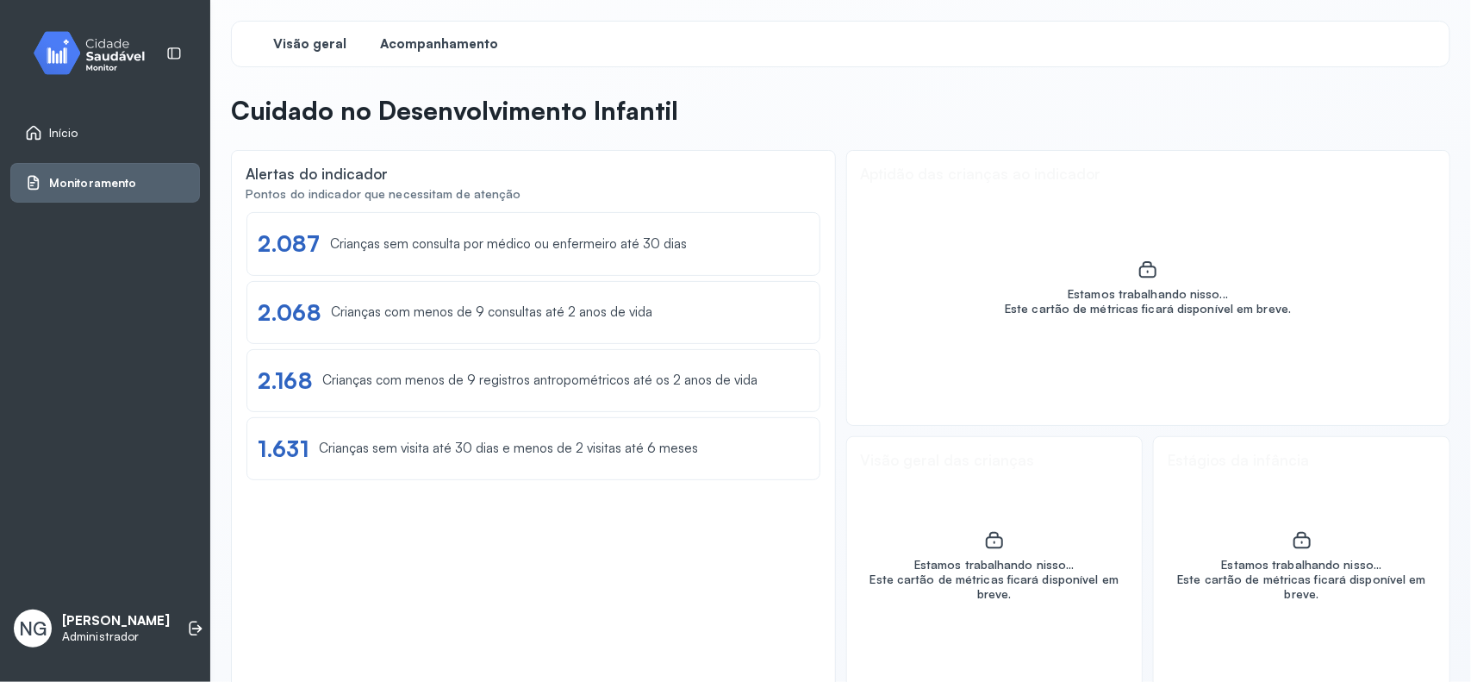
click at [451, 41] on span "Acompanhamento" at bounding box center [440, 44] width 118 height 16
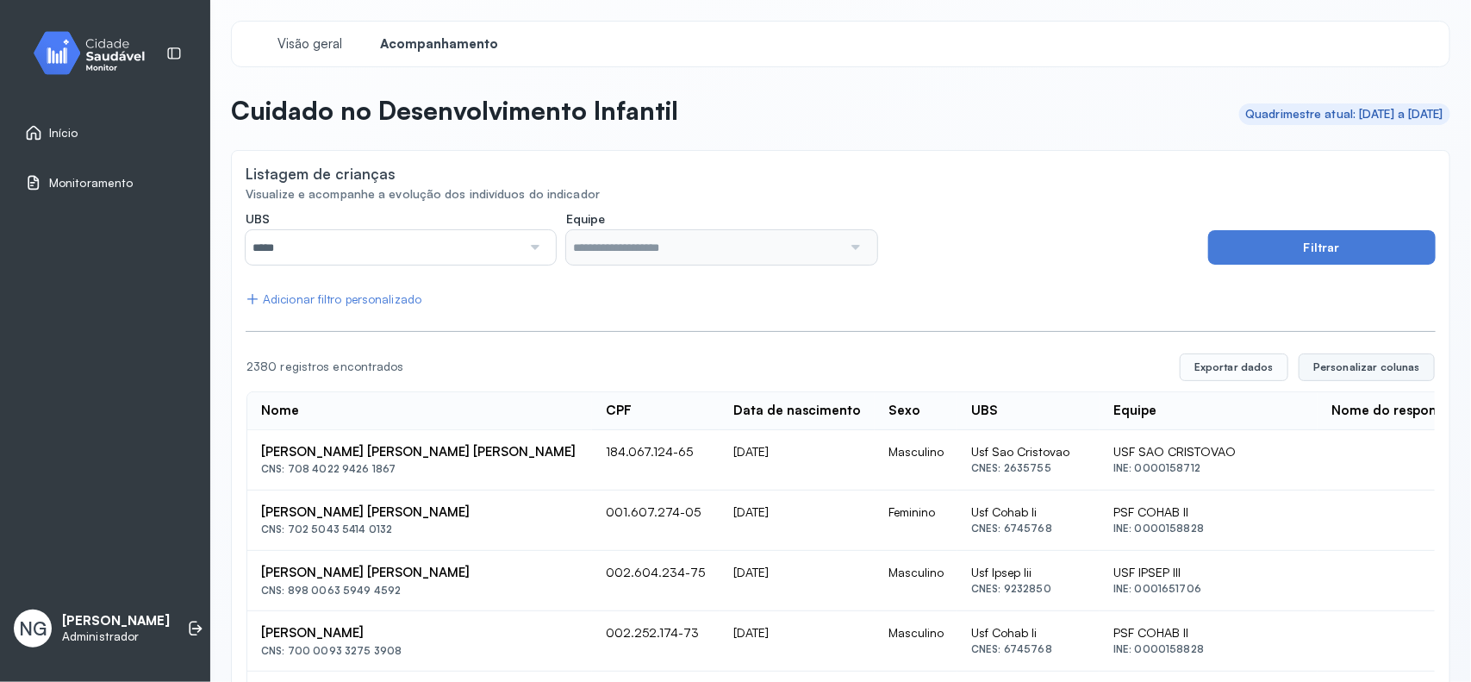
click at [1353, 360] on span "Personalizar colunas" at bounding box center [1366, 367] width 107 height 14
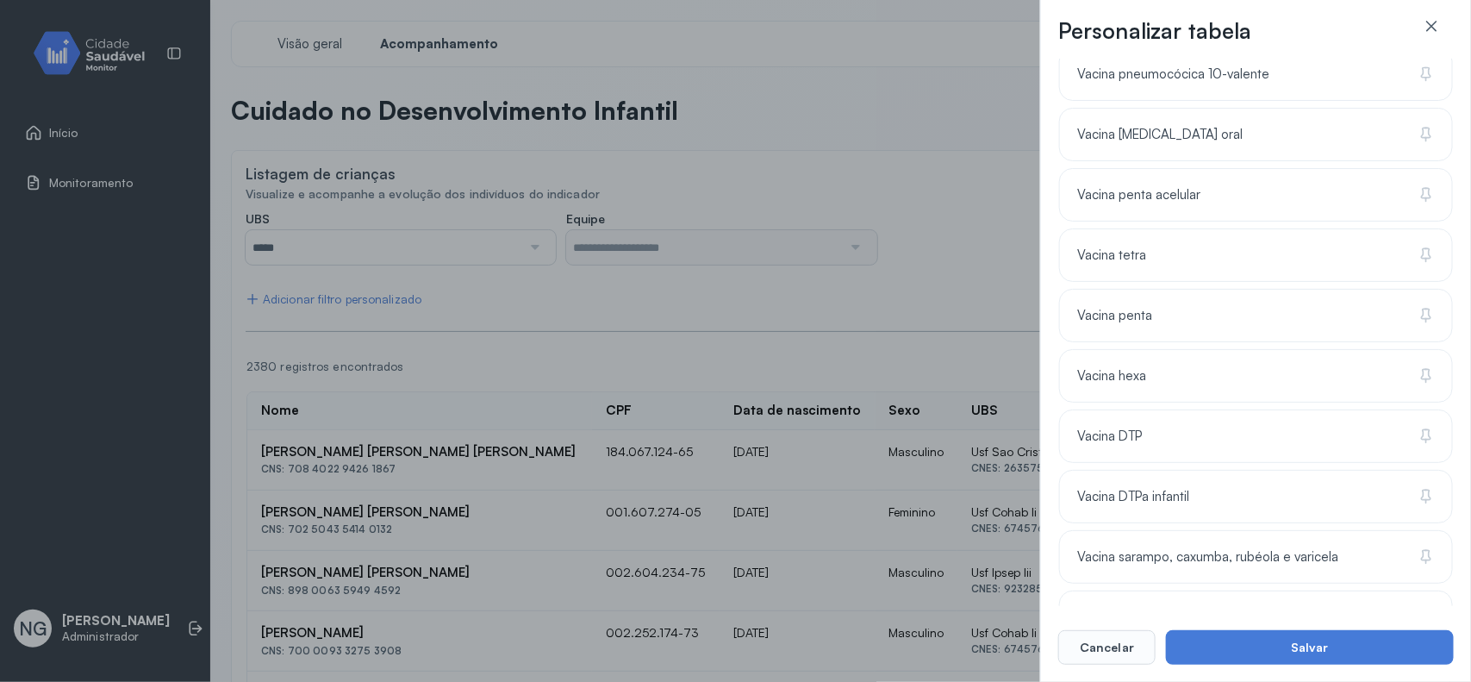
scroll to position [1769, 0]
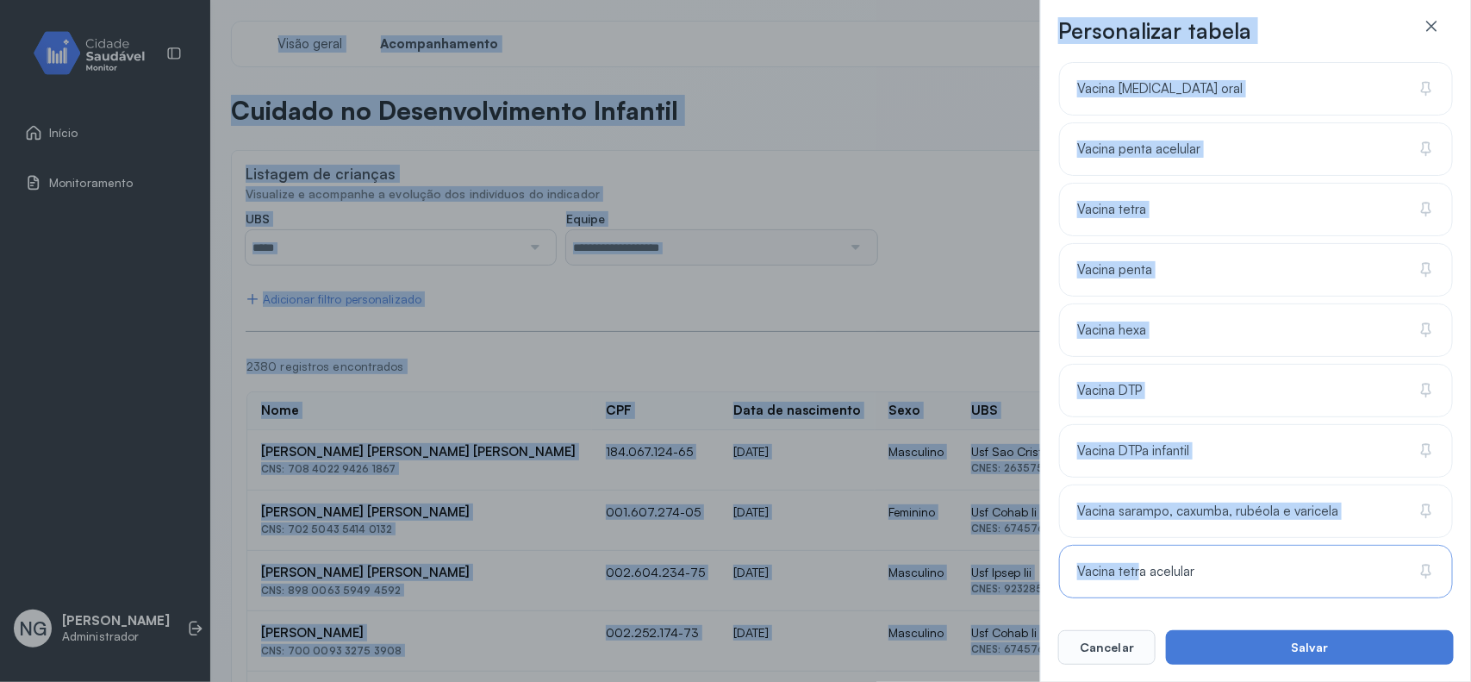
click at [1142, 575] on span "Vacina tetra acelular" at bounding box center [1135, 572] width 117 height 16
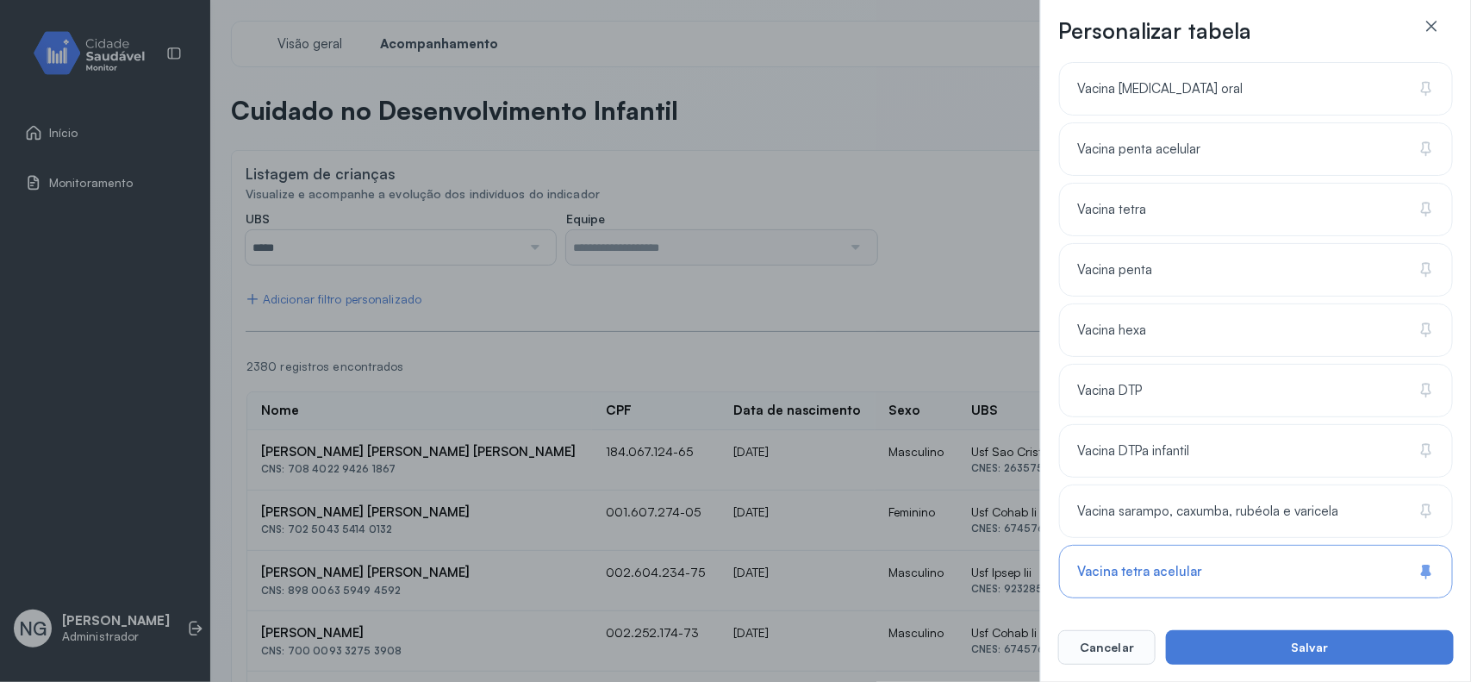
click at [1175, 550] on div "Vacina tetra acelular" at bounding box center [1256, 571] width 394 height 53
click at [1178, 560] on div "Vacina tetra acelular" at bounding box center [1256, 571] width 394 height 53
drag, startPoint x: 1183, startPoint y: 513, endPoint x: 1177, endPoint y: 458, distance: 55.5
click at [1183, 509] on span "Vacina sarampo, caxumba, rubéola e varicela" at bounding box center [1207, 511] width 261 height 16
click at [1174, 446] on span "Vacina DTPa infantil" at bounding box center [1133, 451] width 112 height 16
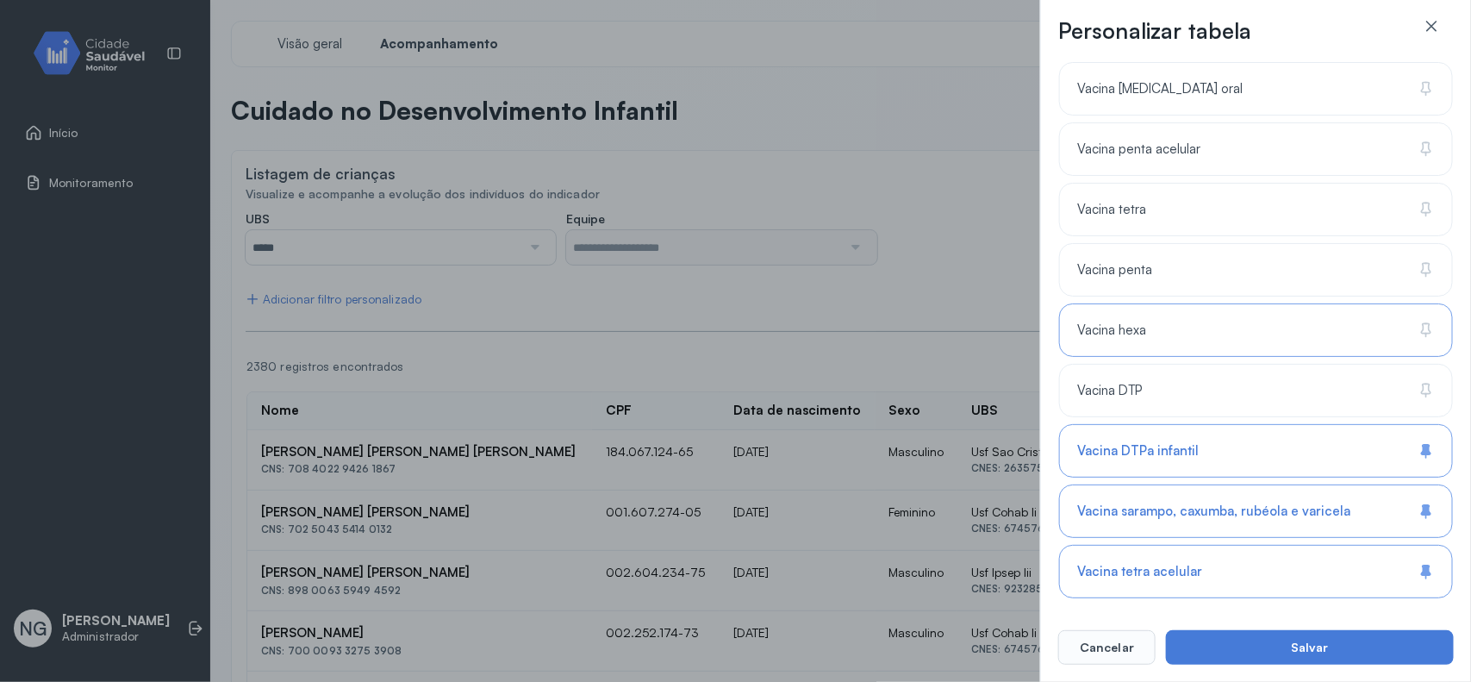
drag, startPoint x: 1156, startPoint y: 384, endPoint x: 1146, endPoint y: 326, distance: 59.4
click at [1155, 379] on div "Vacina DTP" at bounding box center [1256, 390] width 394 height 53
click at [1146, 319] on div "Vacina hexa" at bounding box center [1256, 329] width 394 height 53
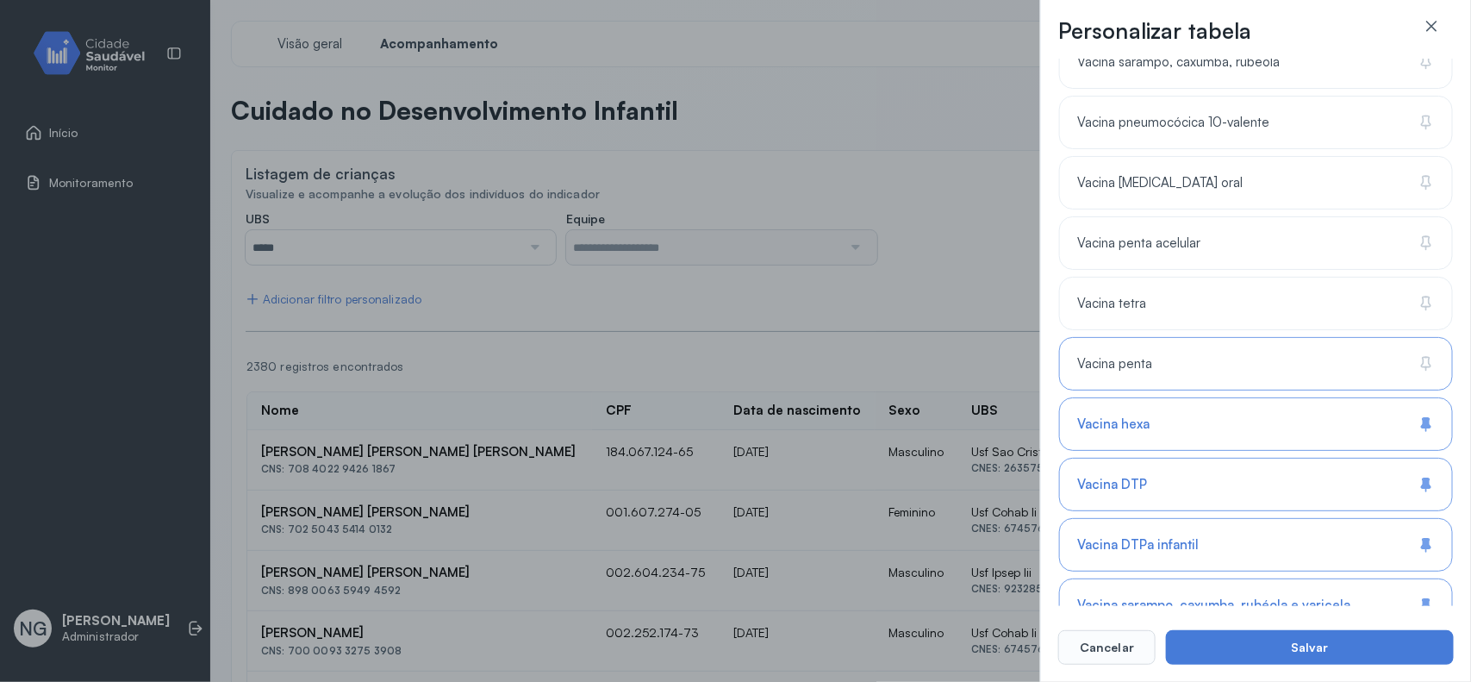
click at [1152, 386] on div "Vacina penta" at bounding box center [1256, 363] width 394 height 53
click at [1166, 299] on div "Vacina tetra" at bounding box center [1256, 303] width 394 height 53
click at [1178, 252] on span "Vacina penta acelular" at bounding box center [1138, 243] width 123 height 16
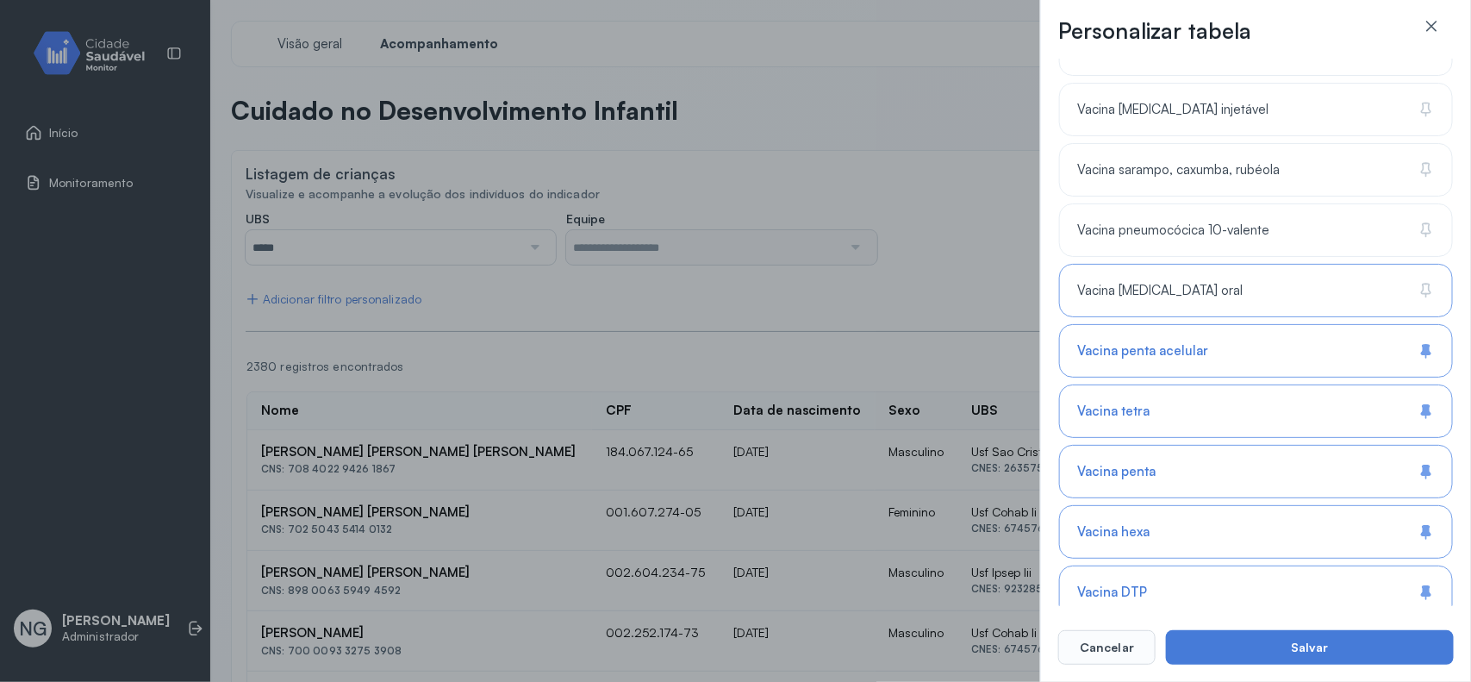
click at [1189, 310] on div "Vacina [MEDICAL_DATA] oral" at bounding box center [1256, 290] width 394 height 53
click at [1199, 234] on span "Vacina pneumocócica 10-valente" at bounding box center [1173, 230] width 192 height 16
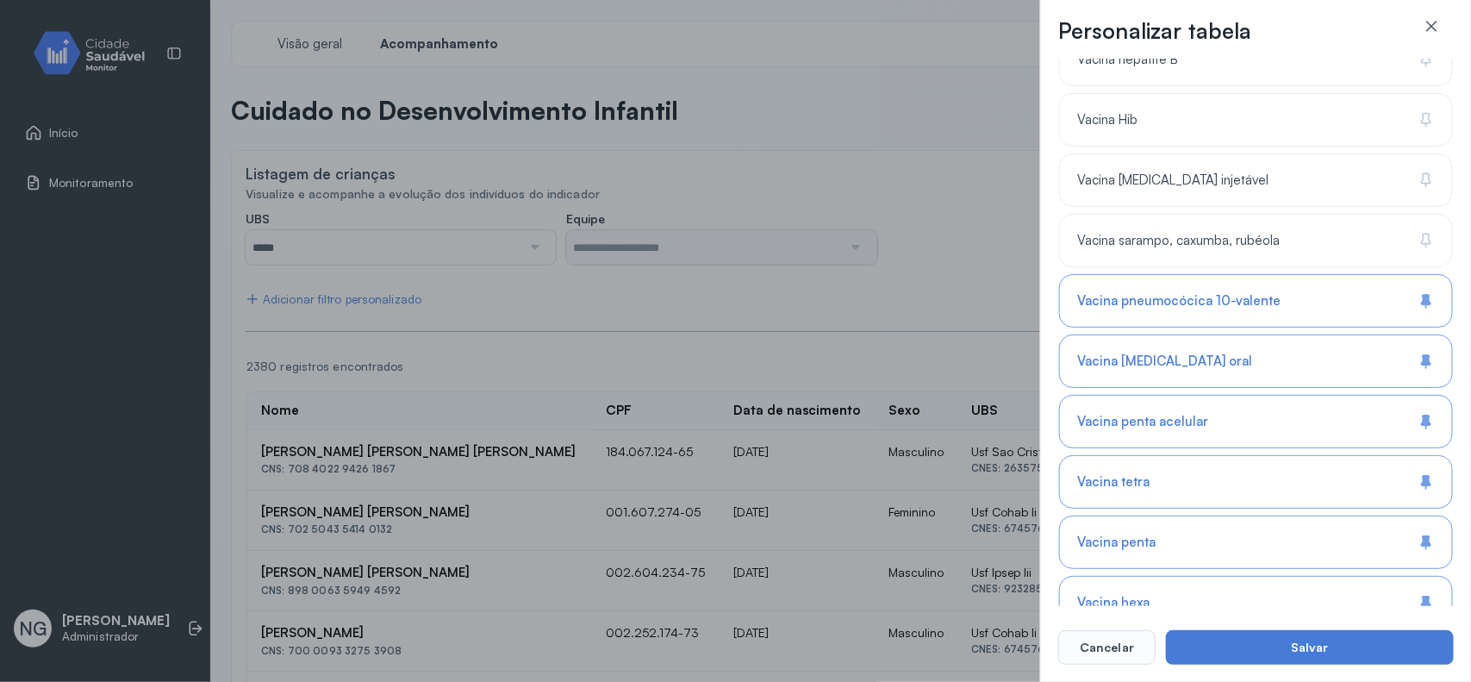
scroll to position [1445, 0]
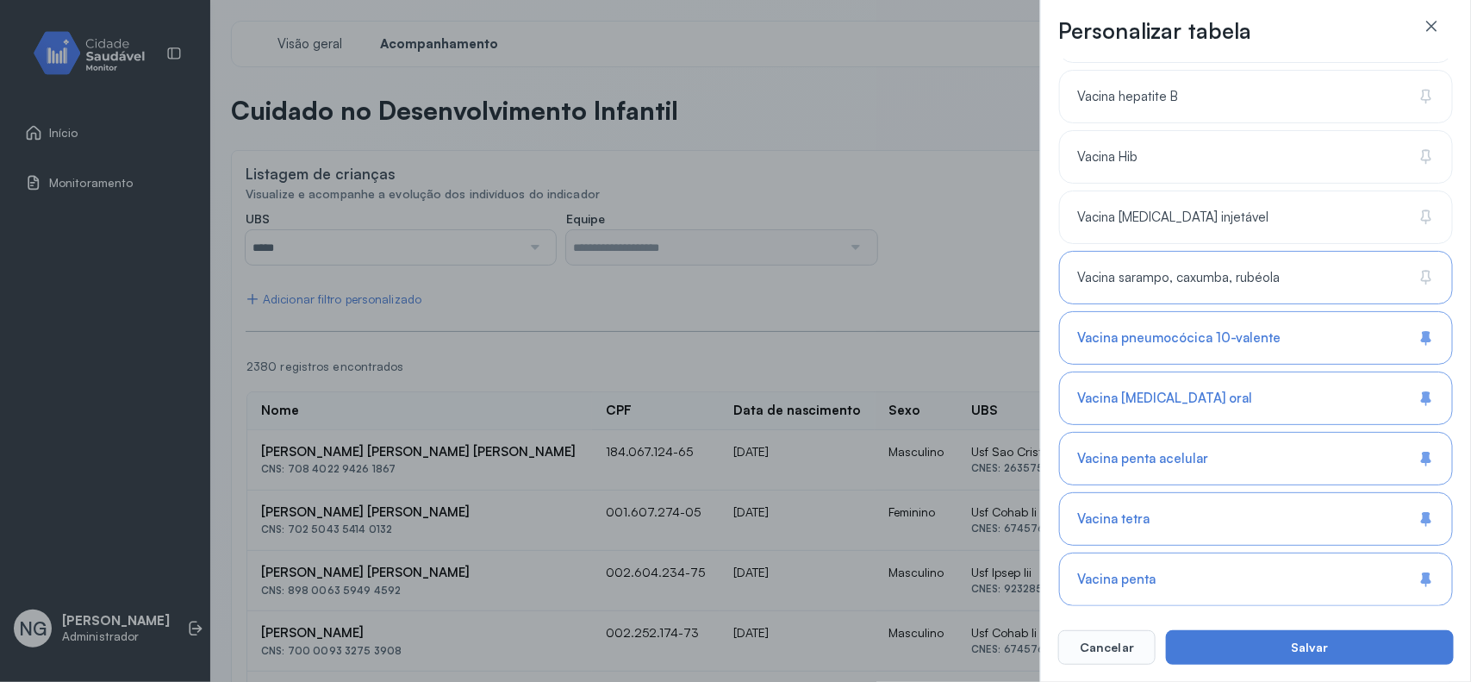
click at [1202, 283] on span "Vacina sarampo, caxumba, rubéola" at bounding box center [1178, 278] width 203 height 16
click at [1198, 229] on div "Vacina [MEDICAL_DATA] injetável" at bounding box center [1256, 216] width 394 height 53
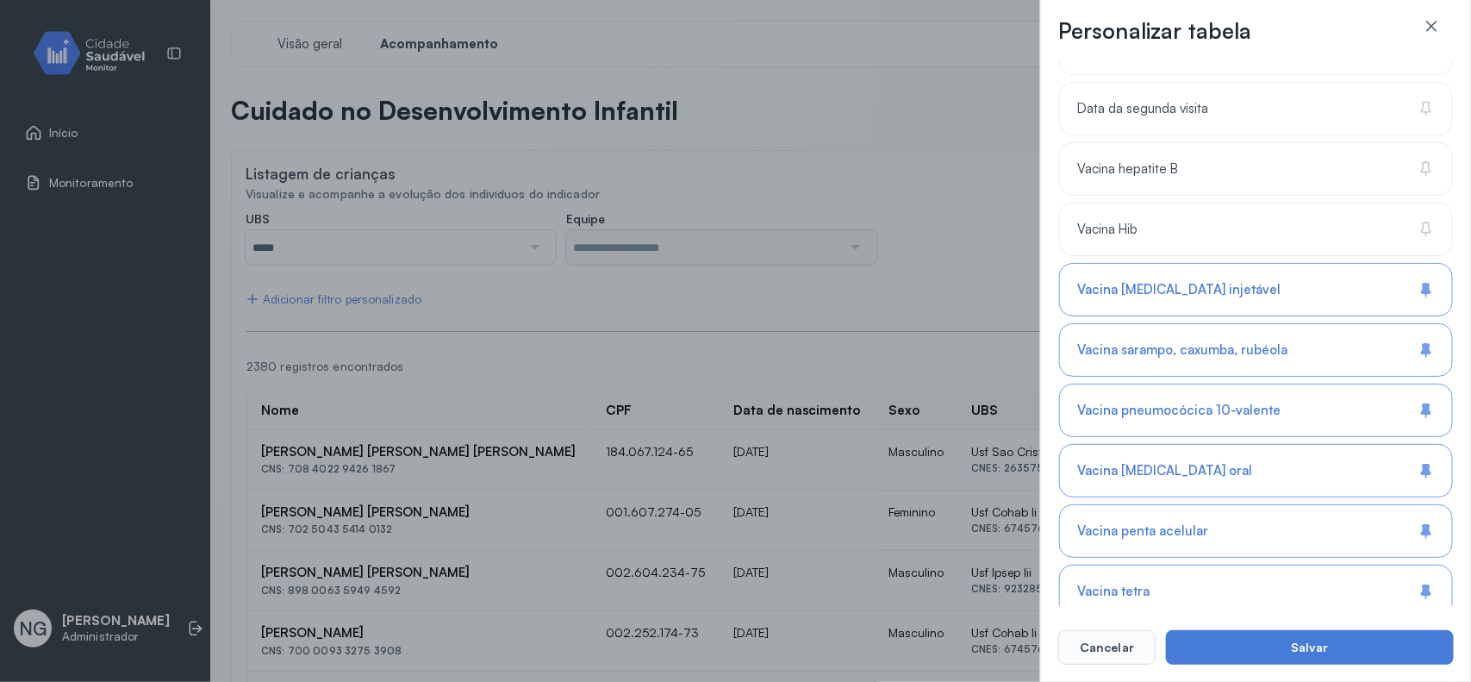
scroll to position [1338, 0]
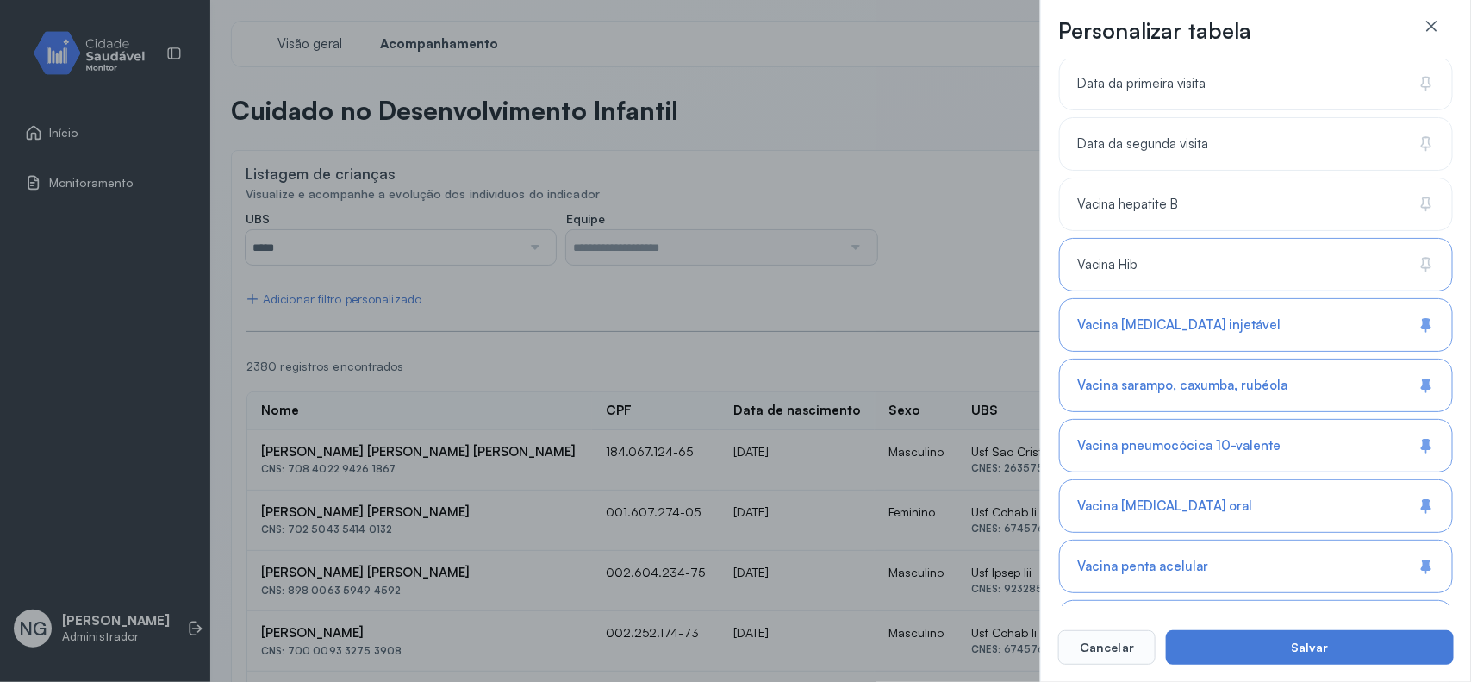
click at [1238, 290] on div "Vacina Hib" at bounding box center [1256, 264] width 394 height 53
click at [1235, 203] on div "Vacina hepatite B" at bounding box center [1256, 204] width 394 height 53
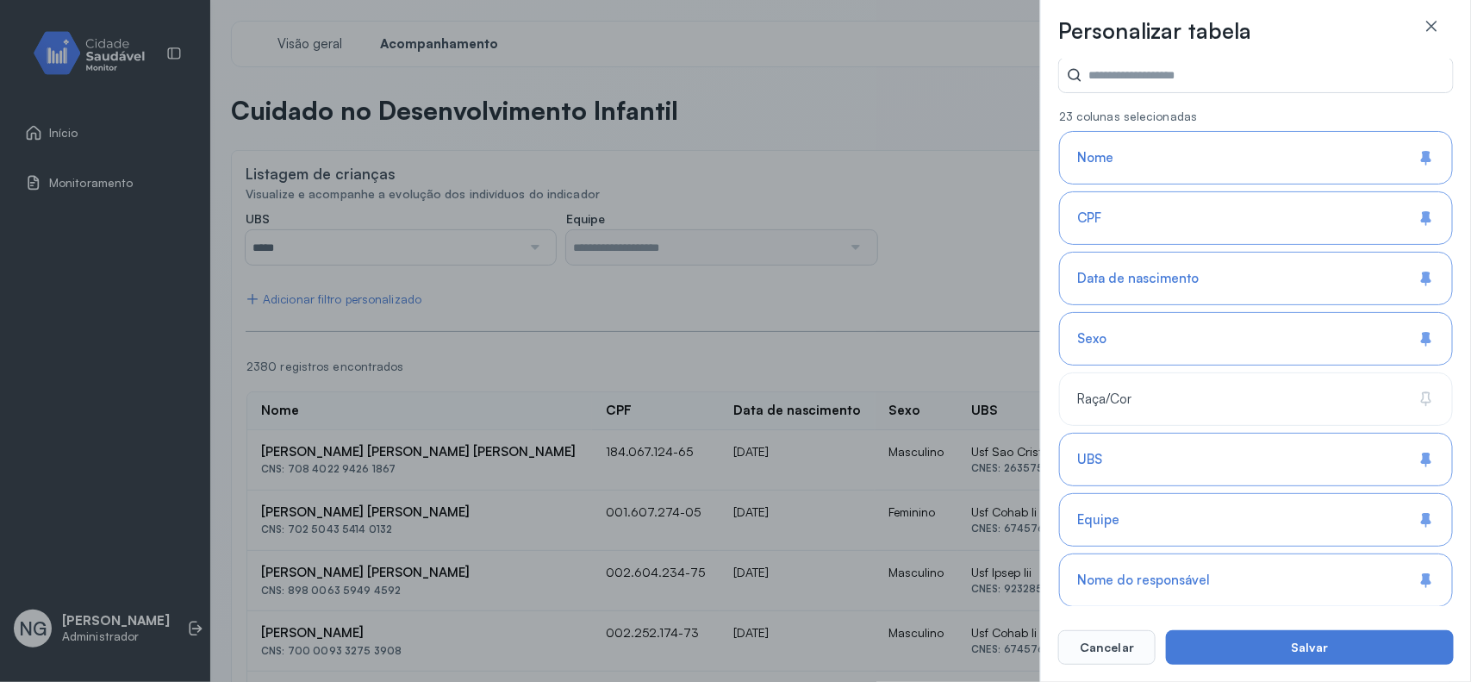
scroll to position [108, 0]
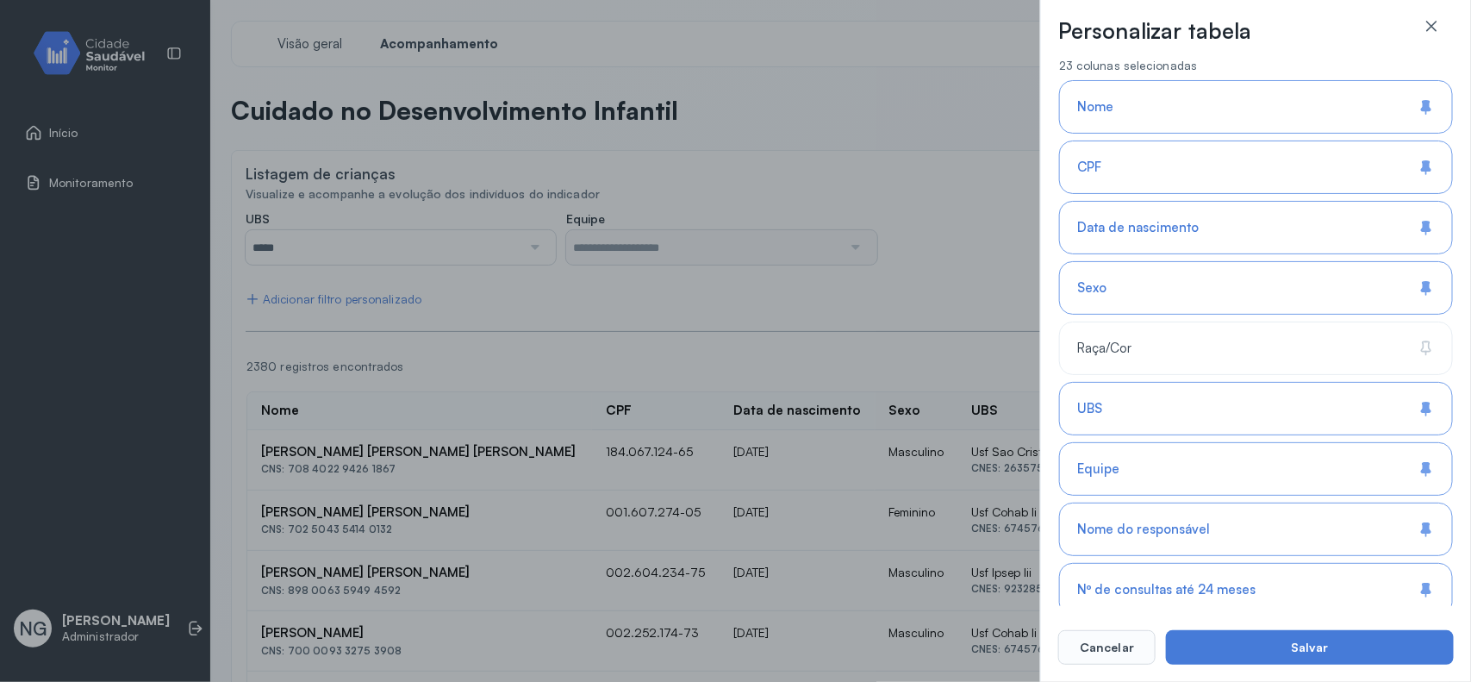
drag, startPoint x: 1145, startPoint y: 470, endPoint x: 1142, endPoint y: 428, distance: 41.4
click at [1144, 470] on div "Equipe" at bounding box center [1256, 468] width 394 height 53
click at [1142, 402] on div "UBS" at bounding box center [1256, 408] width 394 height 53
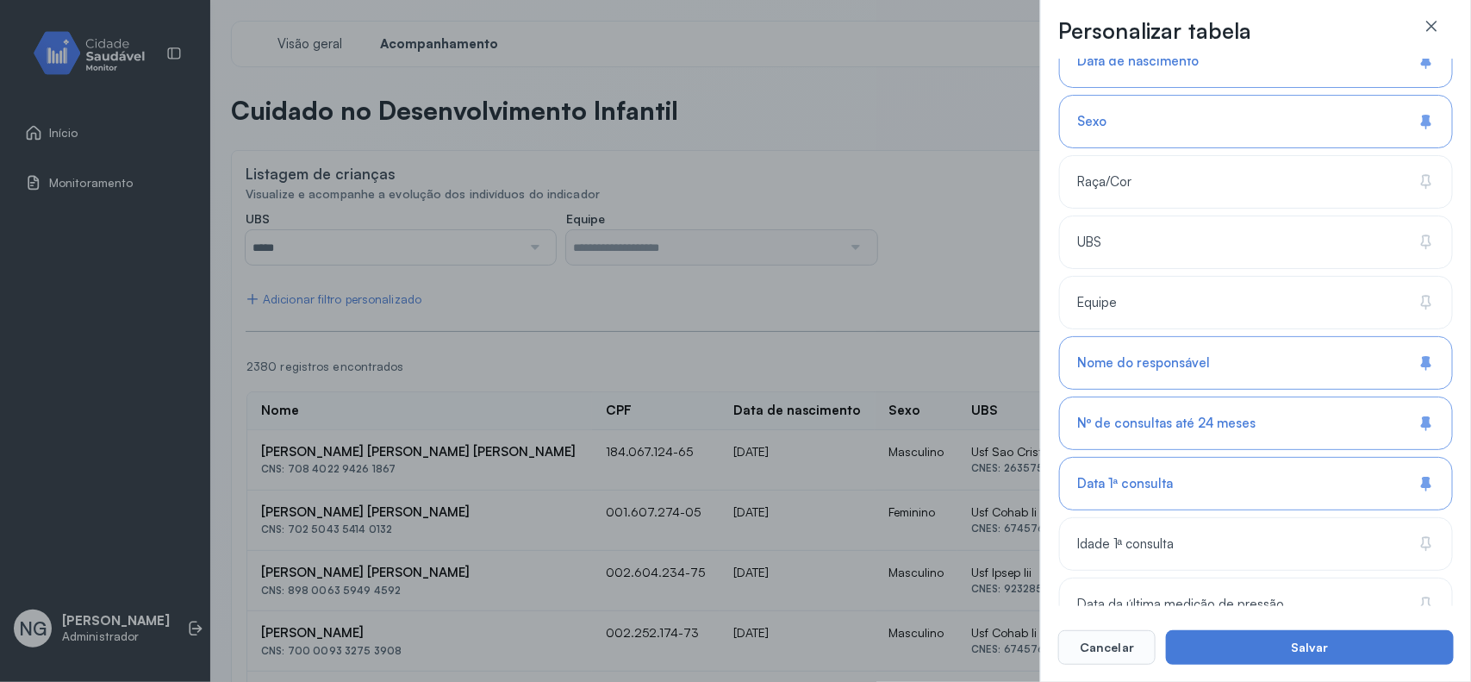
scroll to position [323, 0]
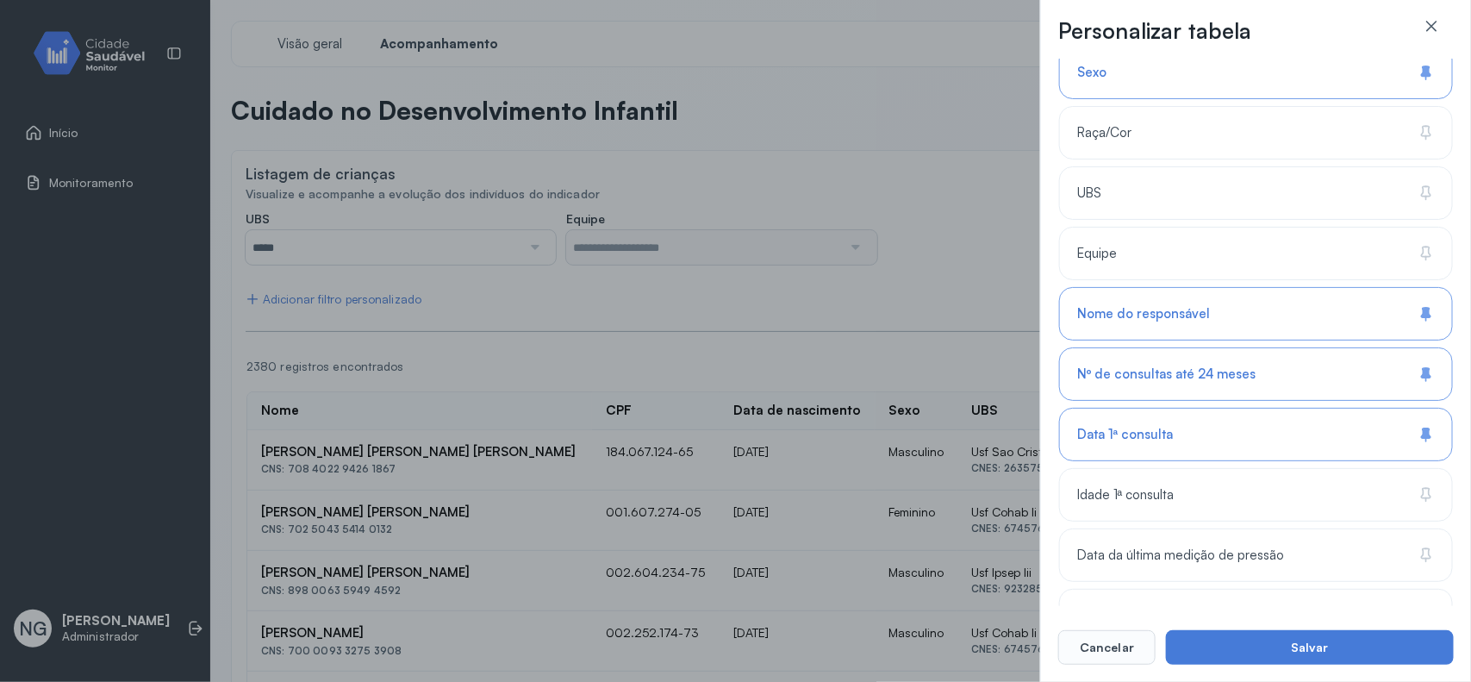
click at [1159, 315] on span "Nome do responsável" at bounding box center [1143, 314] width 133 height 16
click at [1159, 359] on div "Nº de consultas até 24 meses" at bounding box center [1256, 373] width 394 height 53
click at [1163, 454] on div "Data 1ª consulta" at bounding box center [1256, 434] width 394 height 53
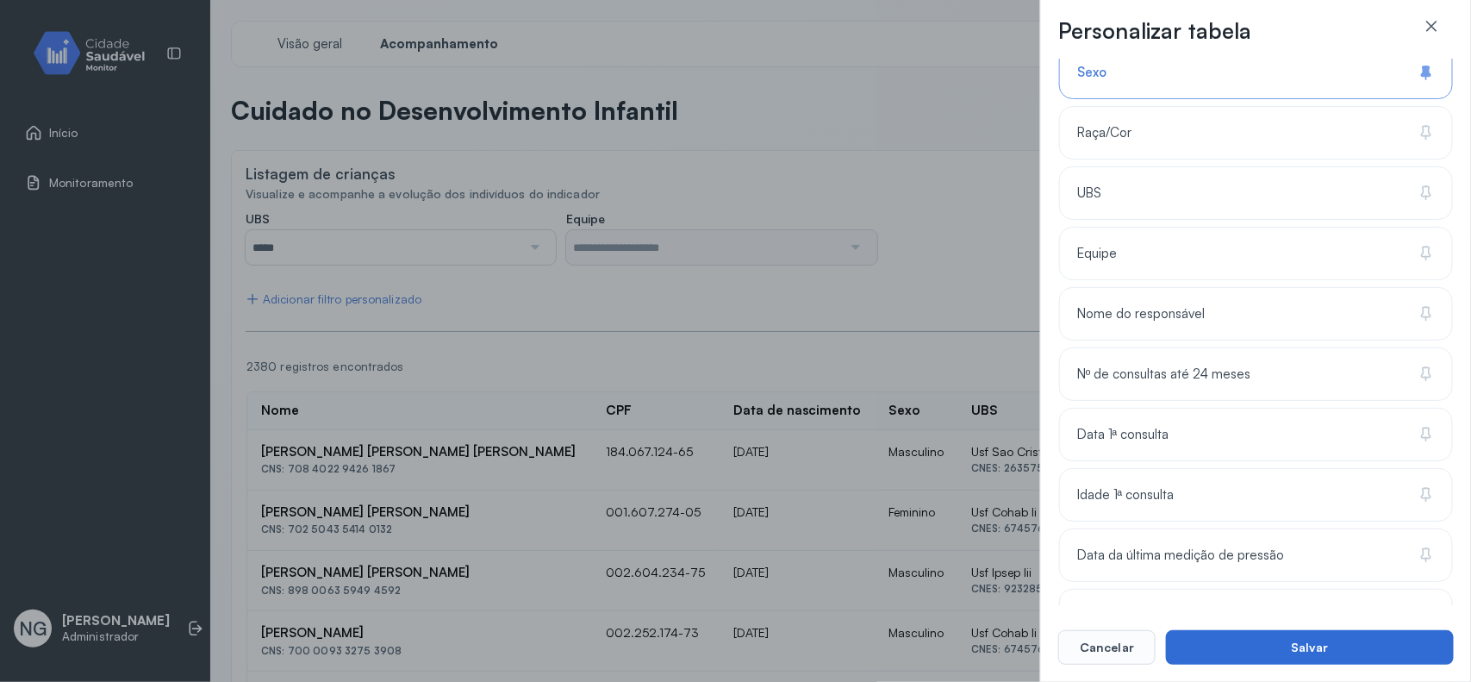
click at [1329, 647] on button "Salvar" at bounding box center [1310, 647] width 288 height 34
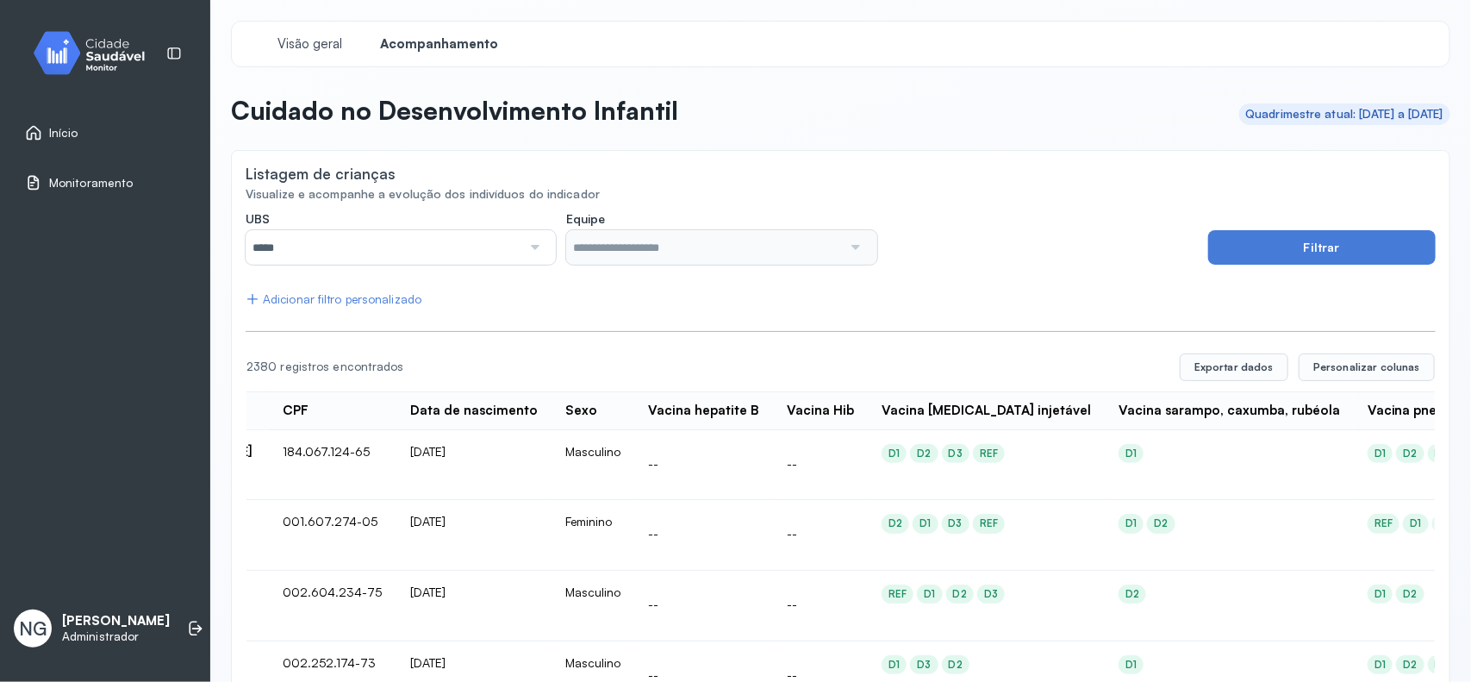
scroll to position [0, 539]
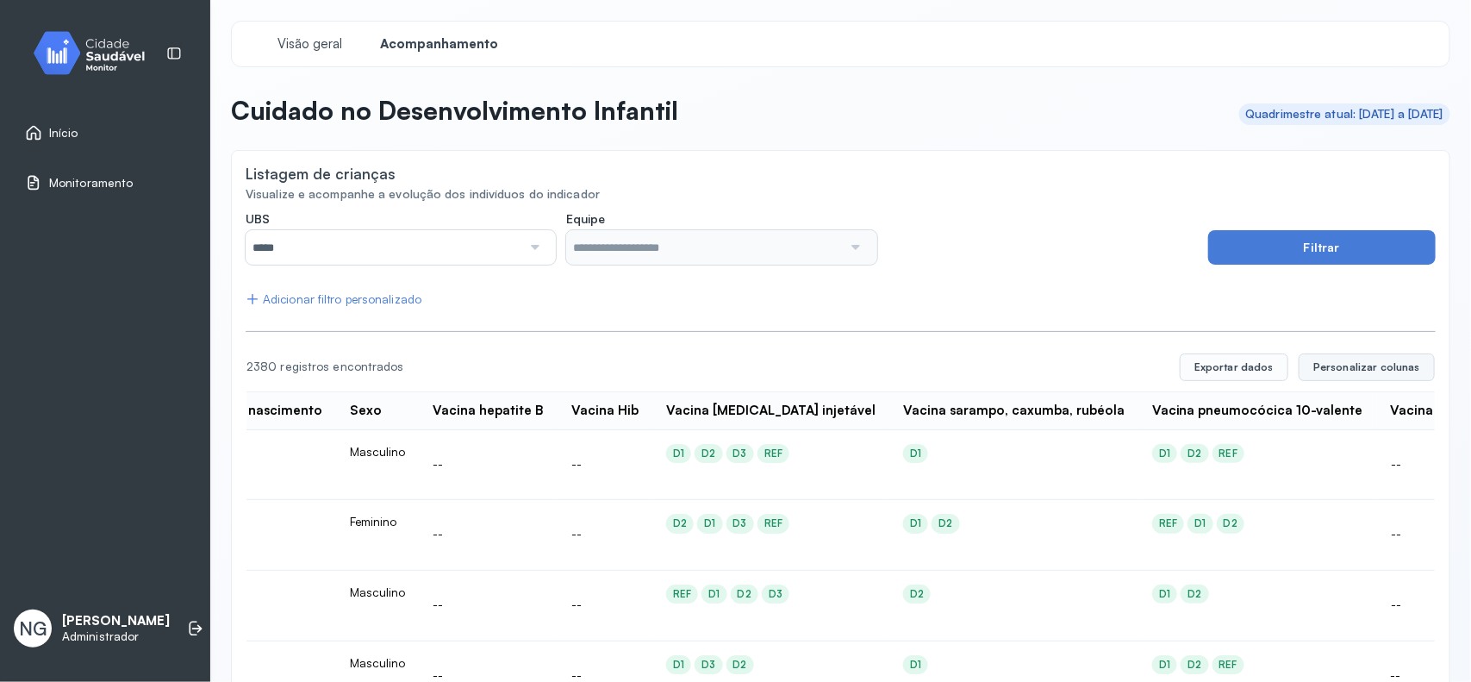
click at [1358, 359] on button "Personalizar colunas" at bounding box center [1367, 367] width 136 height 28
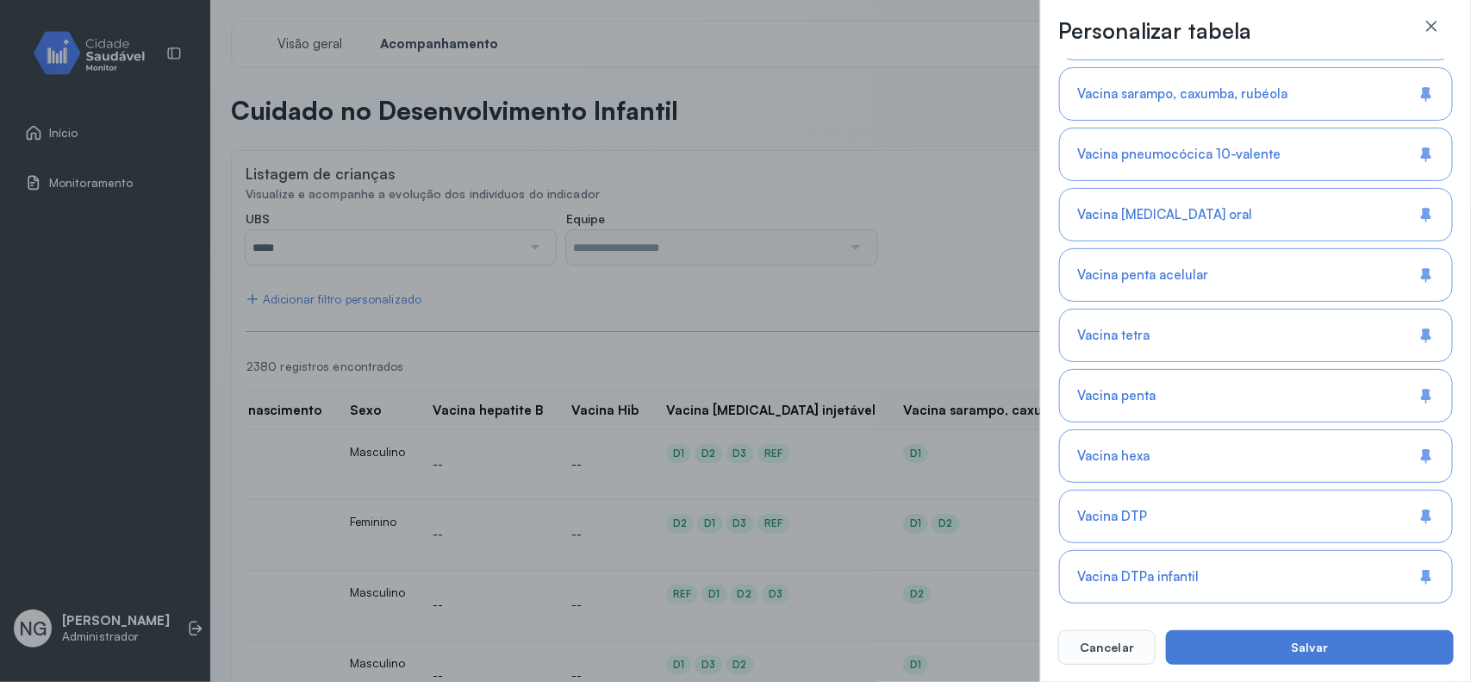
scroll to position [1769, 0]
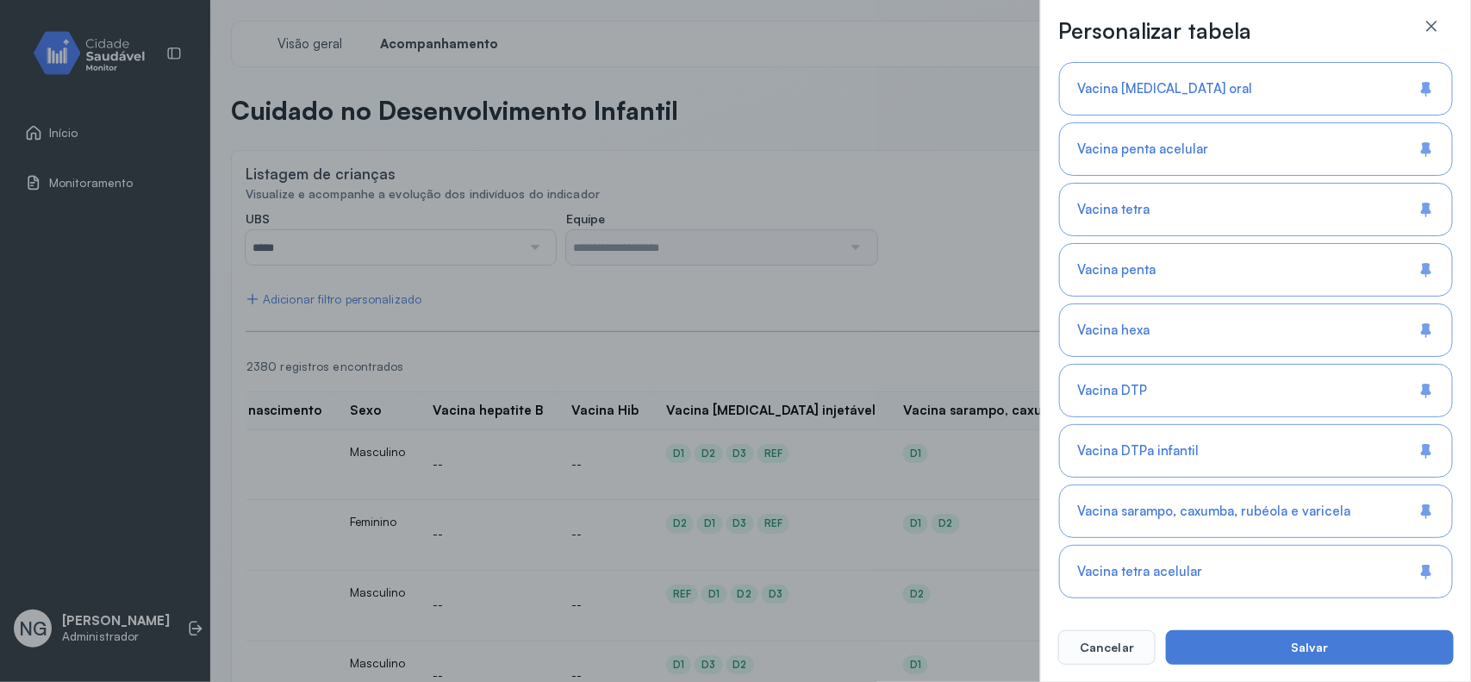
click at [643, 286] on div "Personalizar tabela Selecione as colunas para exibir na tabela. Buscar 18 colun…" at bounding box center [735, 341] width 1471 height 682
click at [1433, 30] on icon at bounding box center [1431, 25] width 17 height 17
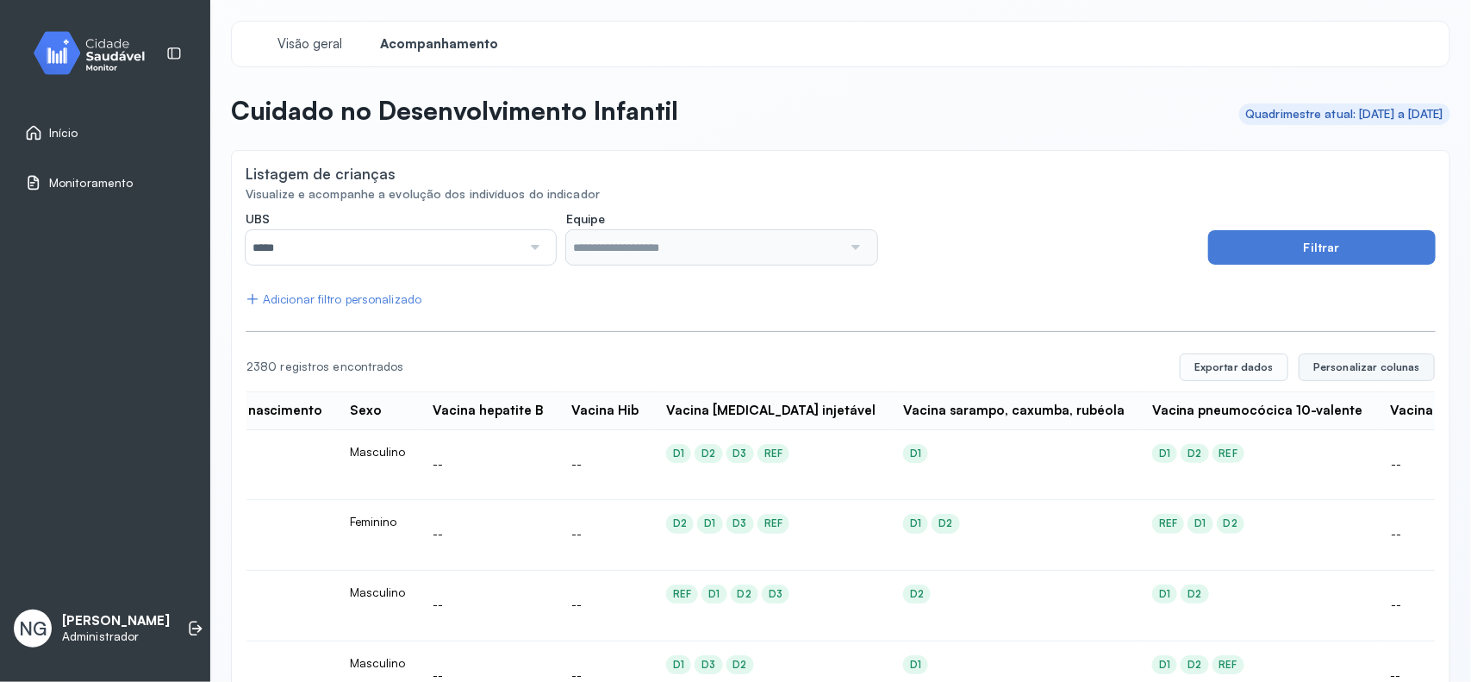
click at [1336, 353] on button "Personalizar colunas" at bounding box center [1367, 367] width 136 height 28
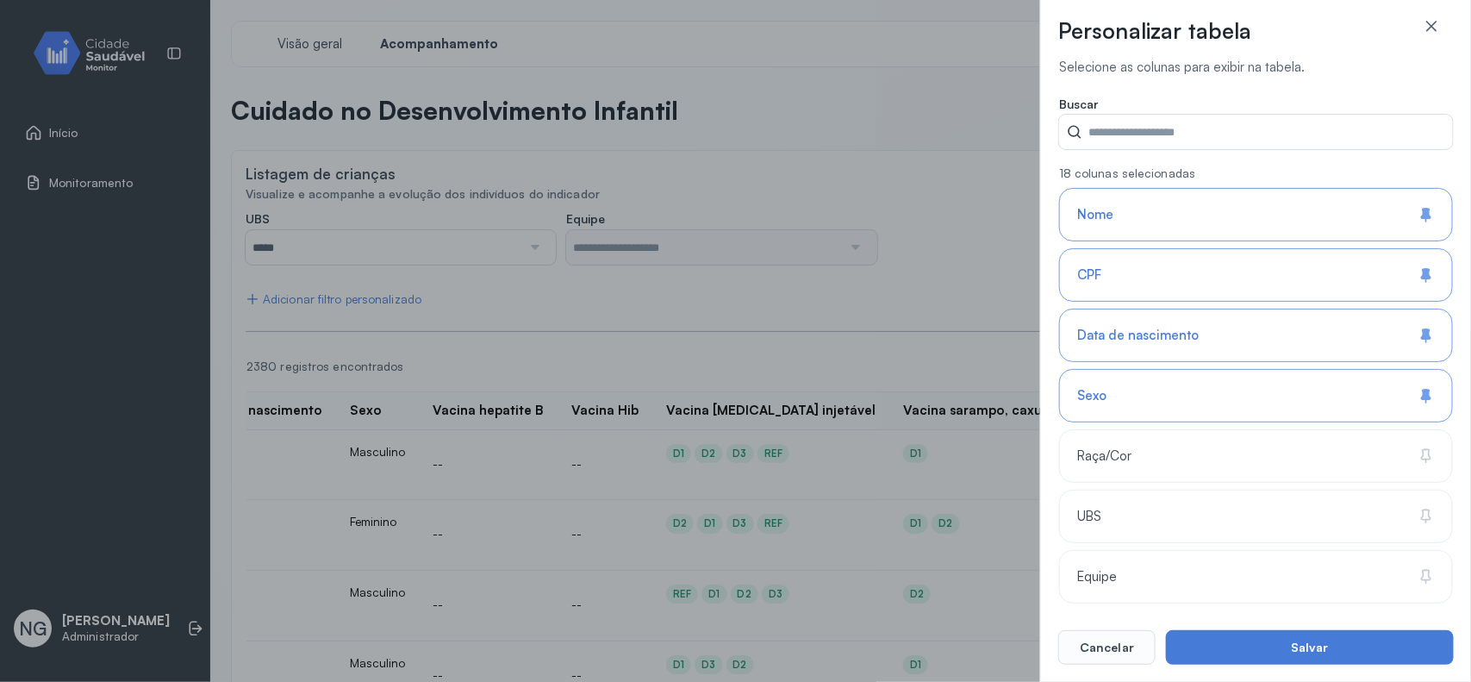
click at [1208, 117] on input "UBS" at bounding box center [1267, 132] width 371 height 34
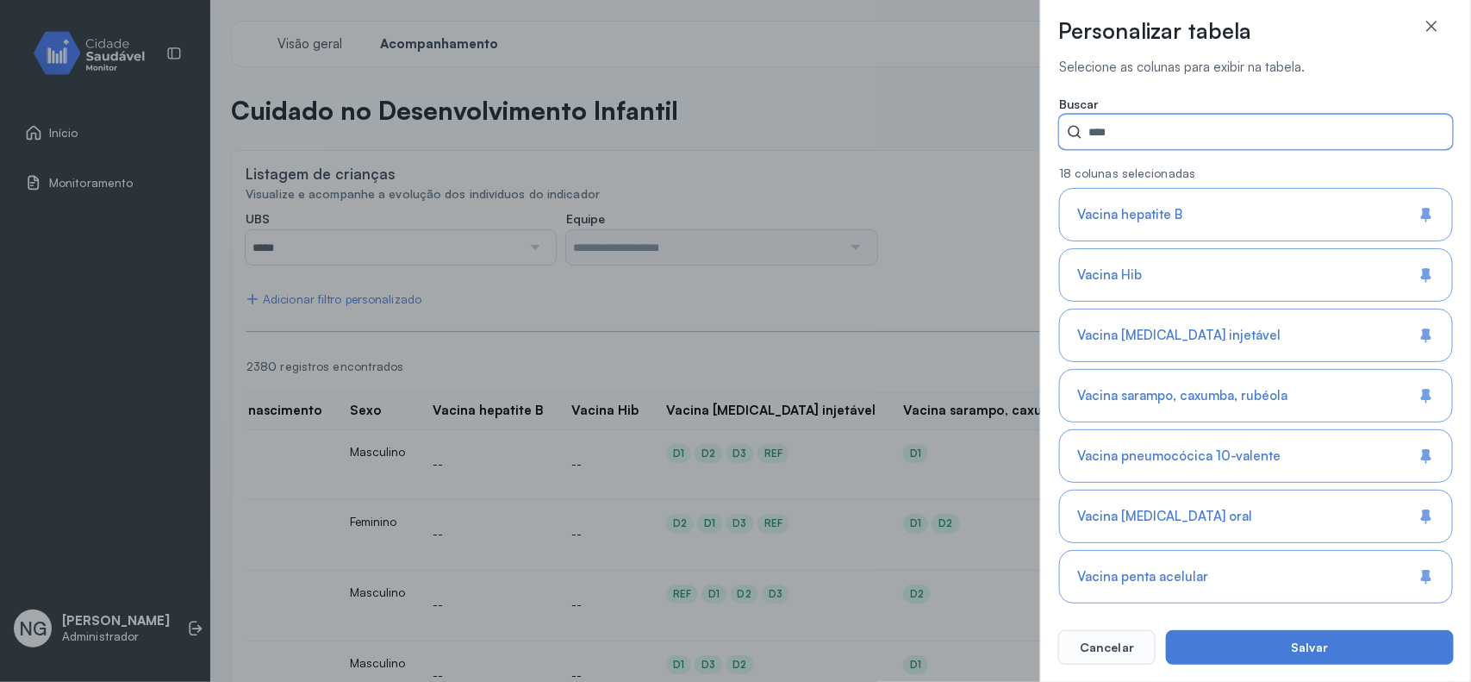
type input "****"
click at [53, 134] on div "Personalizar tabela Selecione as colunas para exibir na tabela. Buscar **** 18 …" at bounding box center [735, 341] width 1471 height 682
click at [1433, 24] on icon at bounding box center [1431, 26] width 10 height 10
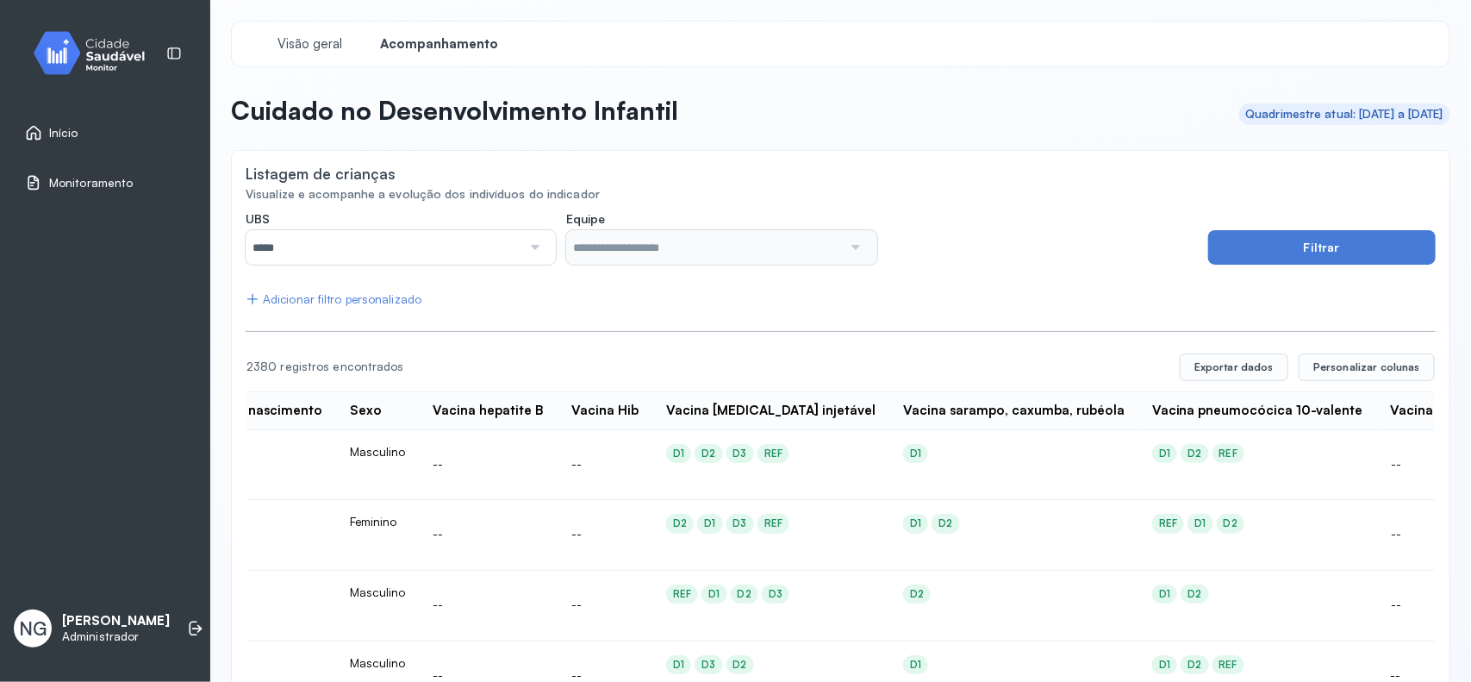
click at [63, 130] on span "Início" at bounding box center [63, 133] width 29 height 15
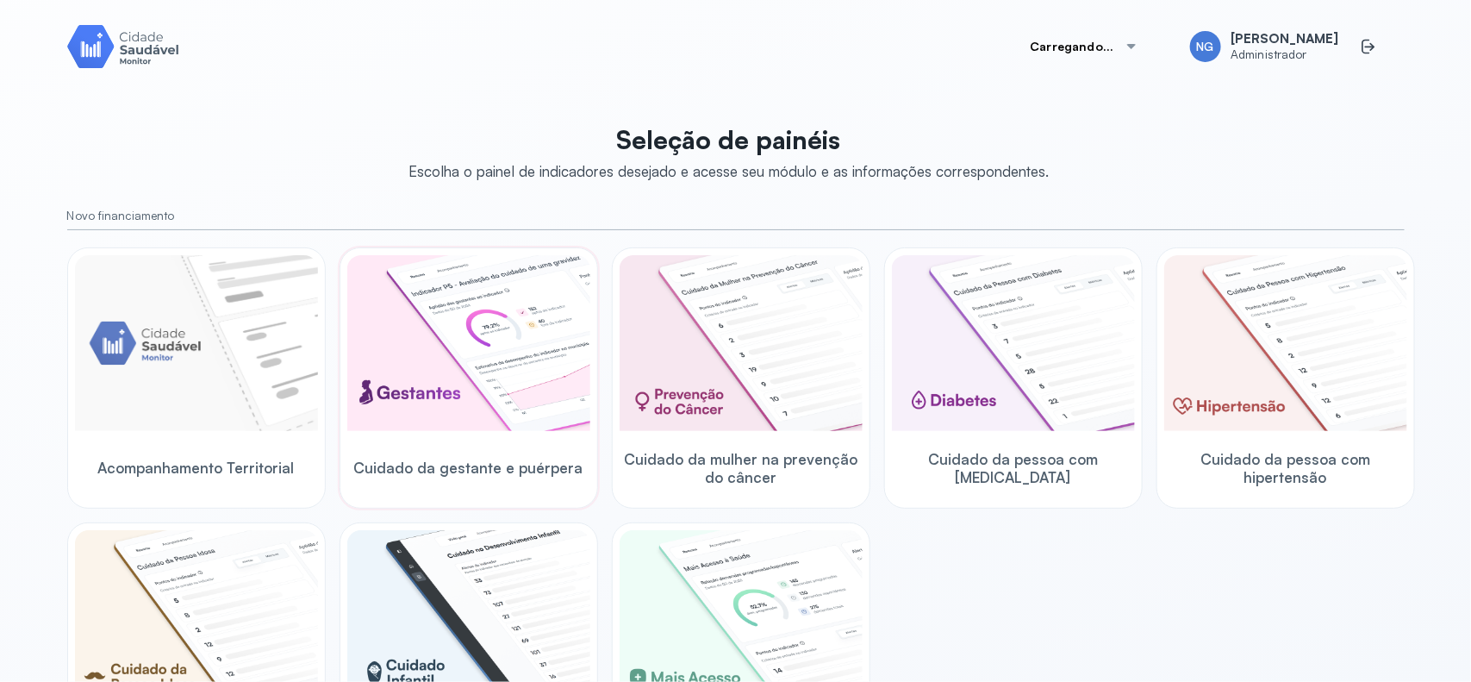
click at [444, 319] on img at bounding box center [468, 343] width 243 height 176
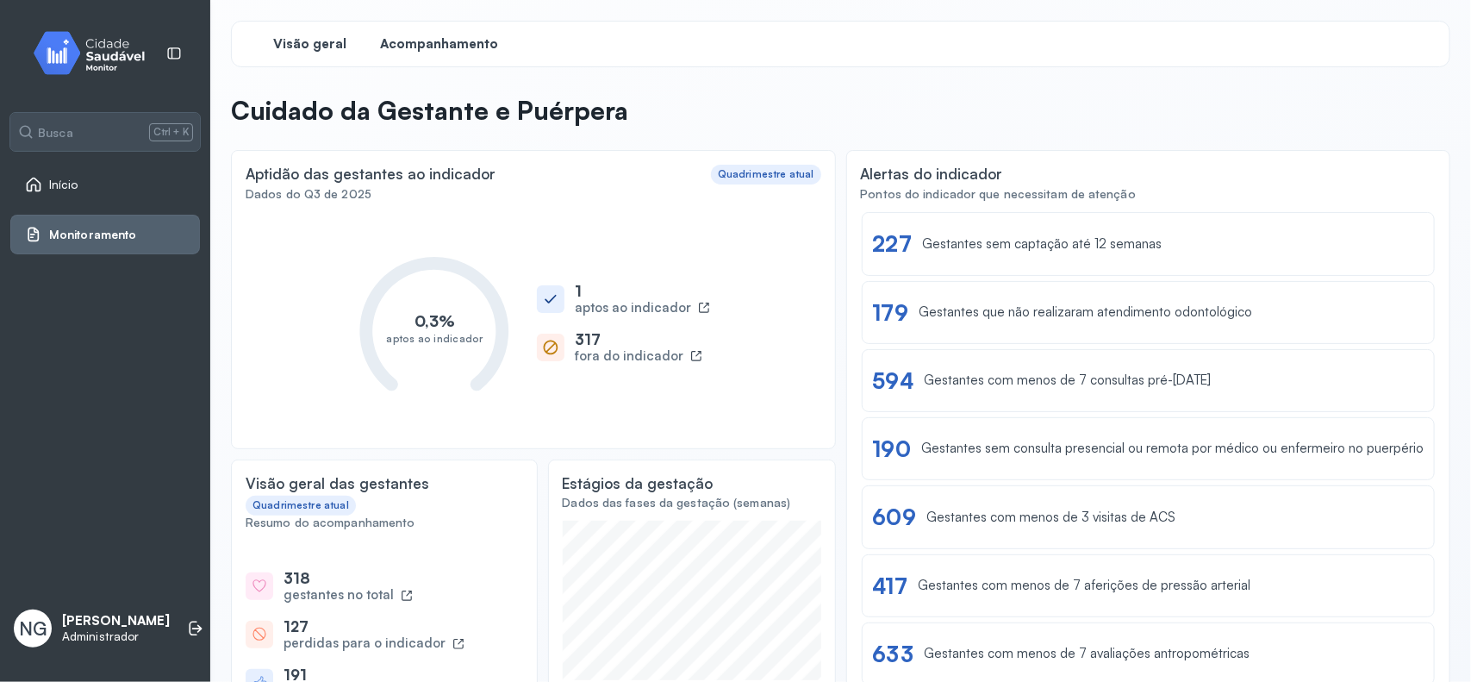
click at [463, 36] on span "Acompanhamento" at bounding box center [440, 44] width 118 height 16
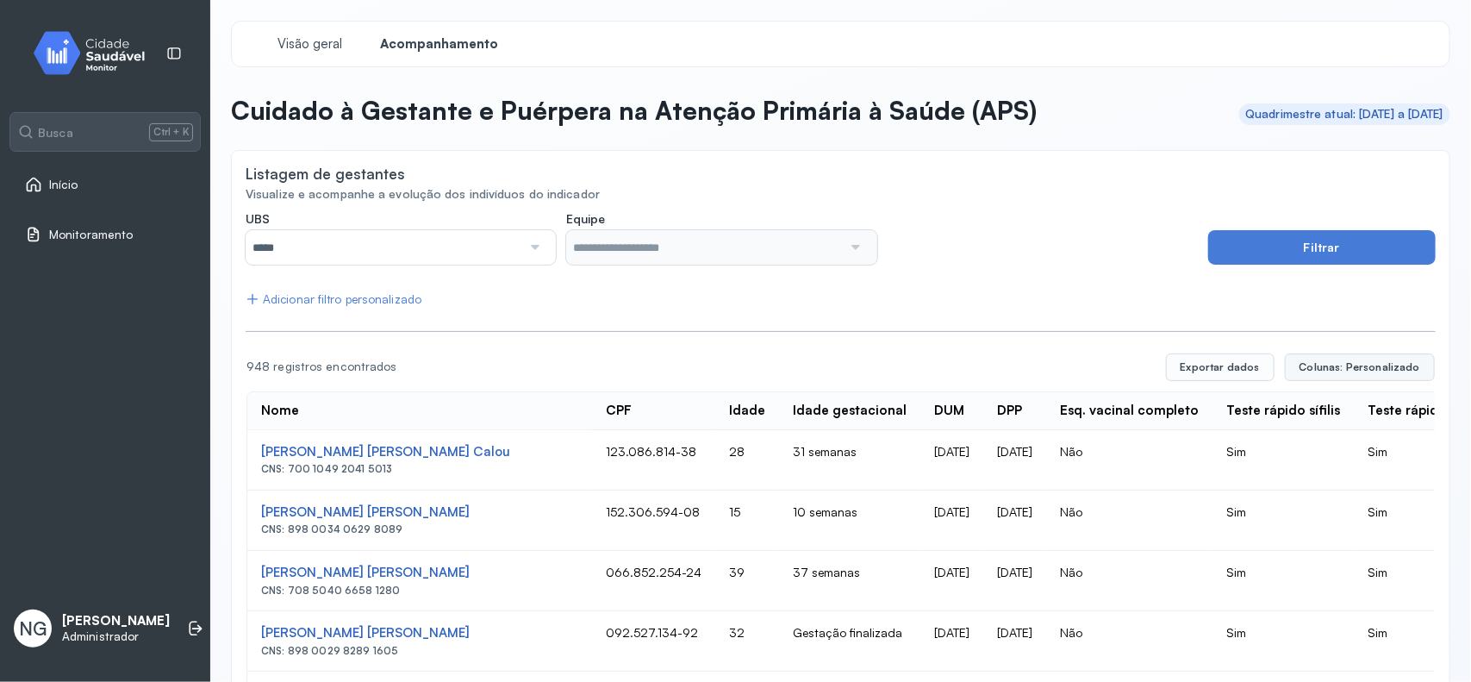
click at [1344, 356] on button "Colunas: Personalizado" at bounding box center [1360, 367] width 150 height 28
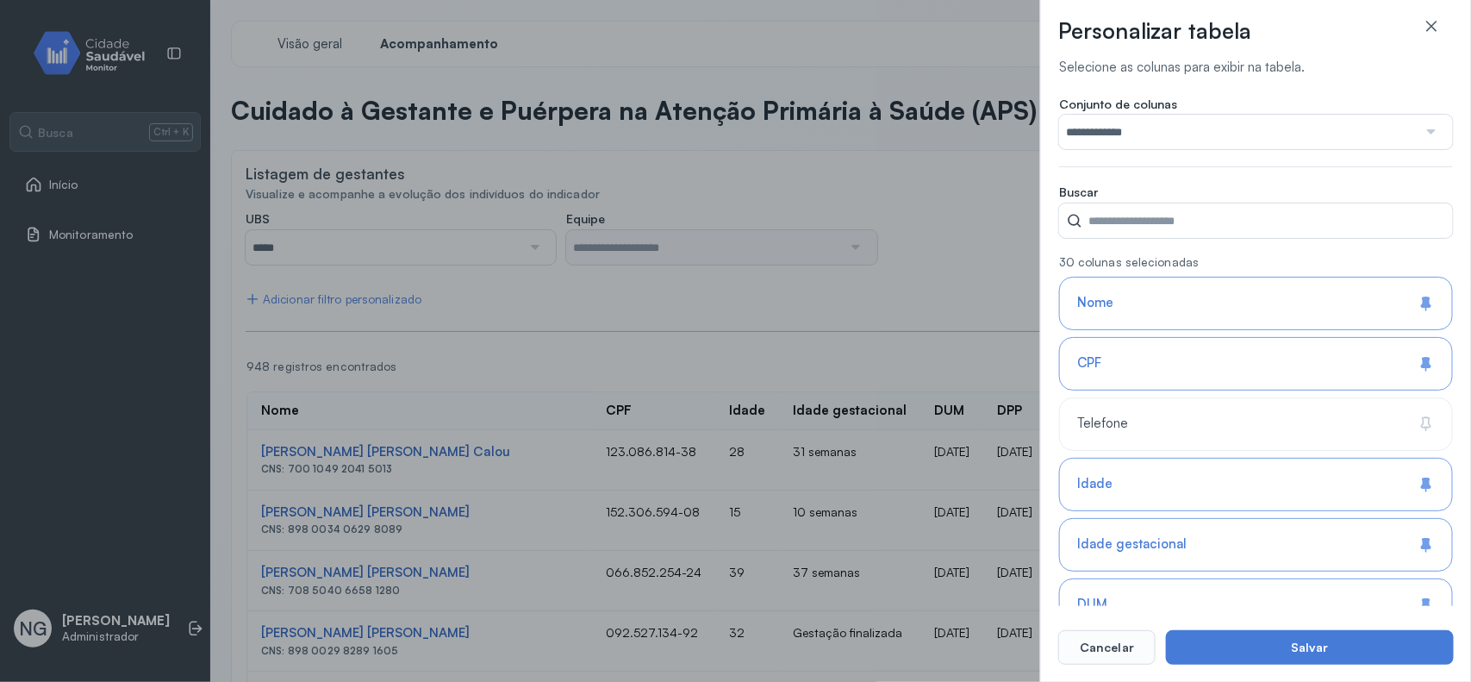
click at [1176, 128] on input "**********" at bounding box center [1238, 132] width 359 height 34
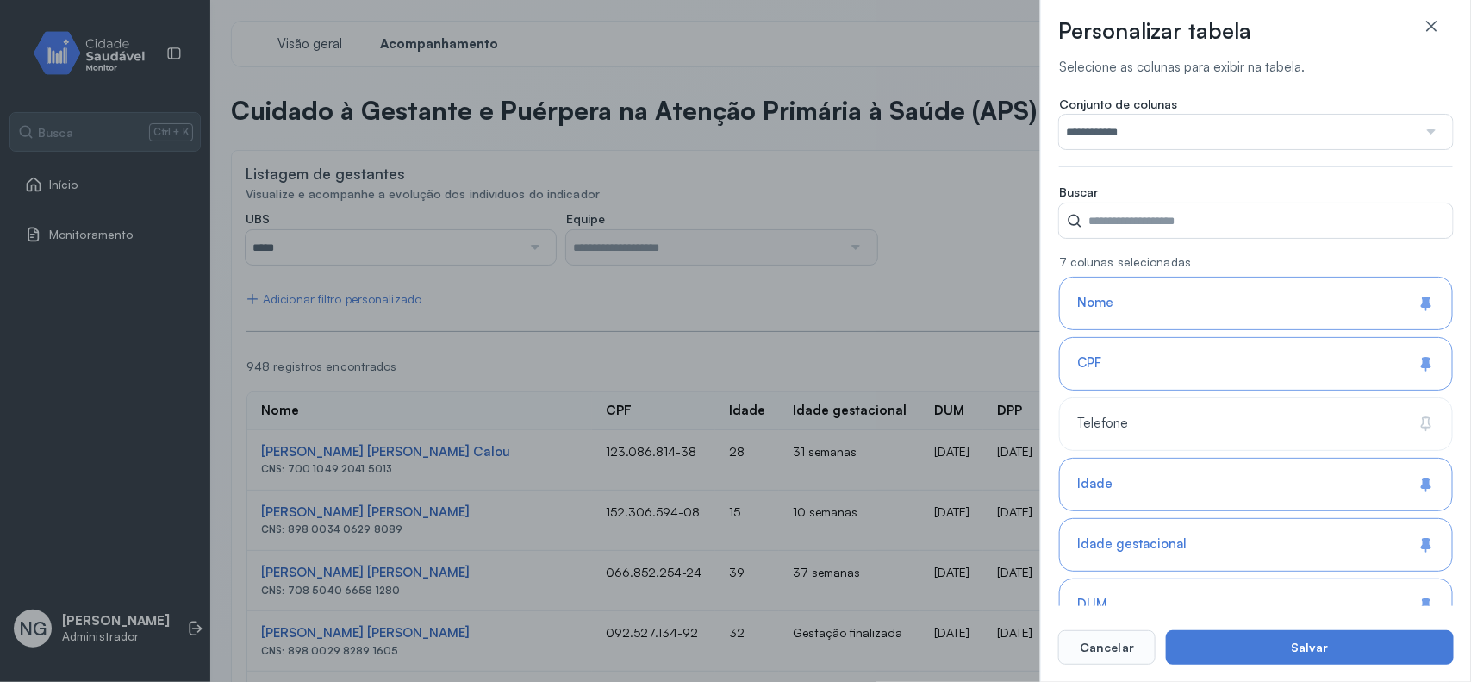
click at [1170, 136] on input "**********" at bounding box center [1238, 132] width 359 height 34
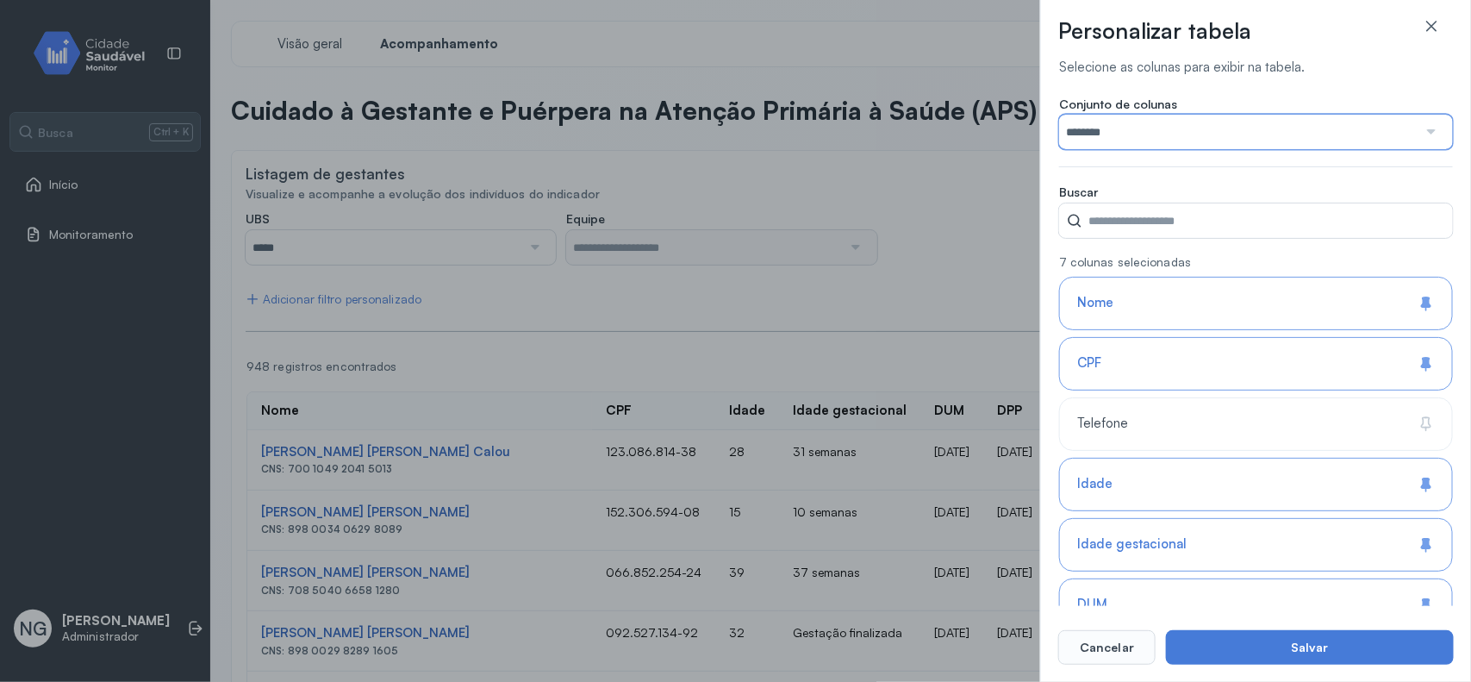
click at [1234, 142] on input "********" at bounding box center [1238, 132] width 359 height 34
